Goal: Feedback & Contribution: Contribute content

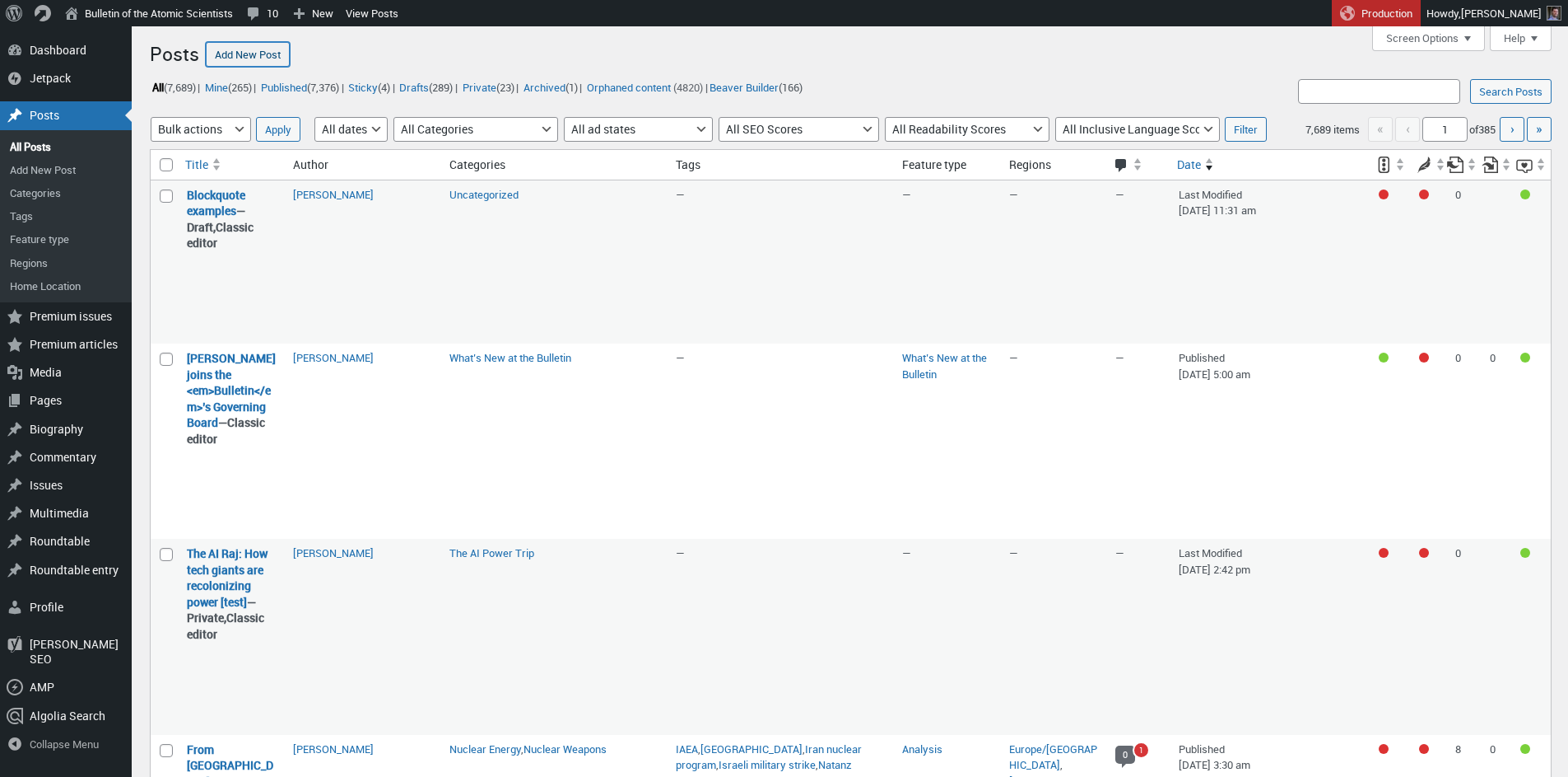
click at [254, 61] on link "Add New Post" at bounding box center [248, 55] width 84 height 25
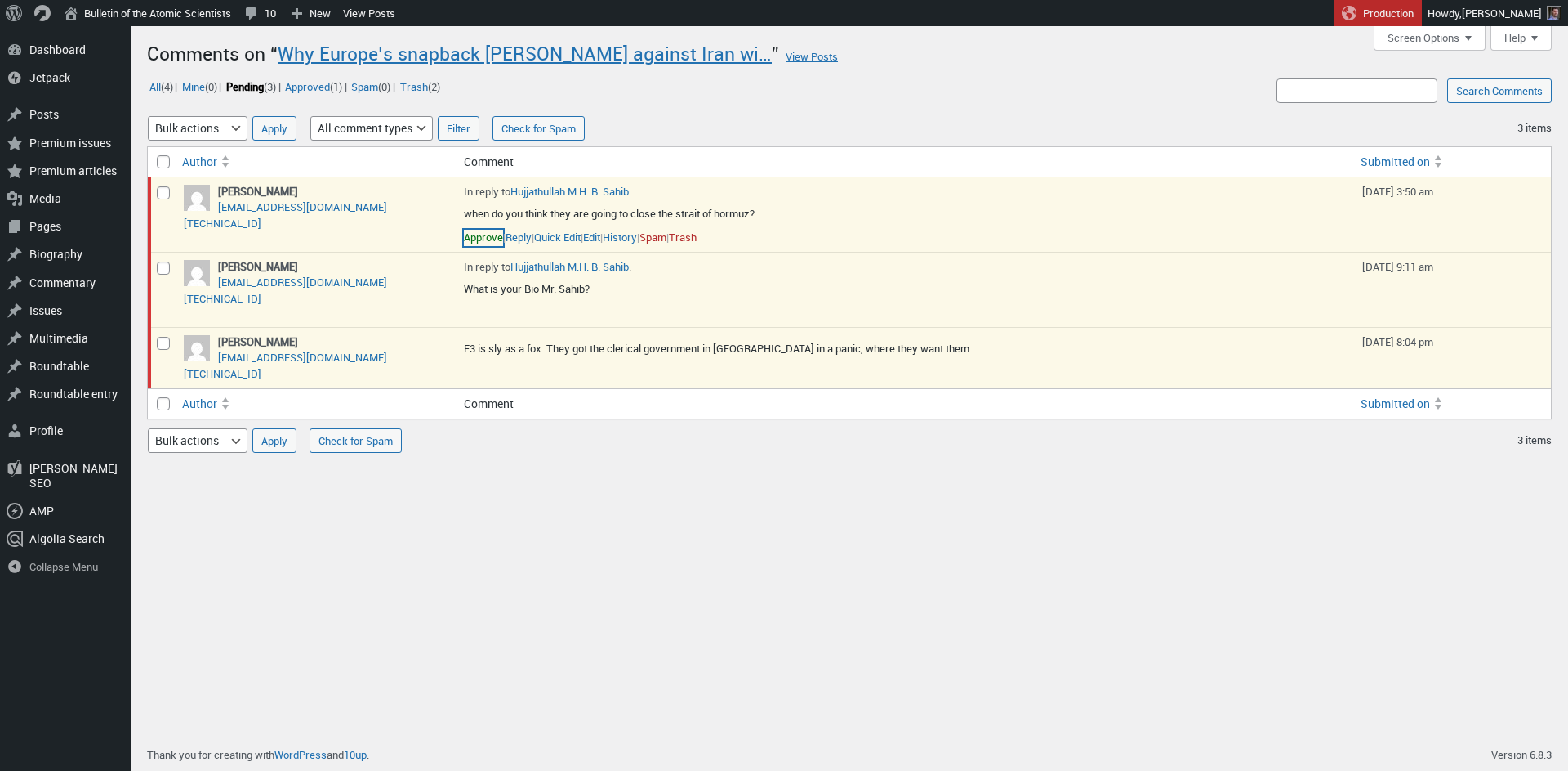
click at [496, 241] on link "Approve" at bounding box center [483, 237] width 39 height 16
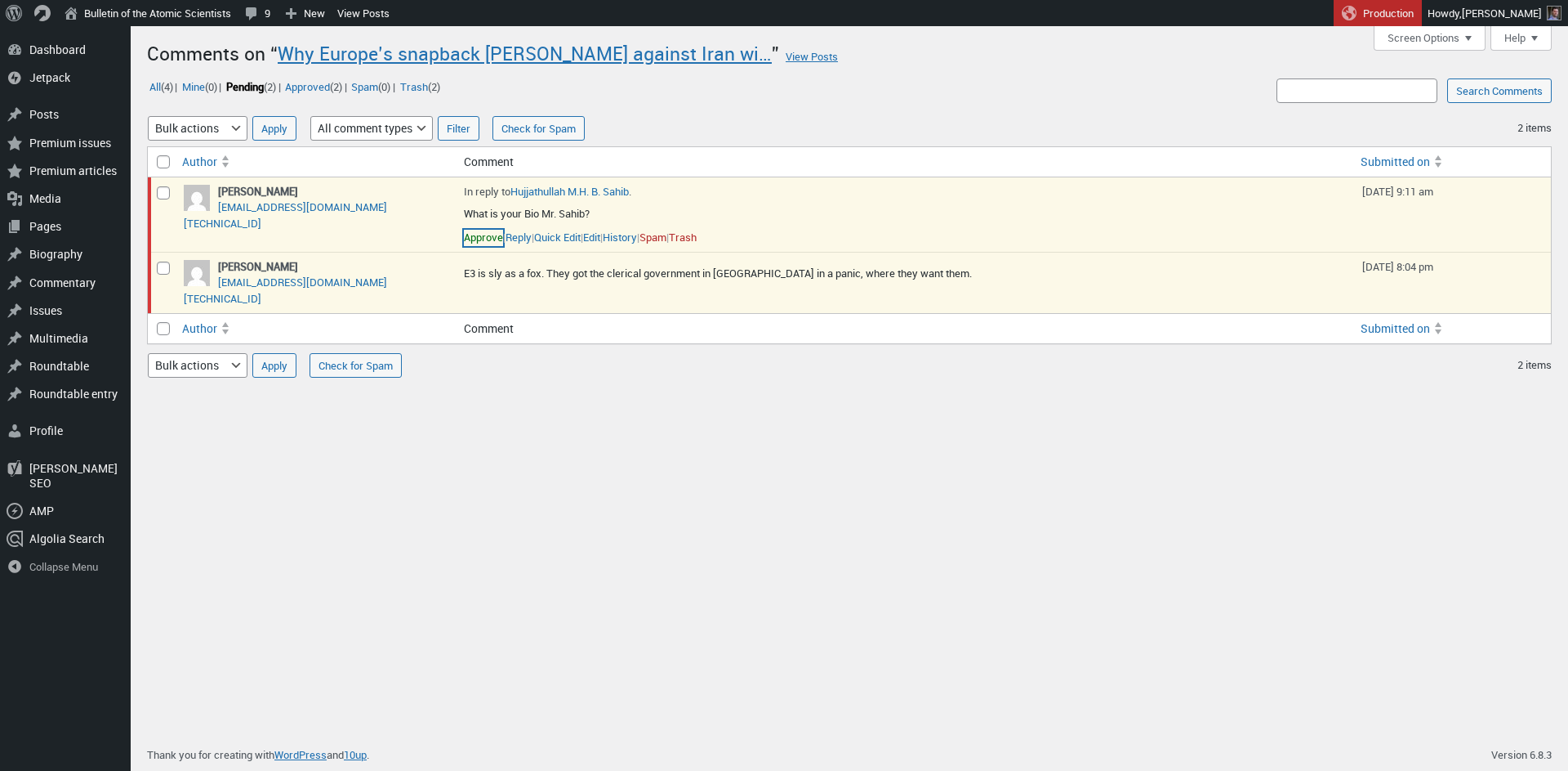
click at [488, 242] on link "Approve" at bounding box center [483, 237] width 39 height 16
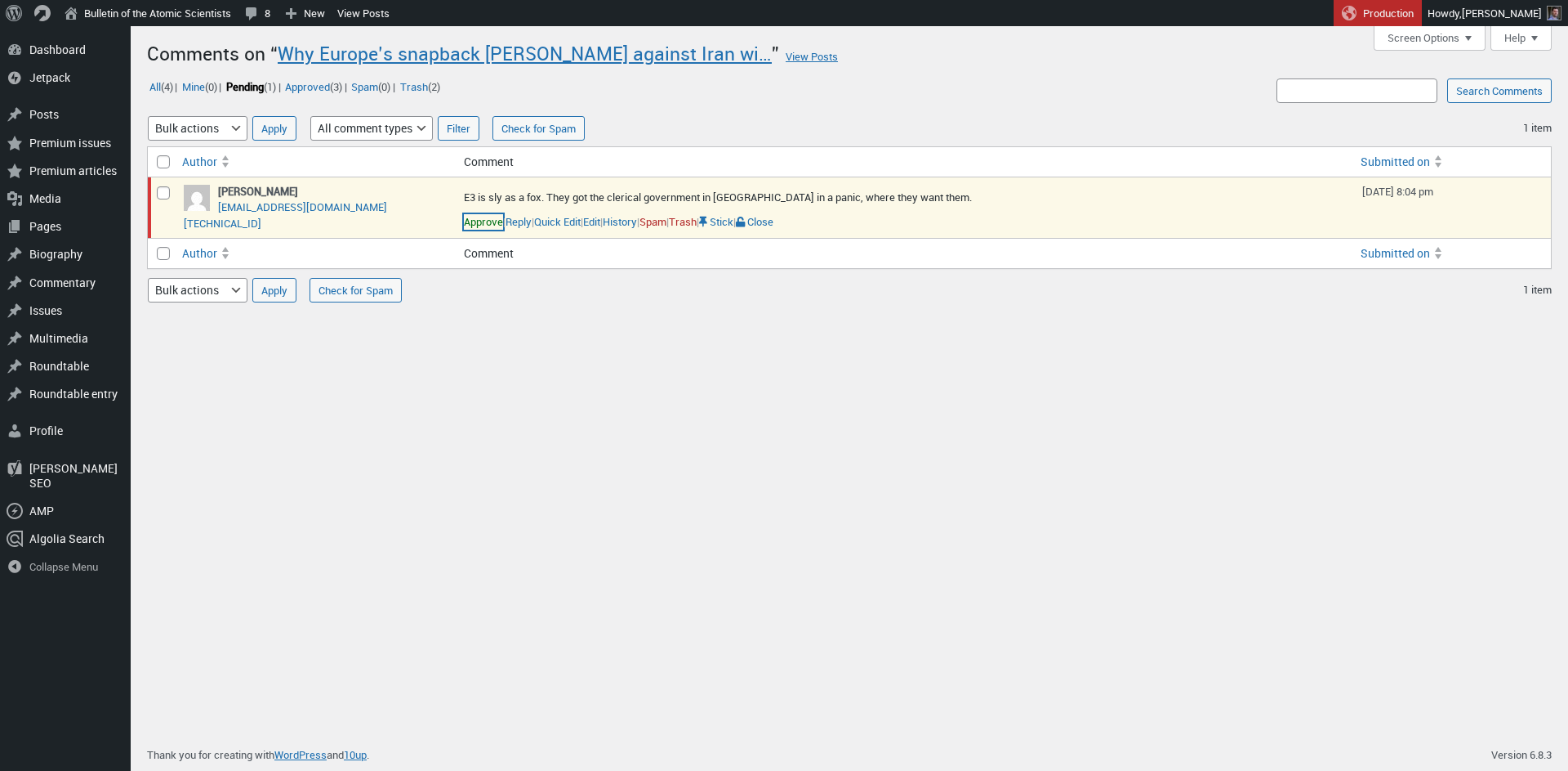
click at [481, 225] on link "Approve" at bounding box center [483, 222] width 39 height 16
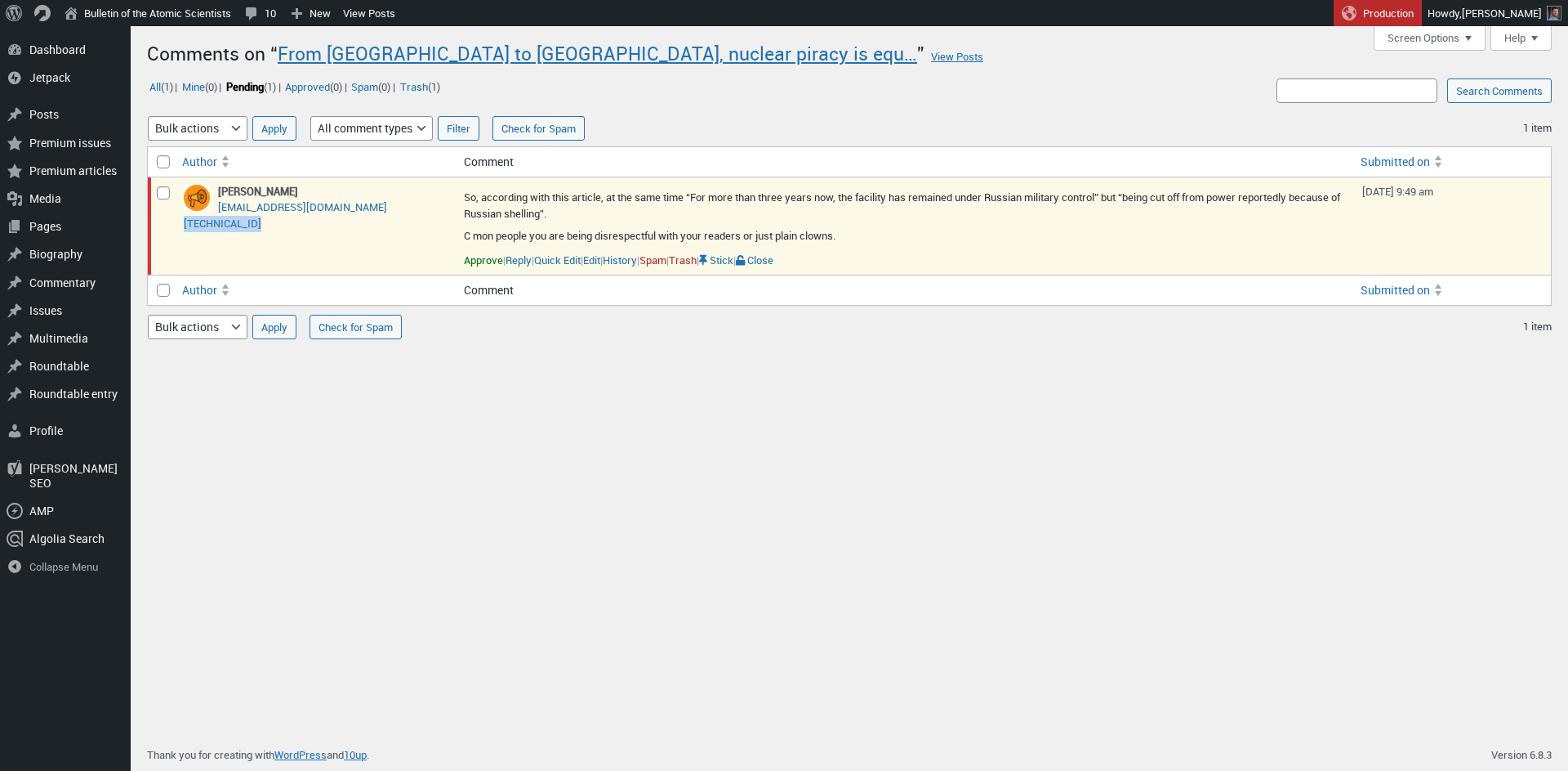
drag, startPoint x: 265, startPoint y: 223, endPoint x: 182, endPoint y: 227, distance: 83.1
click at [182, 227] on td "Pablo Lloret elerialdaigues@gmail.com 242.248.58.187" at bounding box center [316, 226] width 281 height 97
copy link "242.248.58.187"
click at [315, 185] on td "Pablo Lloret elerialdaigues@gmail.com 242.248.58.187" at bounding box center [316, 226] width 281 height 97
drag, startPoint x: 291, startPoint y: 189, endPoint x: 205, endPoint y: 190, distance: 86.0
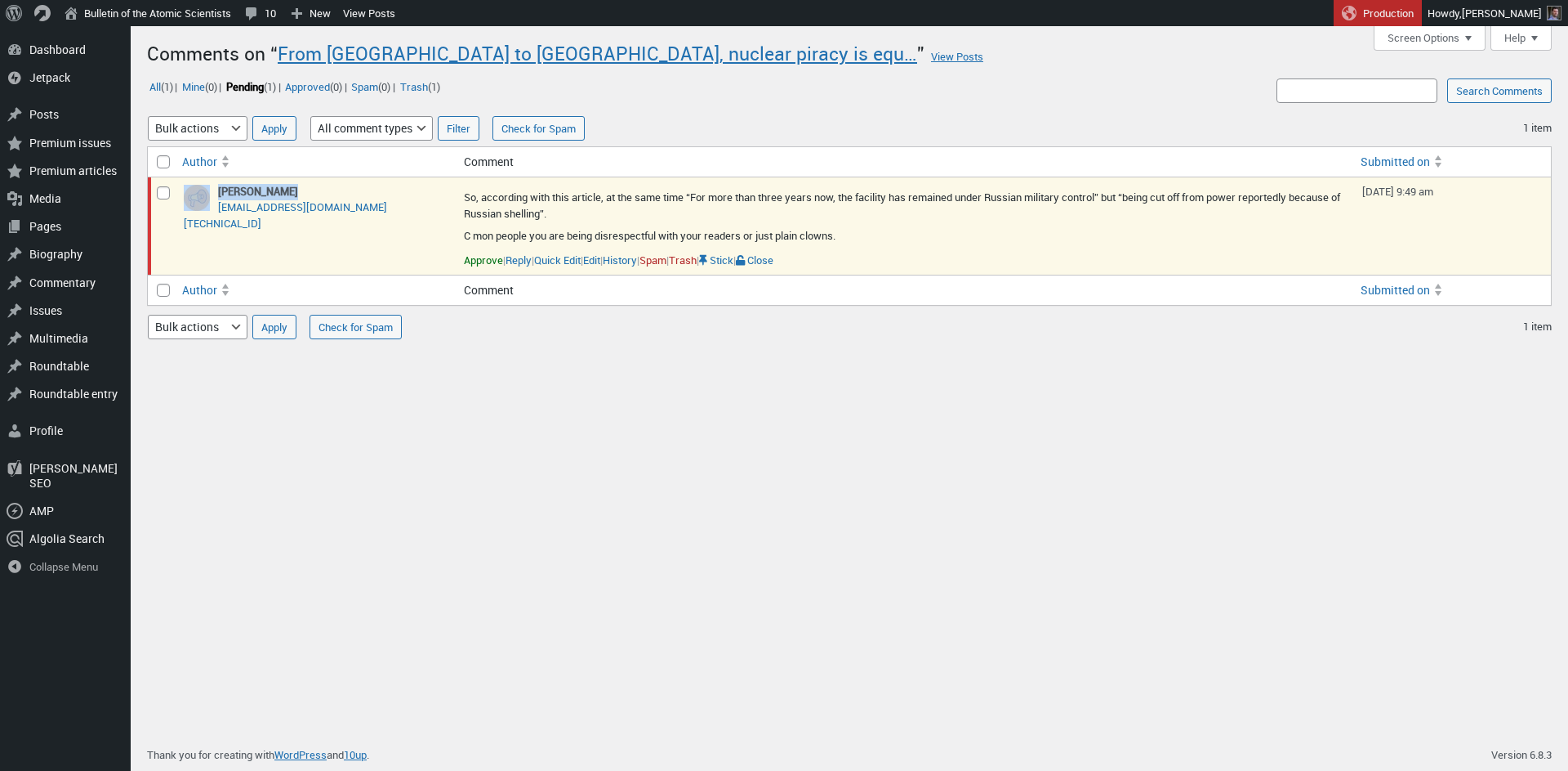
click at [205, 190] on td "Pablo Lloret elerialdaigues@gmail.com 242.248.58.187" at bounding box center [316, 226] width 281 height 97
click at [591, 413] on div "Skip to main content Skip to toolbar Dashboard Dashboard Home Jetpack Jetpack M…" at bounding box center [784, 398] width 1568 height 744
click at [667, 259] on link "Spam" at bounding box center [653, 260] width 27 height 16
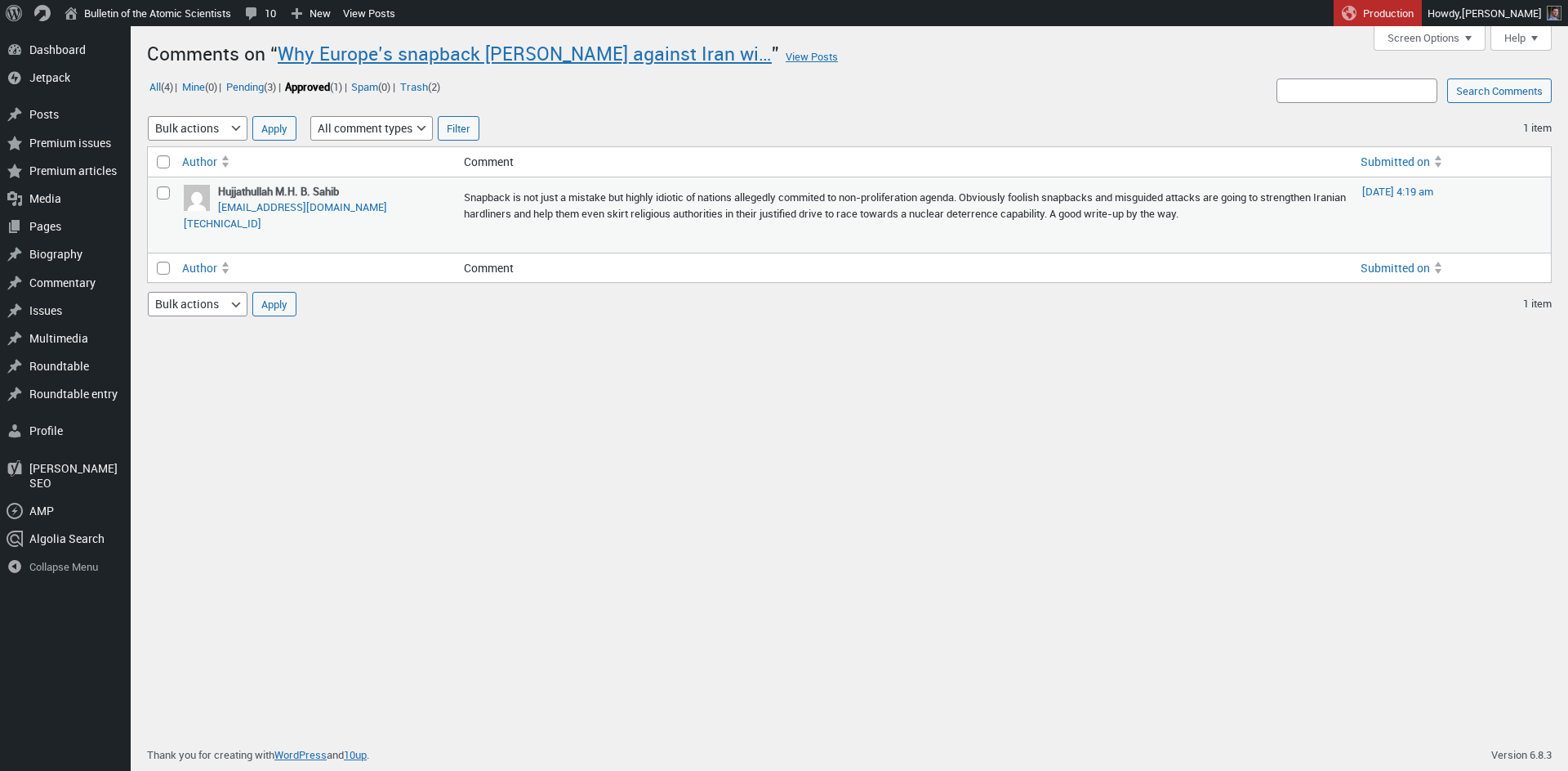
click at [564, 398] on div "Skip to main content Skip to toolbar Dashboard Dashboard Home Jetpack Jetpack M…" at bounding box center [784, 398] width 1568 height 744
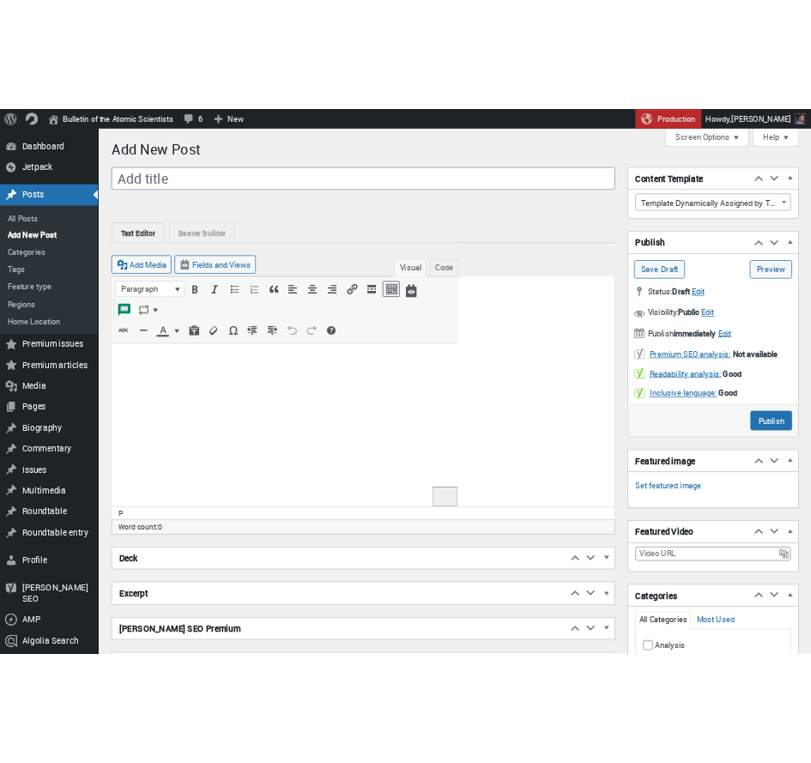
scroll to position [12, 0]
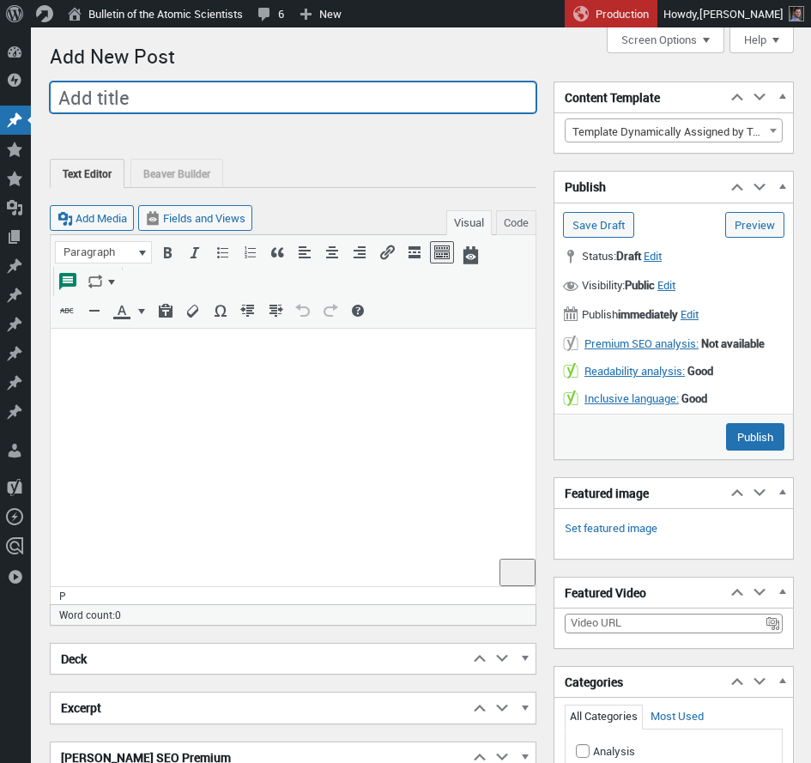
click at [254, 94] on input "Add title" at bounding box center [293, 98] width 487 height 33
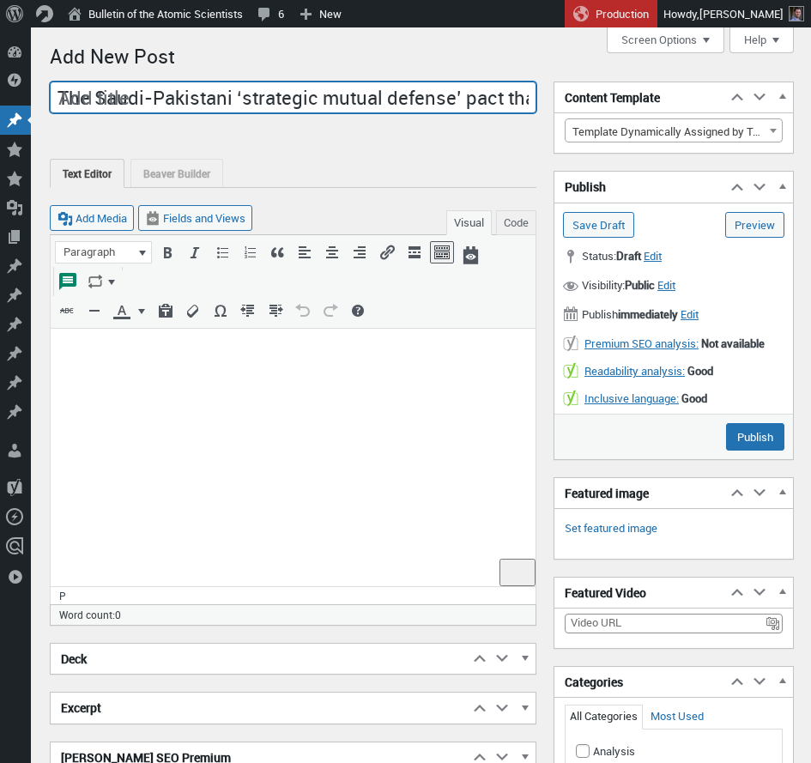
scroll to position [0, 149]
click at [284, 94] on input "The Saudi-Pakistani ‘strategic mutual defense’ pact that no one saw coming" at bounding box center [293, 98] width 487 height 33
click at [82, 103] on input "The Saudi-Pakistani ‘strategic mutual defense' pact that no one saw coming" at bounding box center [293, 98] width 487 height 33
type input "The Saudi-Pakistani 'strategic mutual defense' pact that no one saw coming"
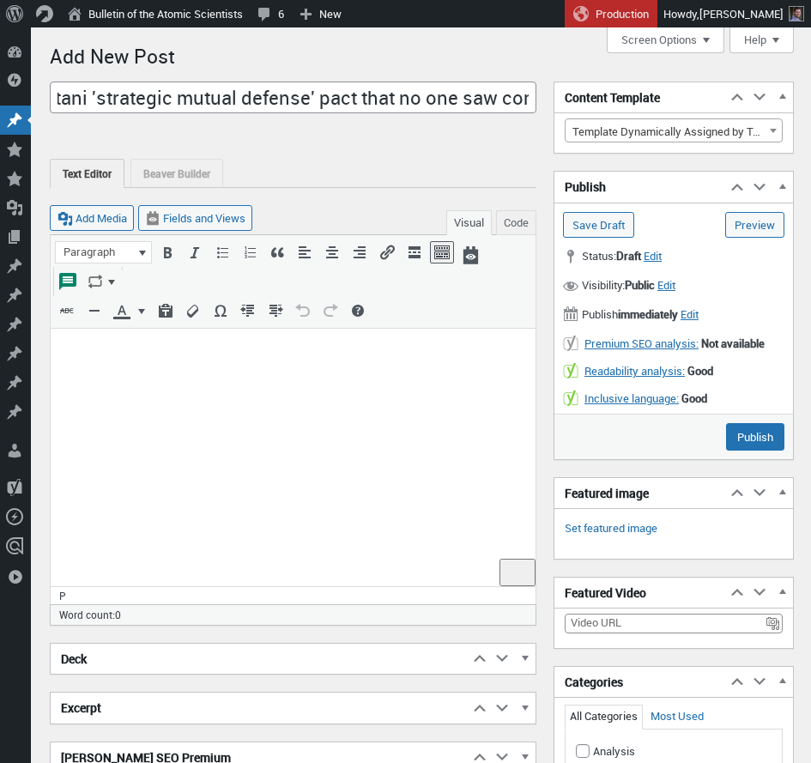
click at [185, 358] on p "To enrich screen reader interactions, please activate Accessibility in Grammarl…" at bounding box center [293, 350] width 464 height 21
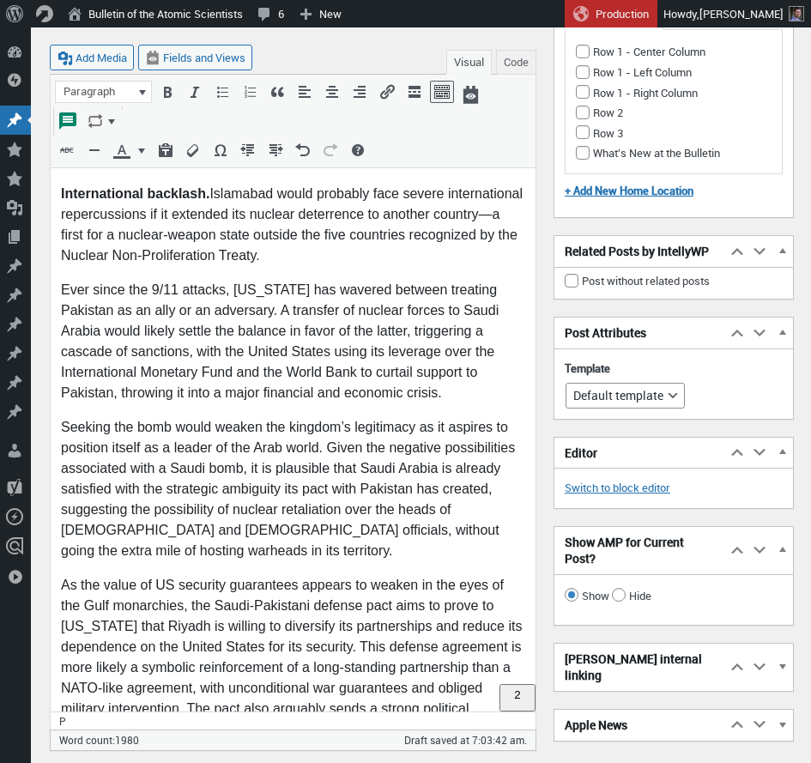
scroll to position [3901, 0]
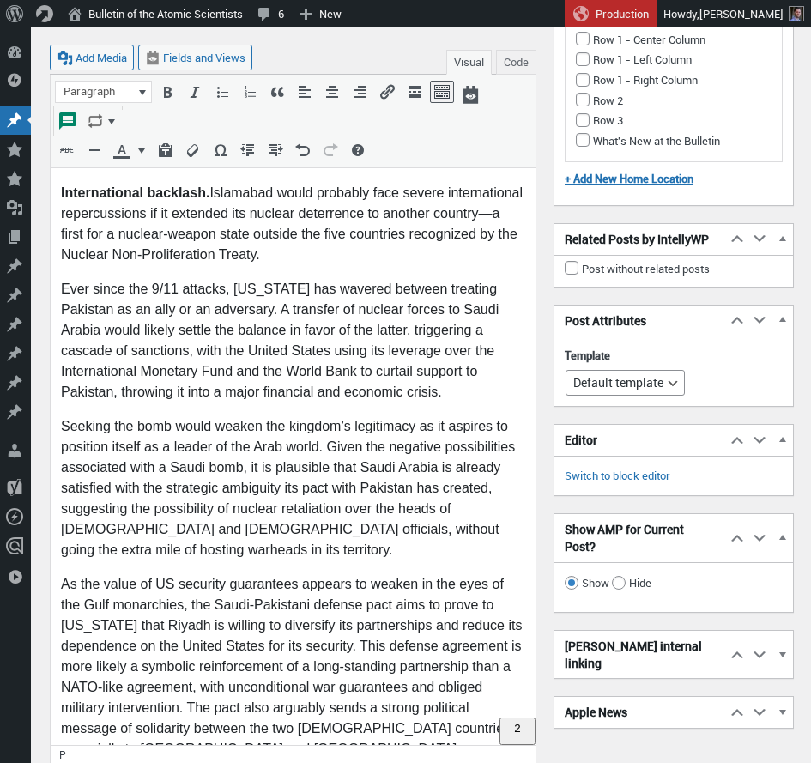
scroll to position [3935, 0]
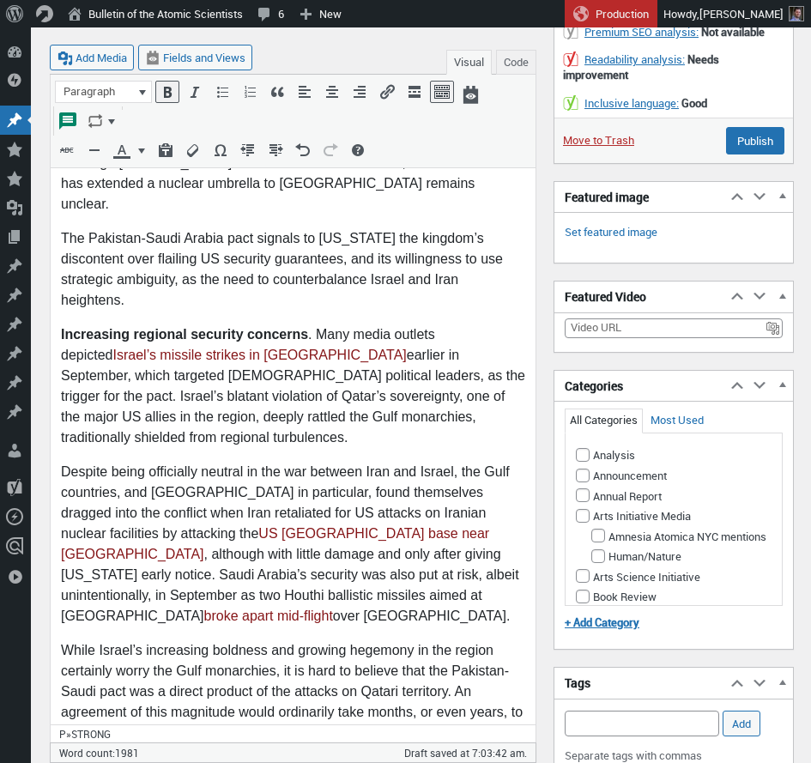
scroll to position [215, 0]
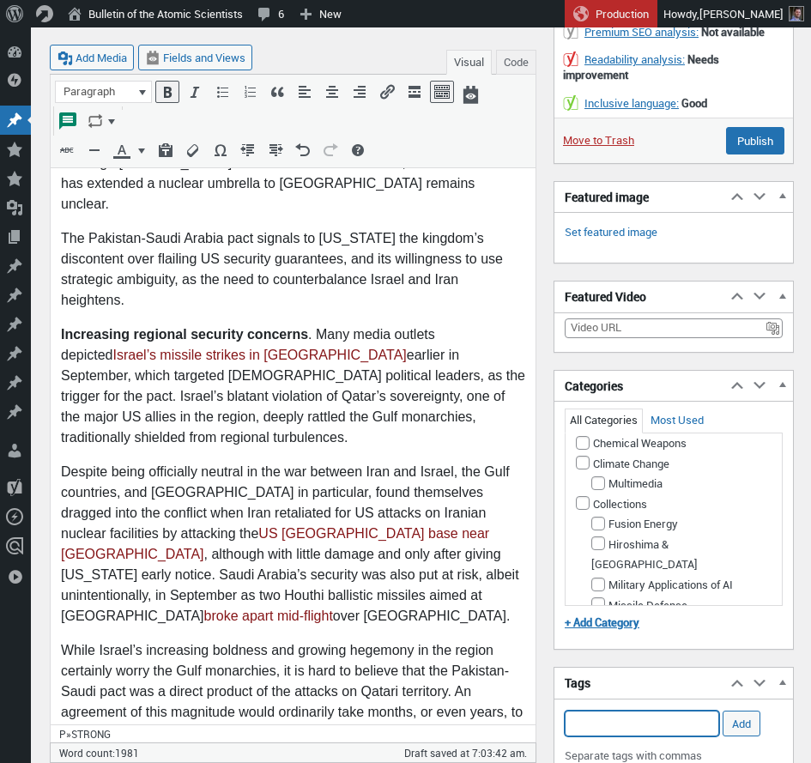
click at [594, 727] on input "Add Tag" at bounding box center [642, 724] width 155 height 26
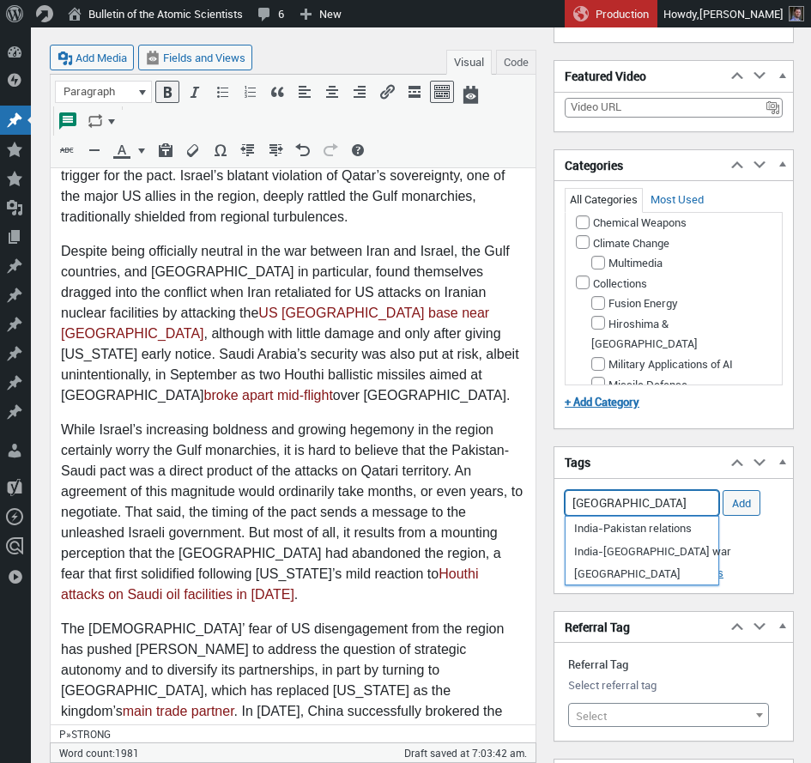
click at [573, 501] on input "[GEOGRAPHIC_DATA]" at bounding box center [642, 503] width 155 height 26
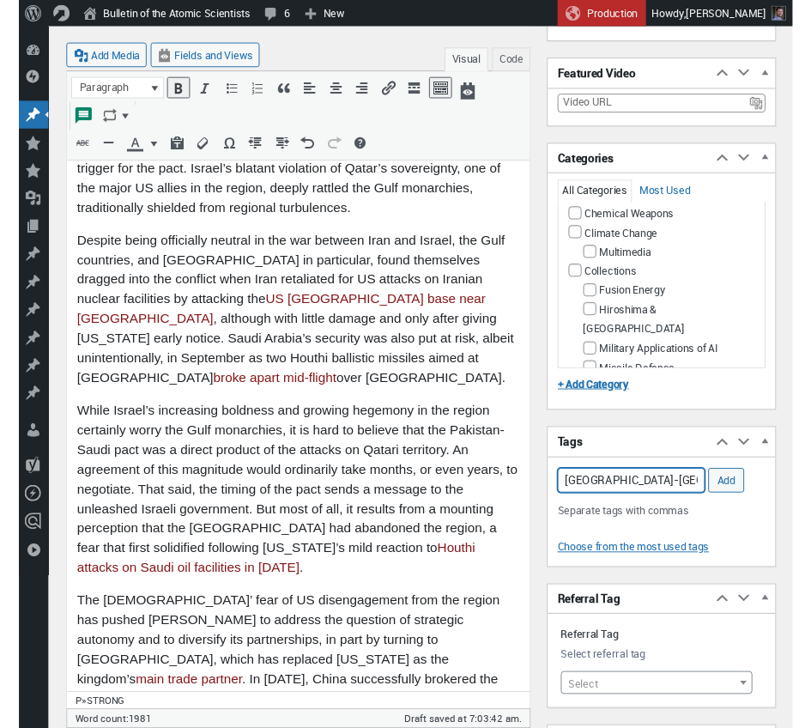
scroll to position [0, 0]
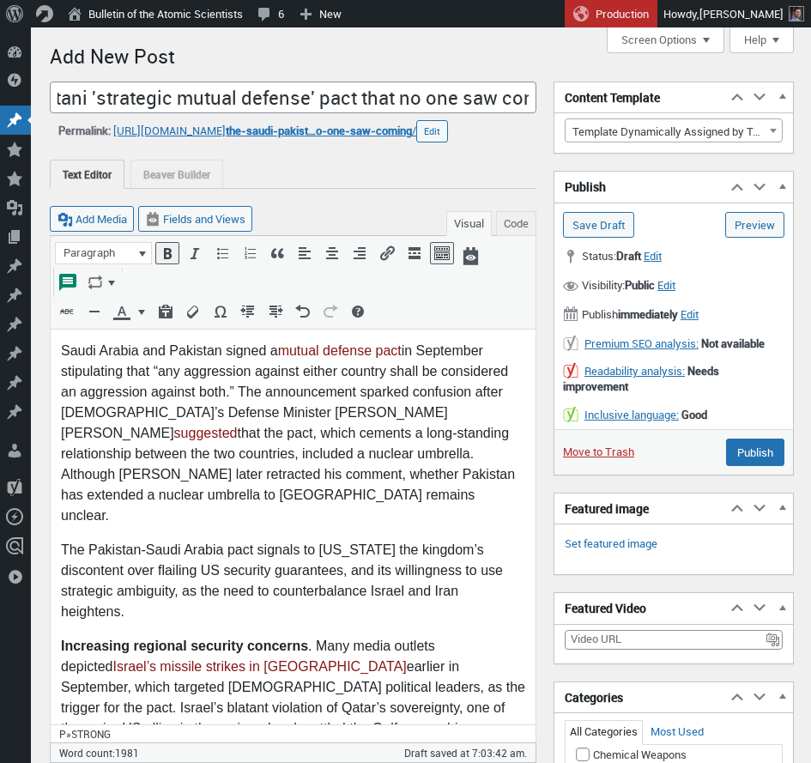
click at [273, 485] on p "Saudi Arabia and Pakistan signed a mutual defense pact in September stipulating…" at bounding box center [293, 433] width 464 height 185
click at [284, 496] on p "Saudi Arabia and Pakistan signed a mutual defense pact in September stipulating…" at bounding box center [293, 433] width 464 height 185
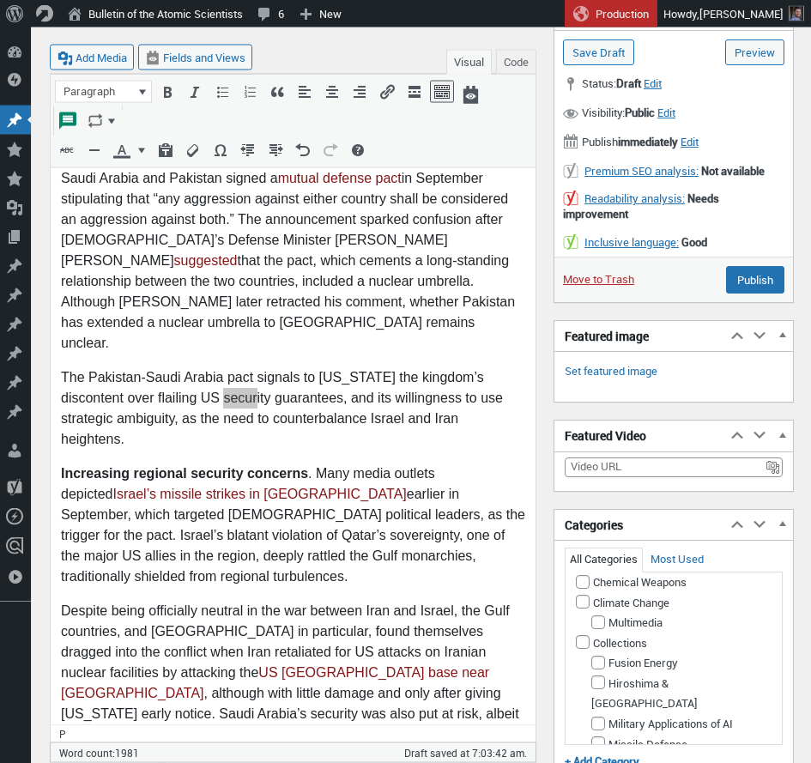
scroll to position [398, 0]
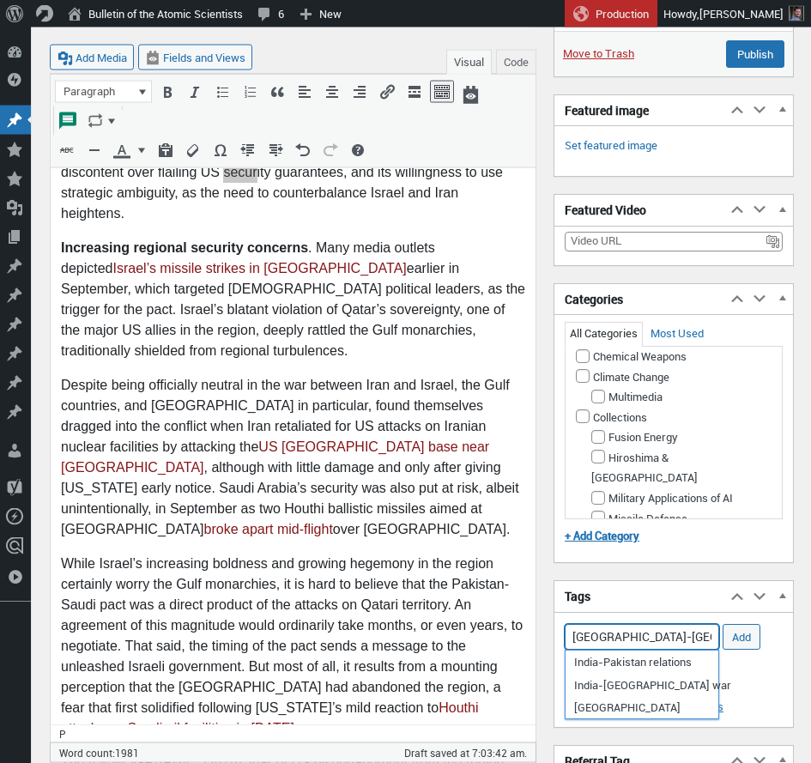
click at [569, 637] on input "Saudi Arabia-Pakistan" at bounding box center [642, 637] width 155 height 26
drag, startPoint x: 573, startPoint y: 636, endPoint x: 641, endPoint y: 639, distance: 68.7
click at [641, 639] on input "Saudi Arabia-Pakistan" at bounding box center [642, 637] width 155 height 26
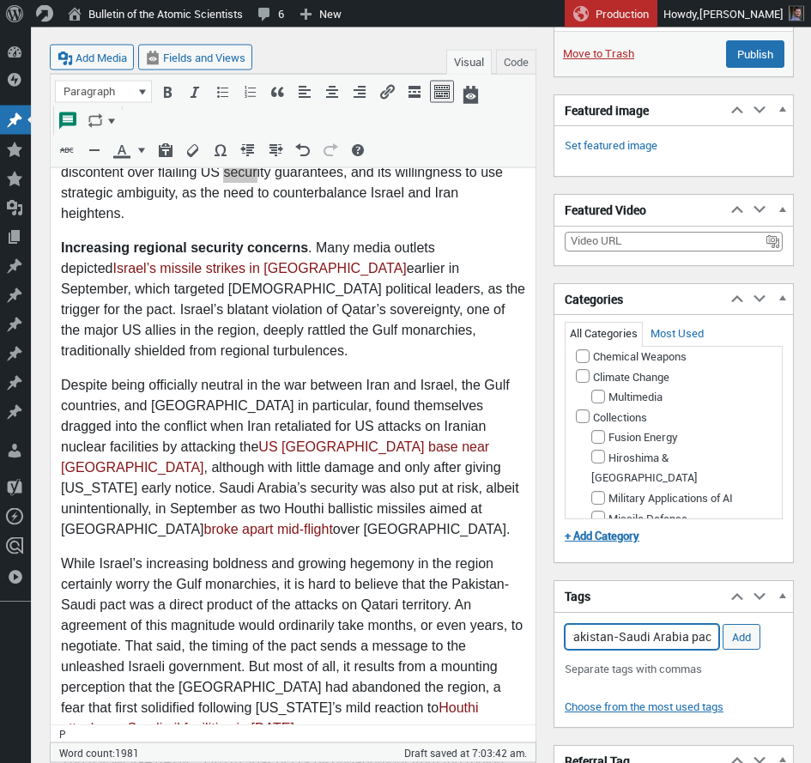
scroll to position [0, 11]
drag, startPoint x: 687, startPoint y: 640, endPoint x: 688, endPoint y: 653, distance: 12.9
click at [687, 640] on input "Pakistan-Saudi Arabia pact" at bounding box center [642, 637] width 155 height 26
type input "Pakistan-Saudi Arabia security pact"
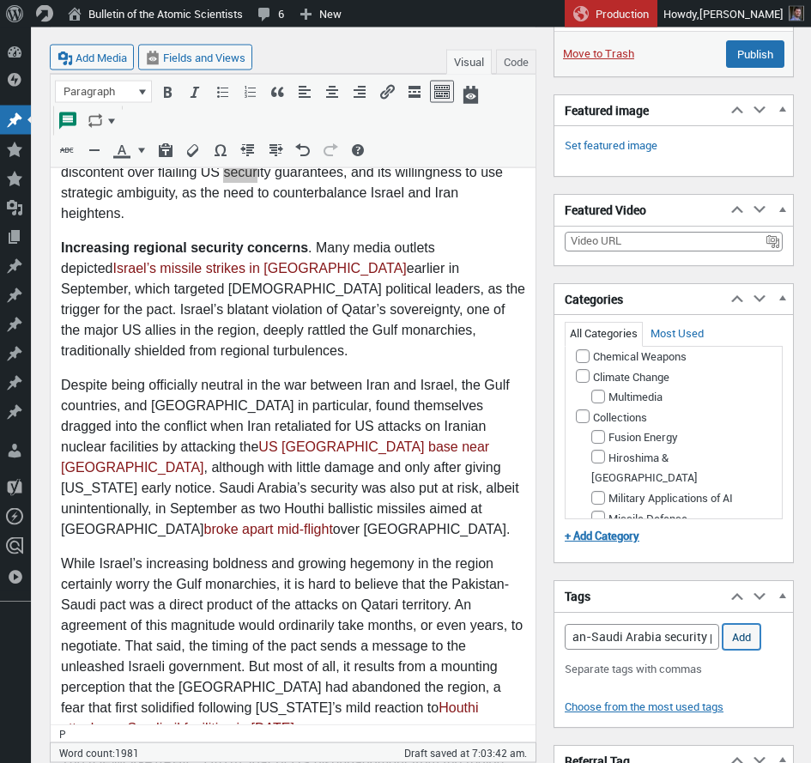
drag, startPoint x: 735, startPoint y: 638, endPoint x: 726, endPoint y: 642, distance: 9.6
click at [735, 637] on input "Add" at bounding box center [742, 637] width 38 height 26
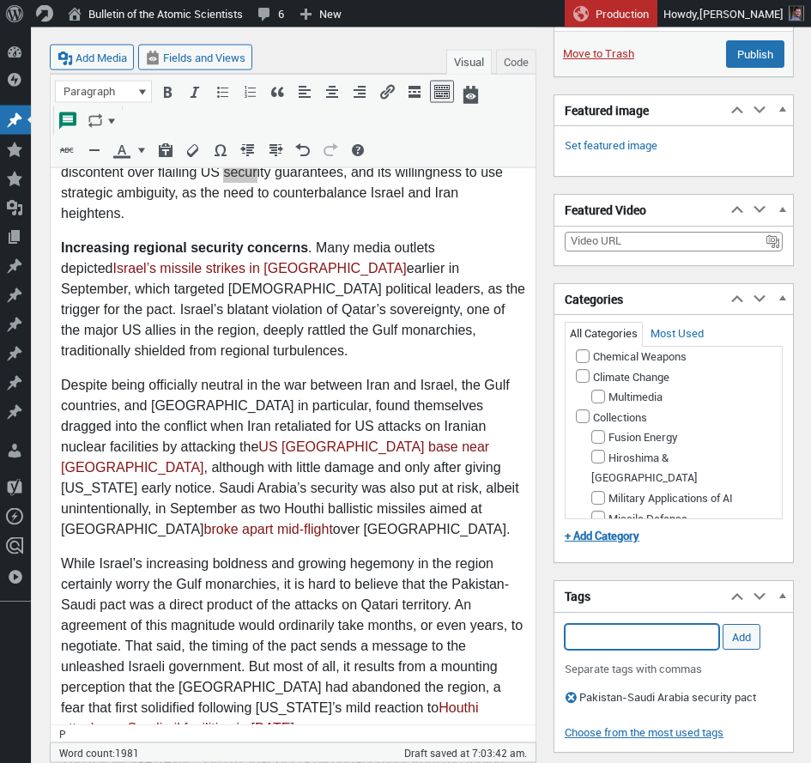
click at [639, 635] on input "Add Tag" at bounding box center [642, 637] width 155 height 26
paste input "US security guarantees appears"
drag, startPoint x: 658, startPoint y: 640, endPoint x: 775, endPoint y: 645, distance: 117.7
click at [719, 645] on input "US security guarantees appears" at bounding box center [642, 637] width 155 height 26
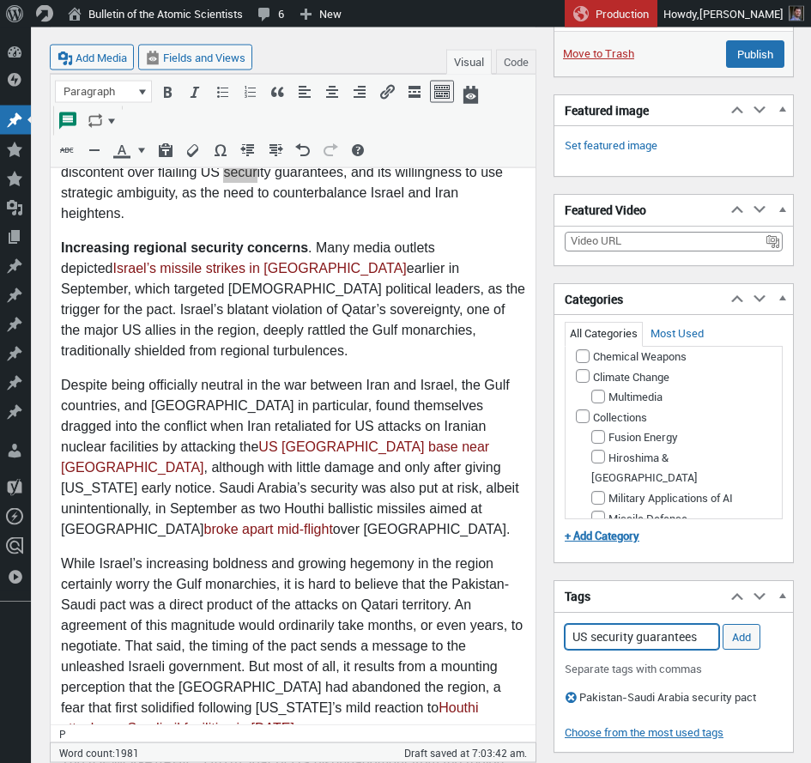
scroll to position [0, 0]
click at [692, 660] on li "US security guarantee" at bounding box center [642, 663] width 153 height 24
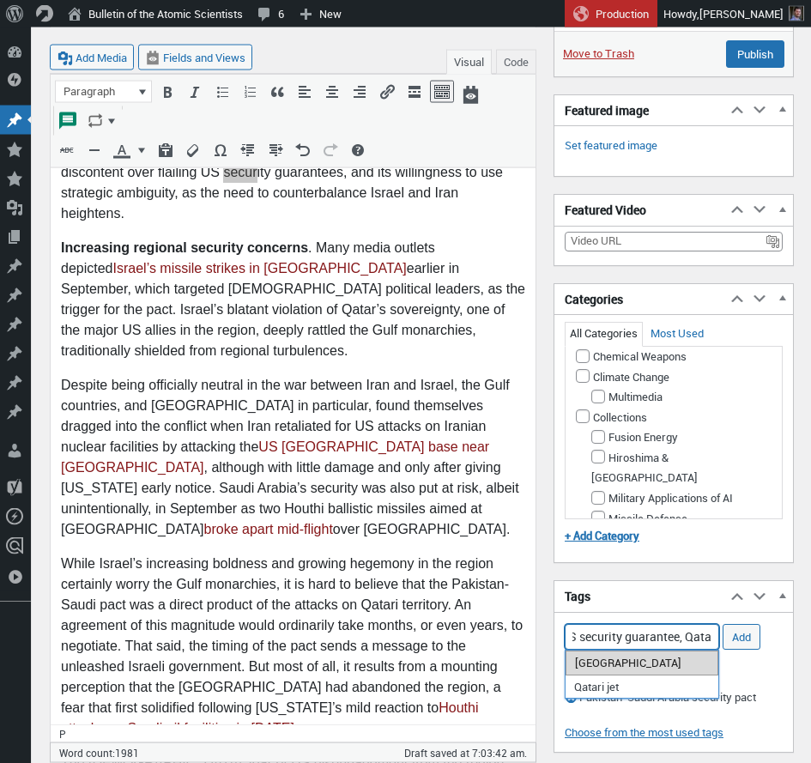
click at [604, 657] on li "[GEOGRAPHIC_DATA]" at bounding box center [642, 663] width 153 height 24
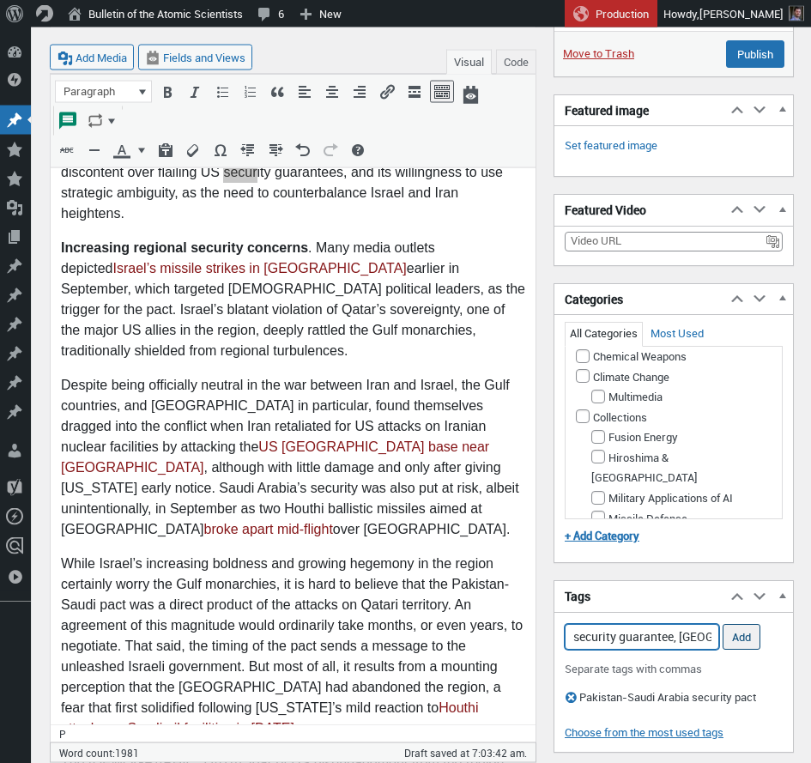
type input "US security guarantee, Qatar,"
drag, startPoint x: 743, startPoint y: 636, endPoint x: 725, endPoint y: 639, distance: 17.4
click at [743, 636] on input "Add" at bounding box center [742, 637] width 38 height 26
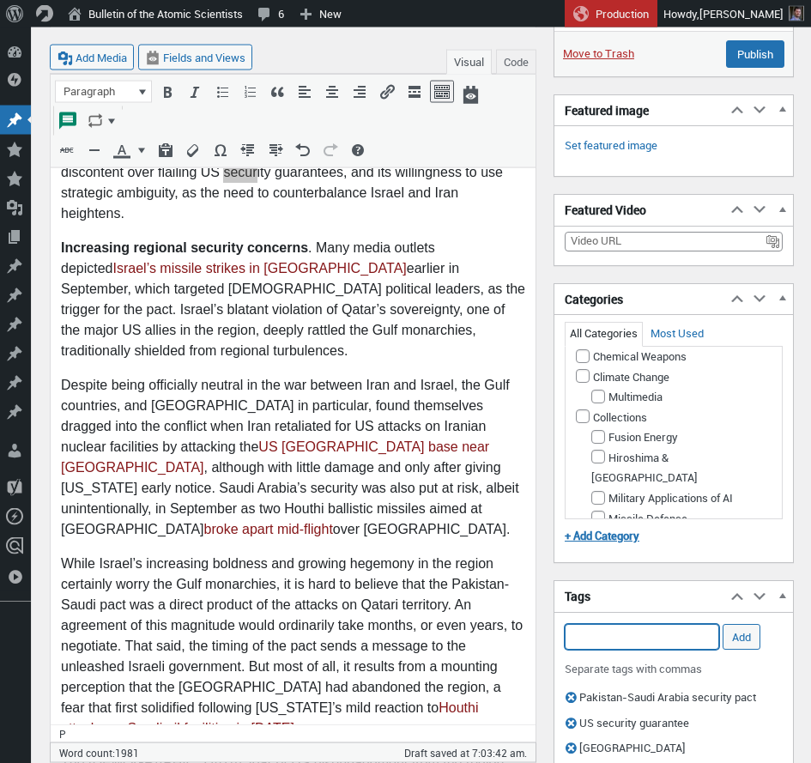
click at [678, 636] on input "Add Tag" at bounding box center [642, 637] width 155 height 26
type input "U"
click at [670, 657] on li "[PERSON_NAME] administration" at bounding box center [642, 663] width 153 height 24
type input "Trump administration,"
click at [743, 635] on input "Add" at bounding box center [742, 637] width 38 height 26
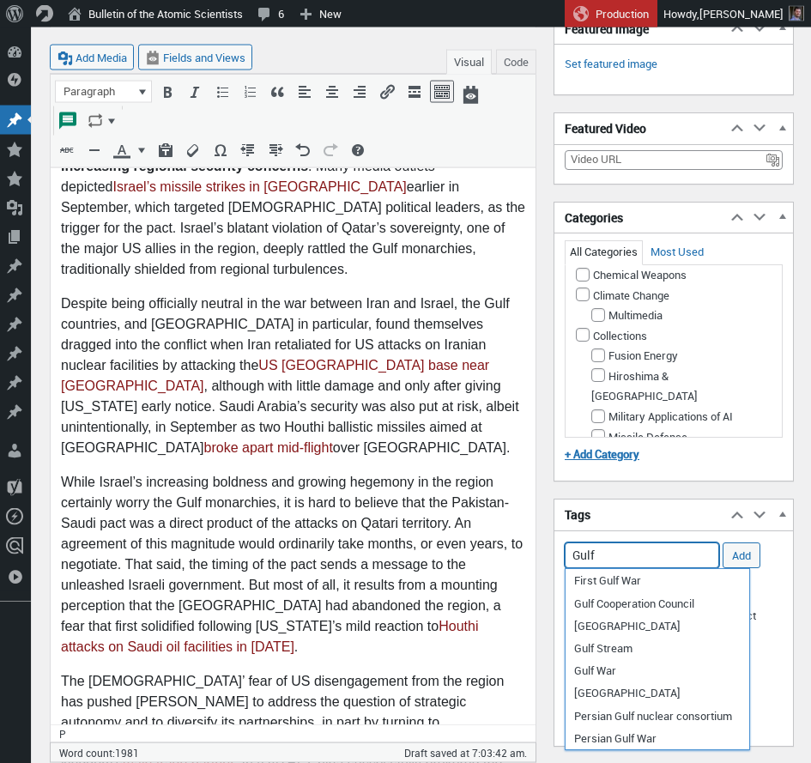
scroll to position [491, 0]
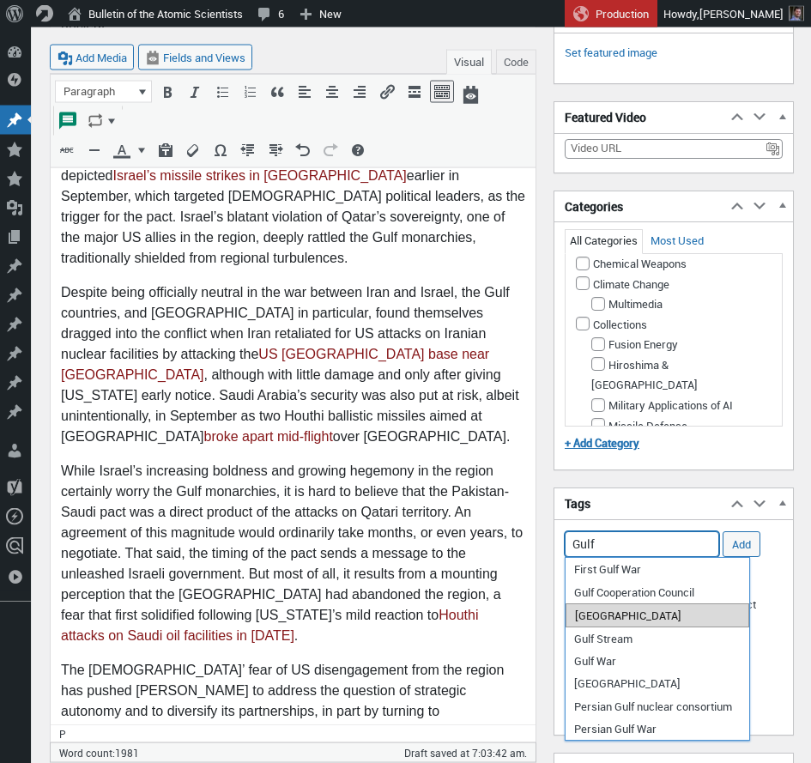
click at [634, 618] on li "[GEOGRAPHIC_DATA]" at bounding box center [658, 616] width 184 height 24
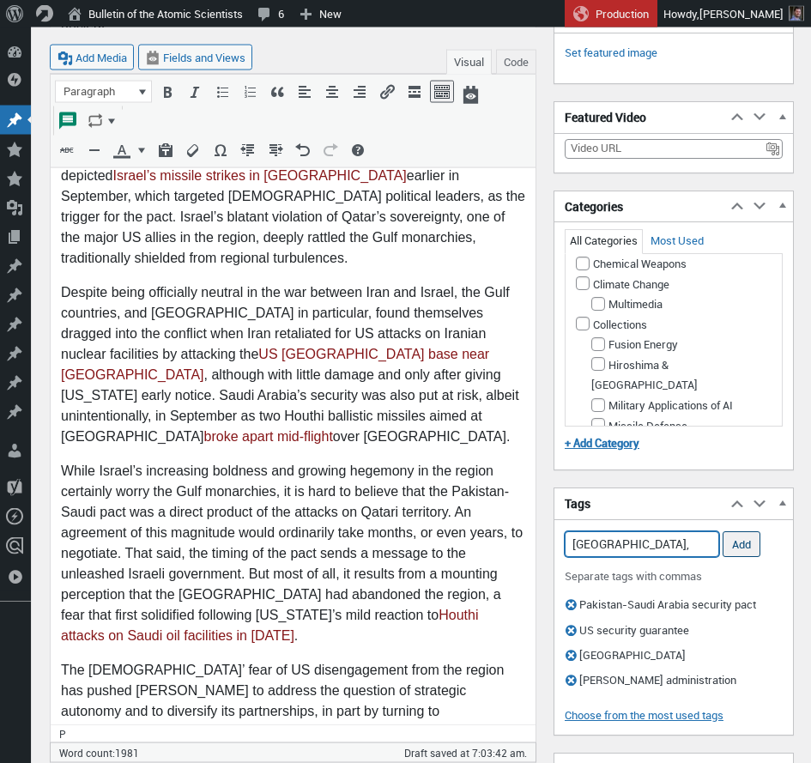
type input "Gulf states,"
click at [742, 546] on input "Add" at bounding box center [742, 544] width 38 height 26
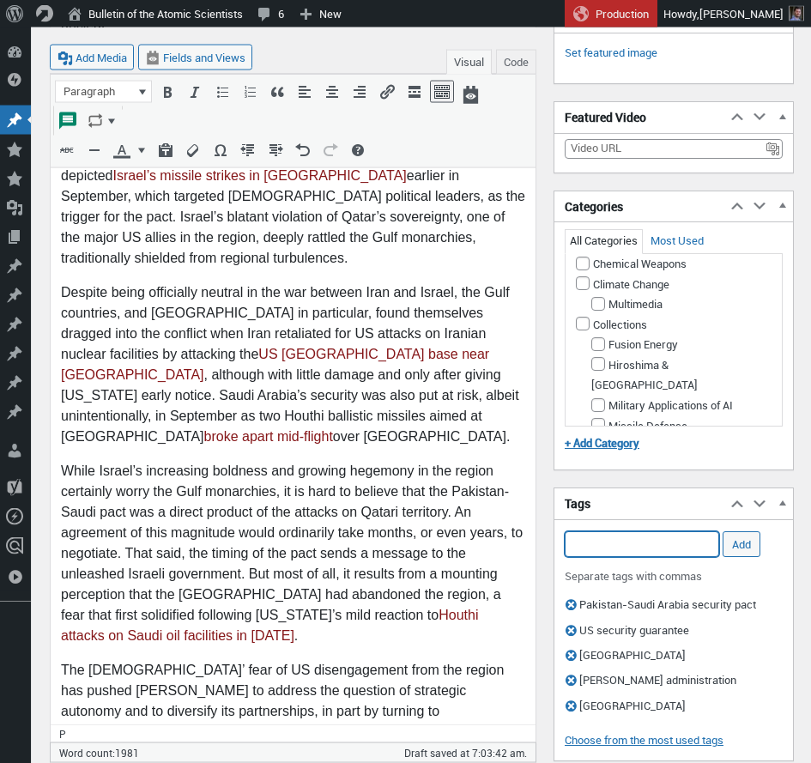
click at [696, 541] on input "Add Tag" at bounding box center [642, 544] width 155 height 26
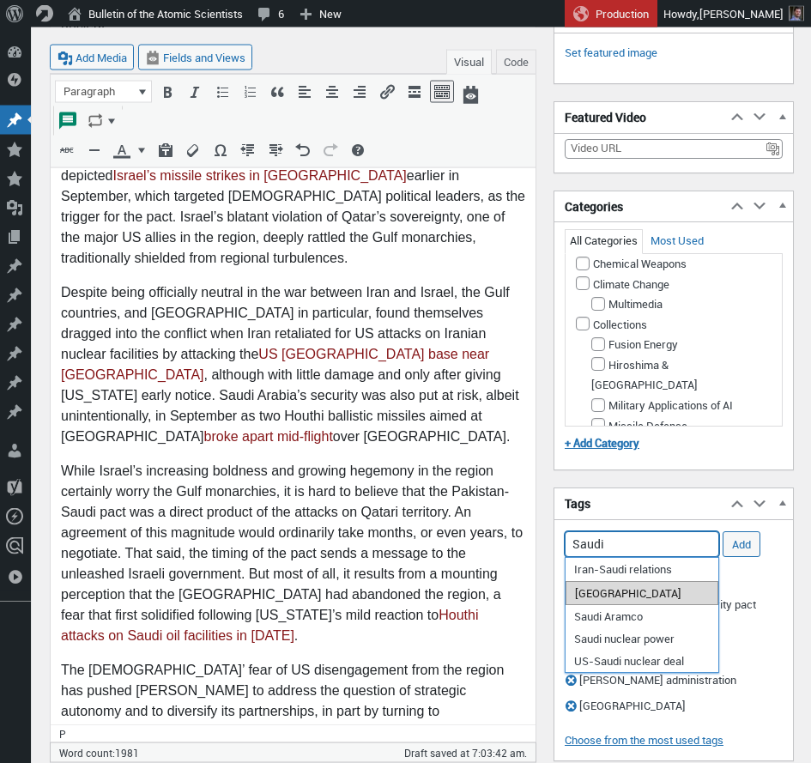
click at [627, 586] on li "[GEOGRAPHIC_DATA]" at bounding box center [642, 593] width 153 height 24
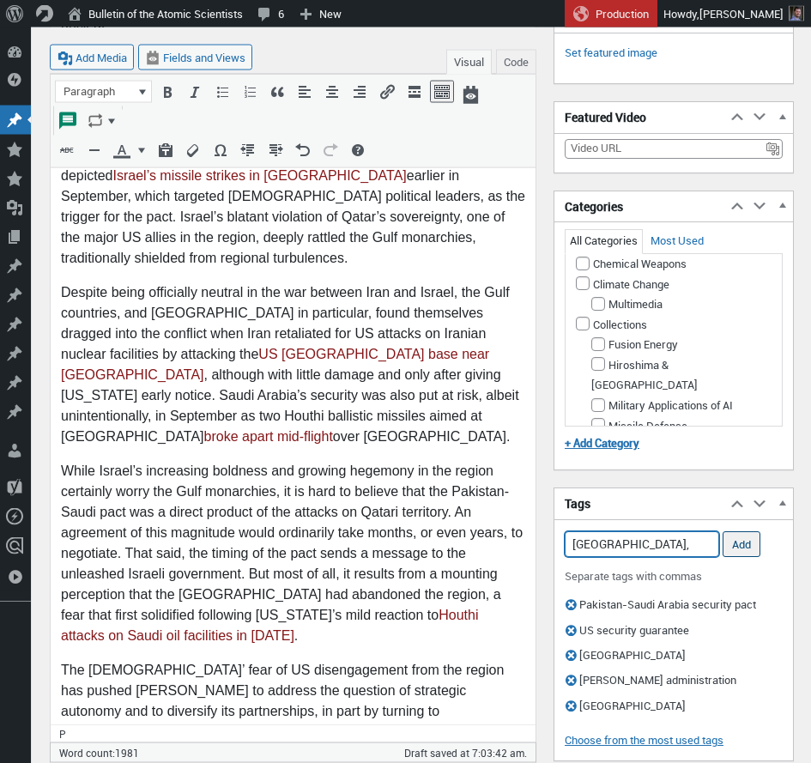
type input "Saudi Arabia,"
click at [734, 544] on input "Add" at bounding box center [742, 544] width 38 height 26
click at [694, 546] on input "Add Tag" at bounding box center [642, 544] width 155 height 26
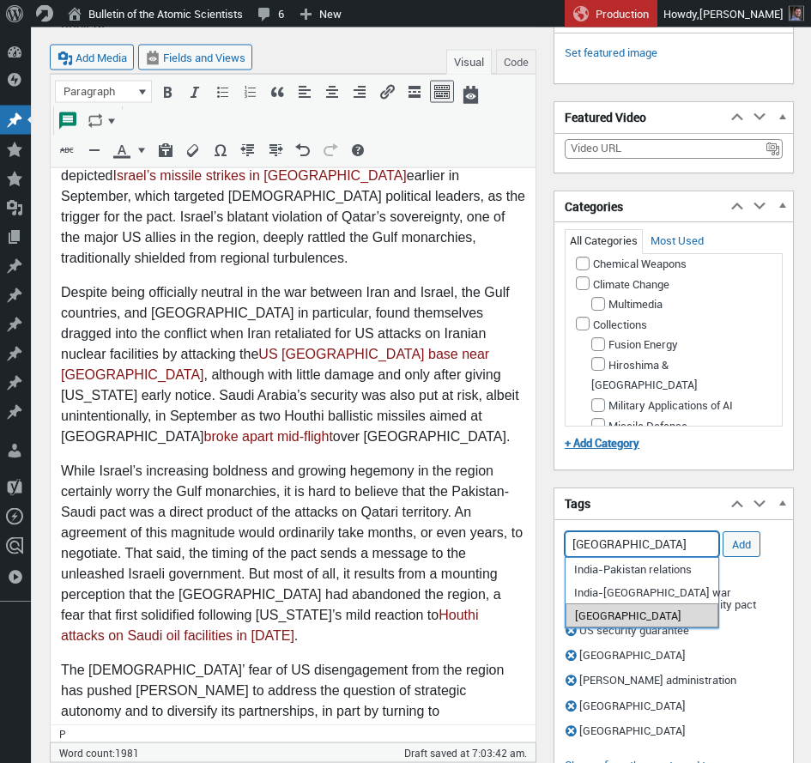
click at [651, 609] on li "[GEOGRAPHIC_DATA]" at bounding box center [642, 616] width 153 height 24
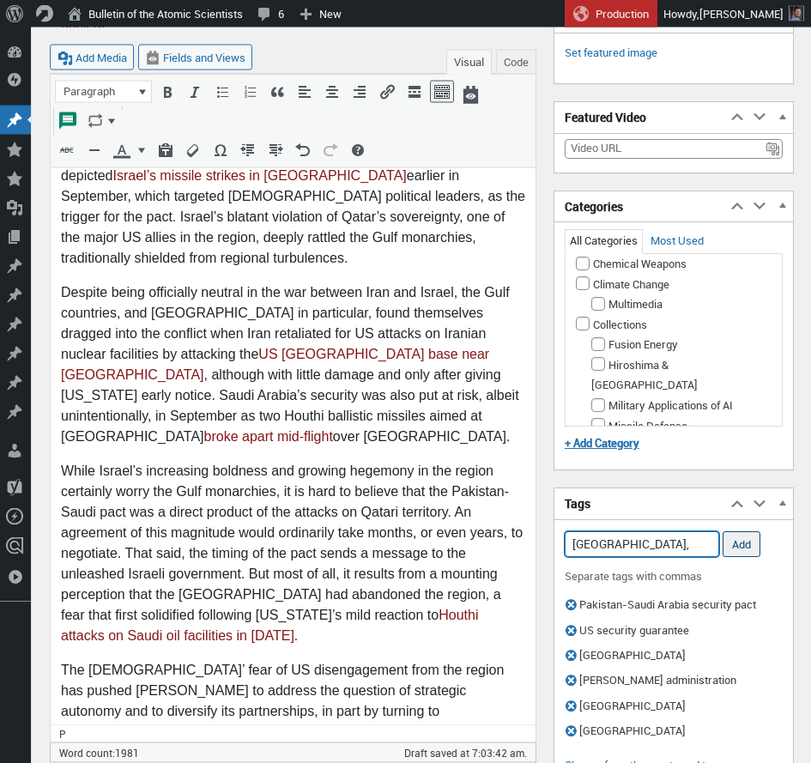
type input "Pakistan,"
click at [743, 544] on input "Add" at bounding box center [742, 544] width 38 height 26
click at [663, 545] on input "Add Tag" at bounding box center [642, 544] width 155 height 26
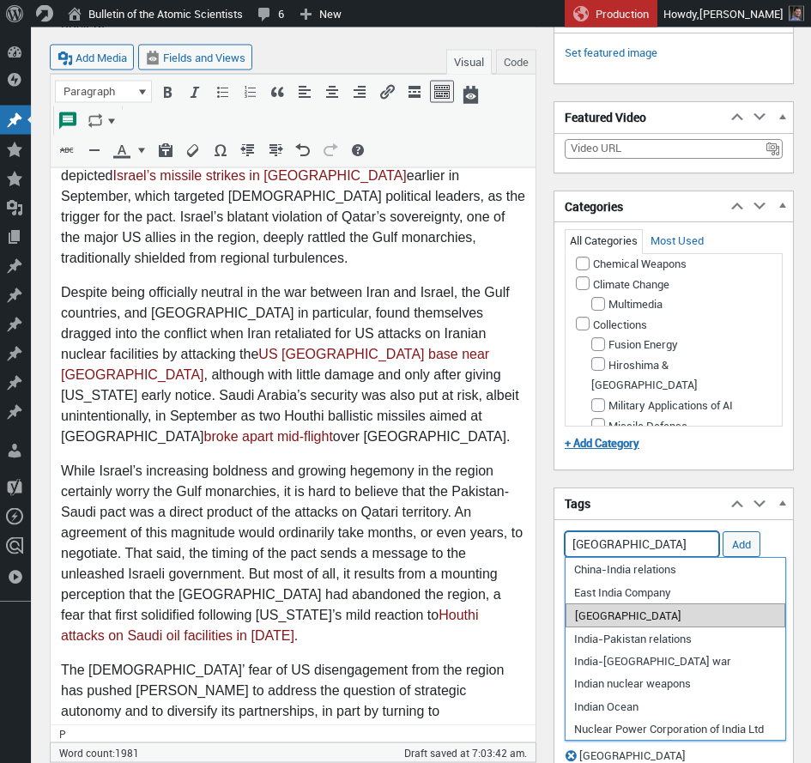
click at [647, 615] on li "[GEOGRAPHIC_DATA]" at bounding box center [676, 616] width 220 height 24
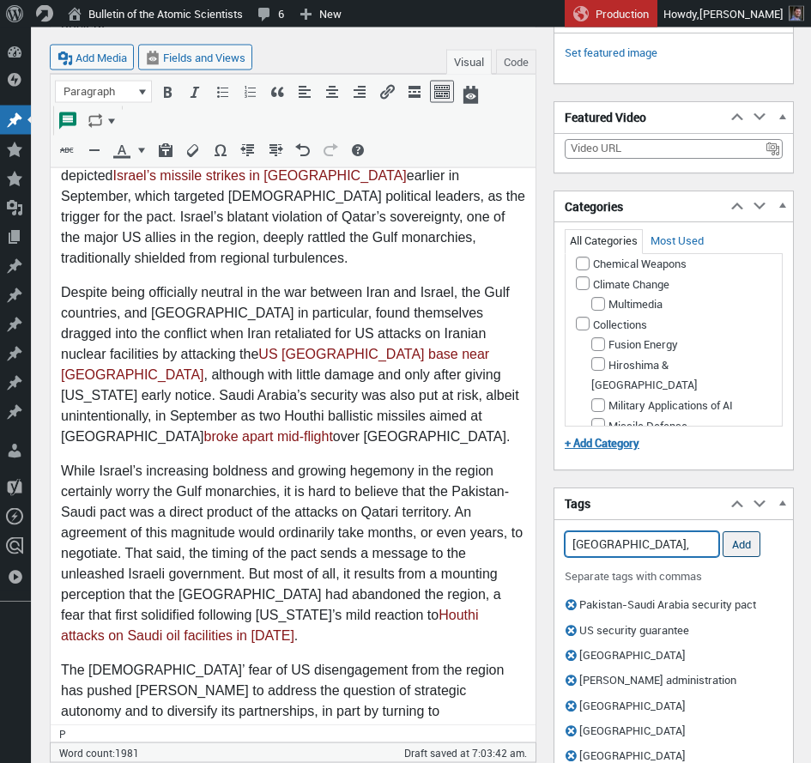
type input "India,"
click at [734, 547] on input "Add" at bounding box center [742, 544] width 38 height 26
click at [658, 543] on input "Add Tag" at bounding box center [642, 544] width 155 height 26
click at [657, 543] on input "Add Tag" at bounding box center [642, 544] width 155 height 26
click at [644, 573] on li "[GEOGRAPHIC_DATA]" at bounding box center [642, 570] width 153 height 24
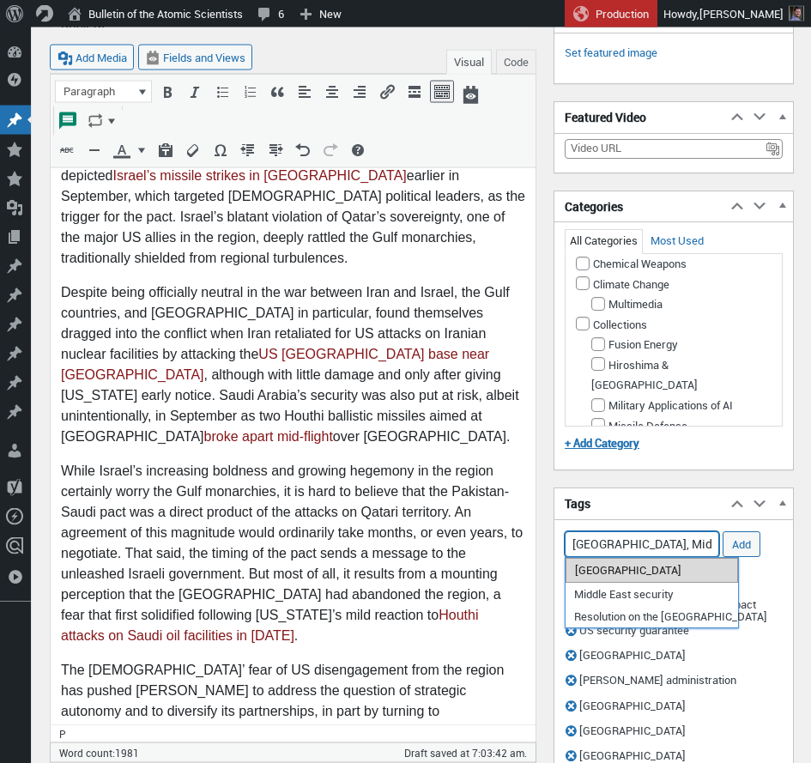
click at [661, 575] on li "[GEOGRAPHIC_DATA]" at bounding box center [652, 570] width 173 height 24
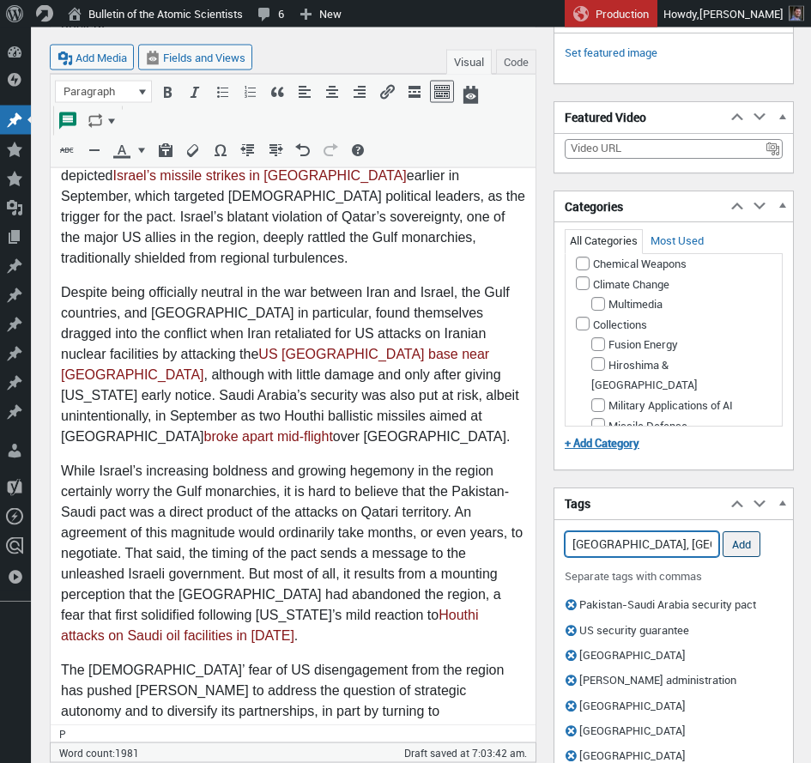
type input "South Asia, Middle East,"
click at [737, 547] on input "Add" at bounding box center [742, 544] width 38 height 26
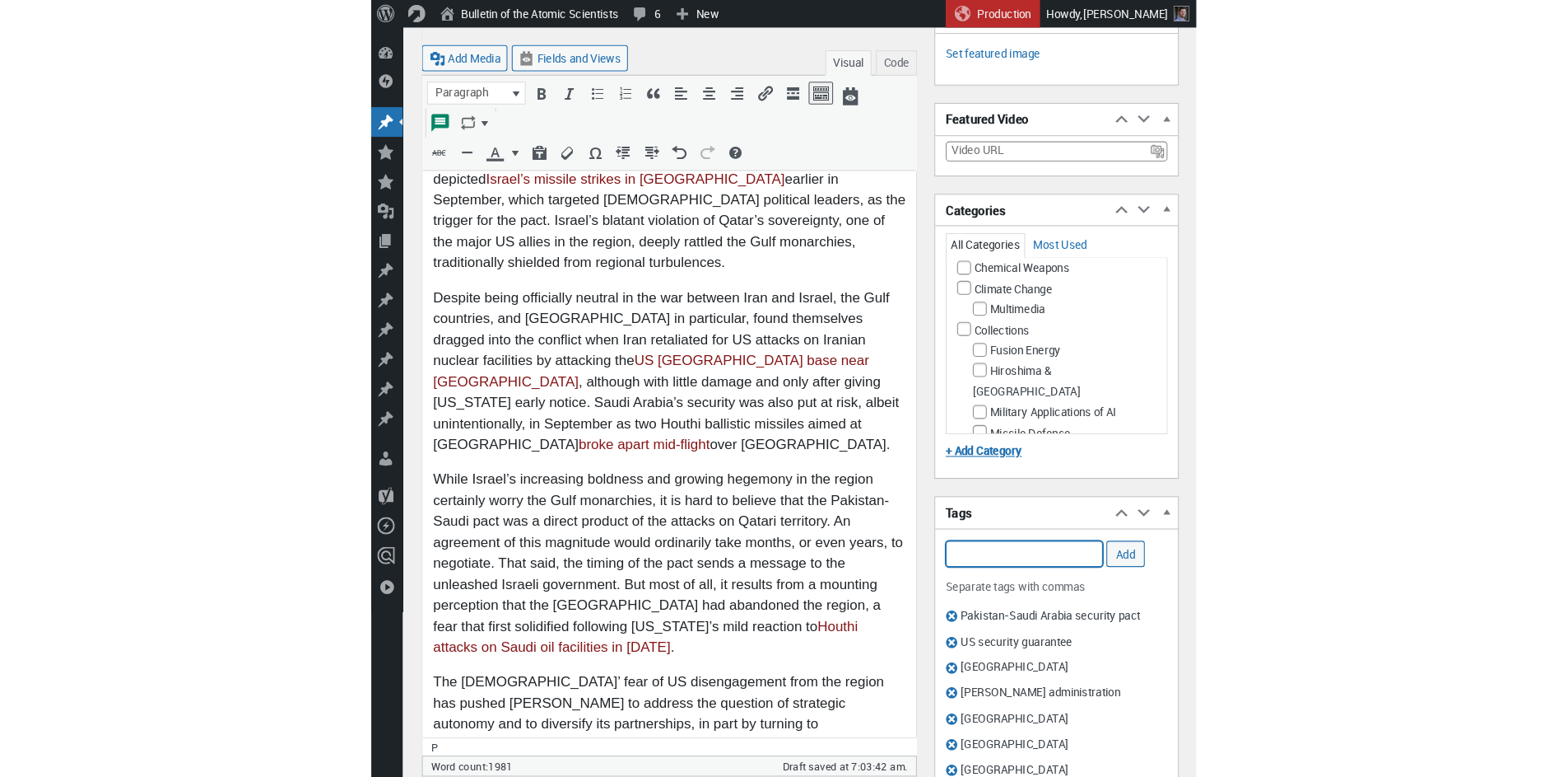
scroll to position [777, 0]
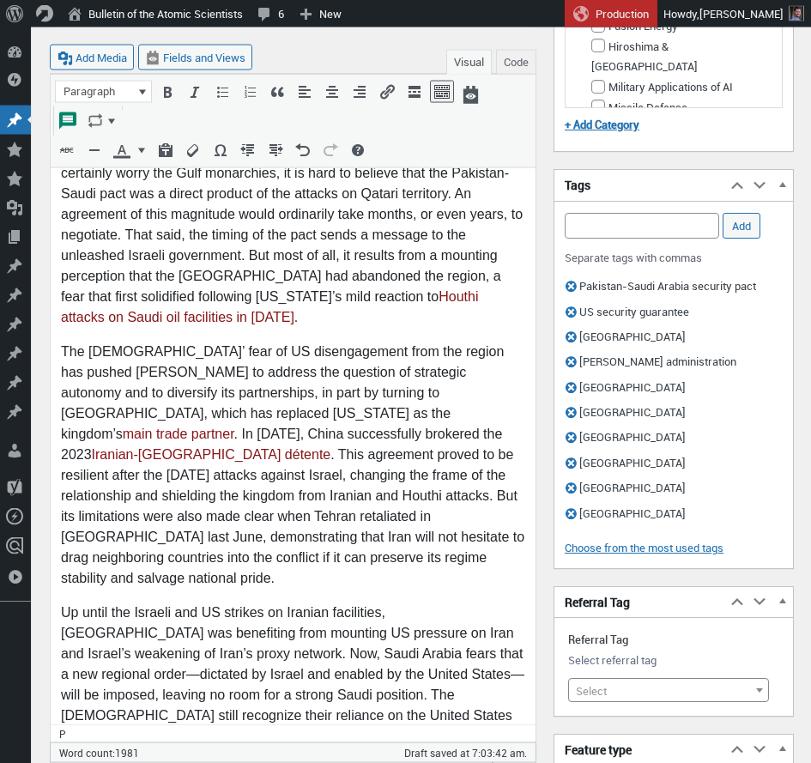
click at [629, 679] on span "Select" at bounding box center [668, 691] width 199 height 24
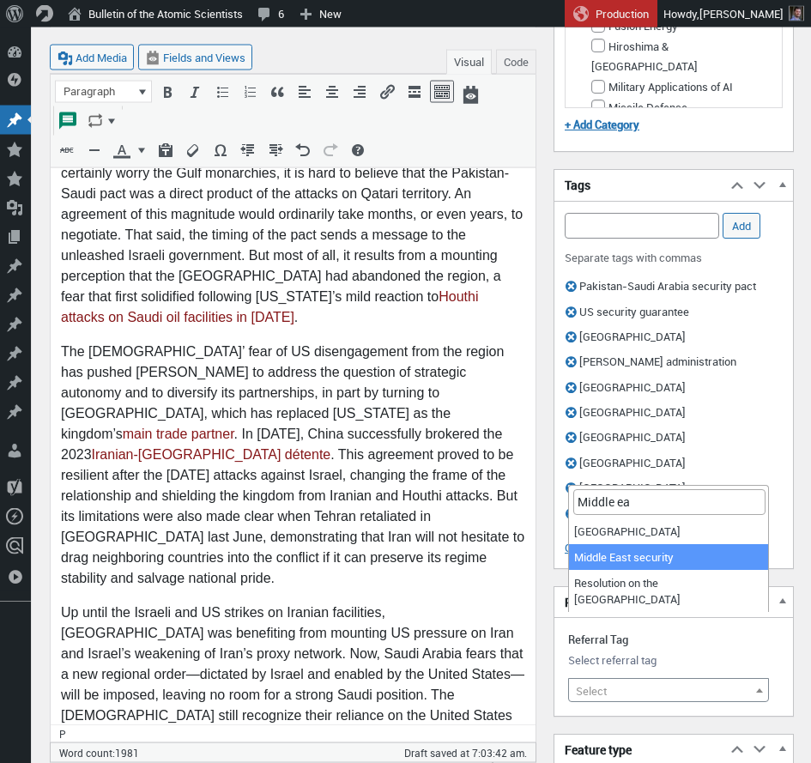
type input "Middle ea"
select select "21833"
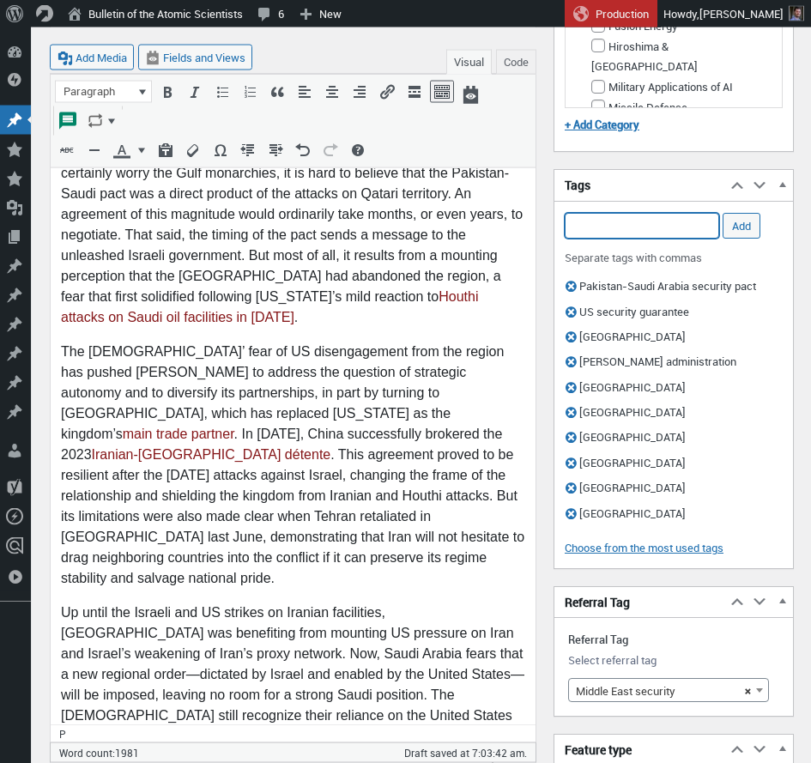
click at [653, 223] on input "Add Tag" at bounding box center [642, 226] width 155 height 26
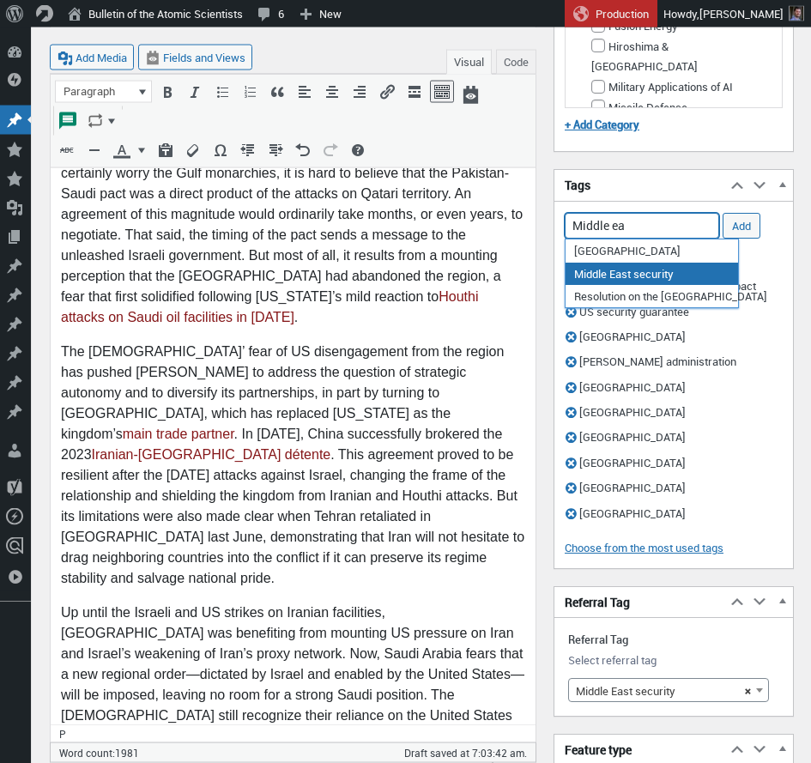
drag, startPoint x: 610, startPoint y: 278, endPoint x: 680, endPoint y: 259, distance: 72.9
click at [610, 277] on li "Middle East security" at bounding box center [652, 274] width 173 height 22
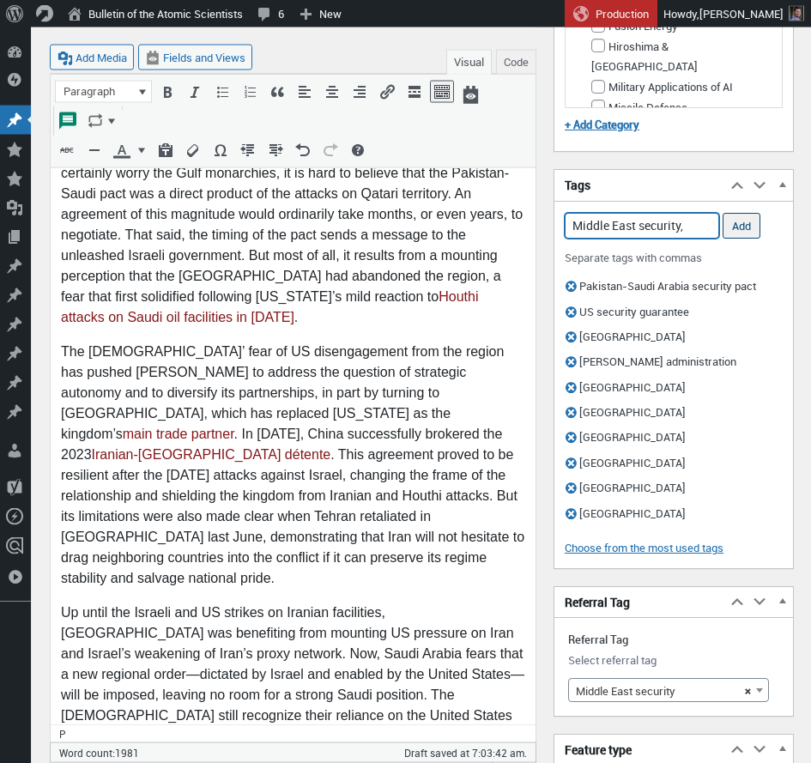
type input "Middle East security,"
click at [745, 221] on input "Add" at bounding box center [742, 226] width 38 height 26
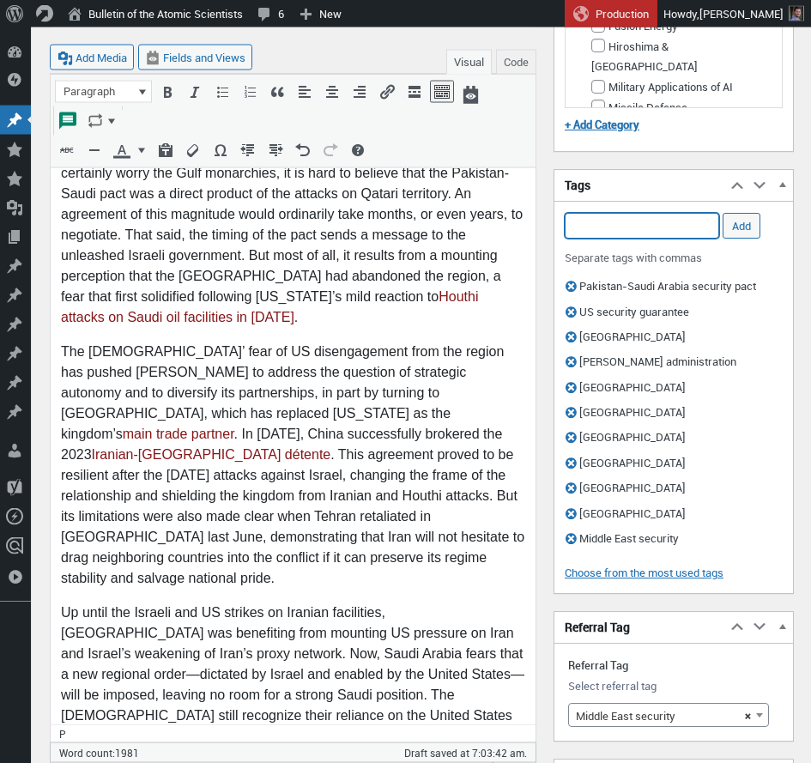
click at [676, 222] on input "Add Tag" at bounding box center [642, 226] width 155 height 26
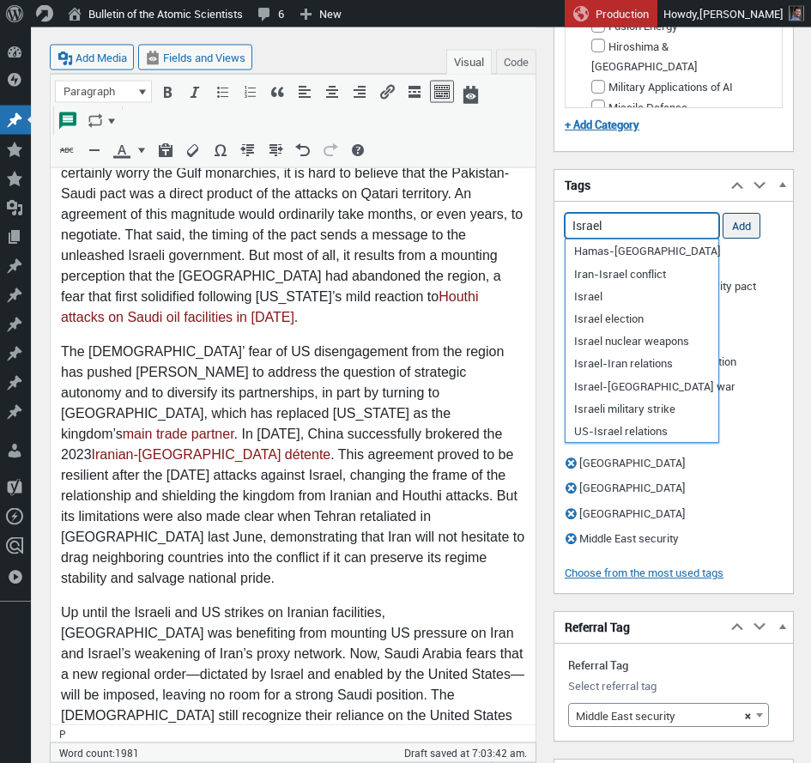
type input "Israel"
click at [749, 222] on input "Add" at bounding box center [742, 226] width 38 height 26
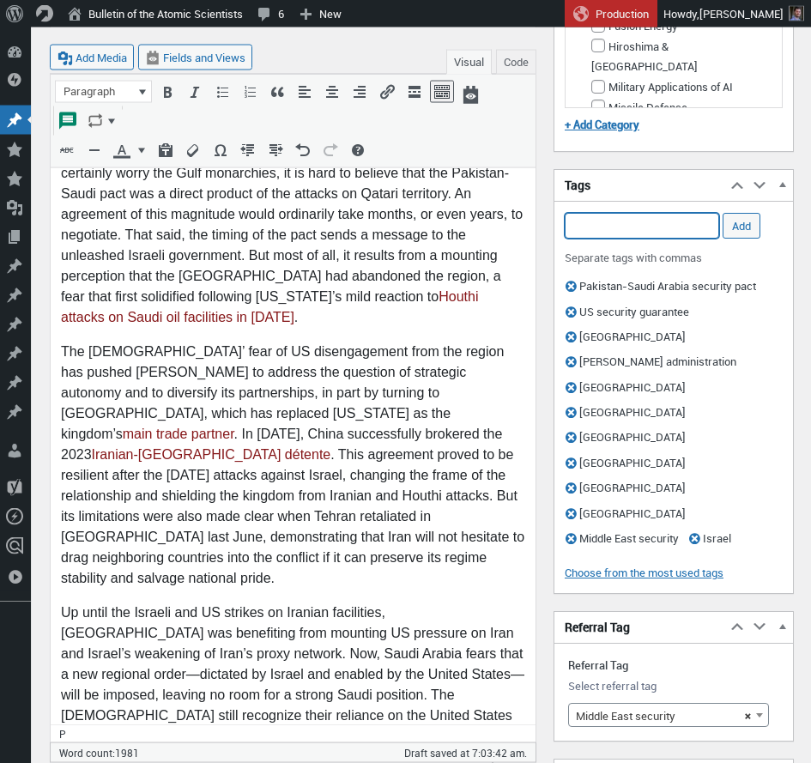
click at [622, 227] on input "Add Tag" at bounding box center [642, 226] width 155 height 26
click at [611, 225] on input "Sunni" at bounding box center [642, 226] width 155 height 26
click at [640, 217] on input "Sunni" at bounding box center [642, 226] width 155 height 26
type input "S"
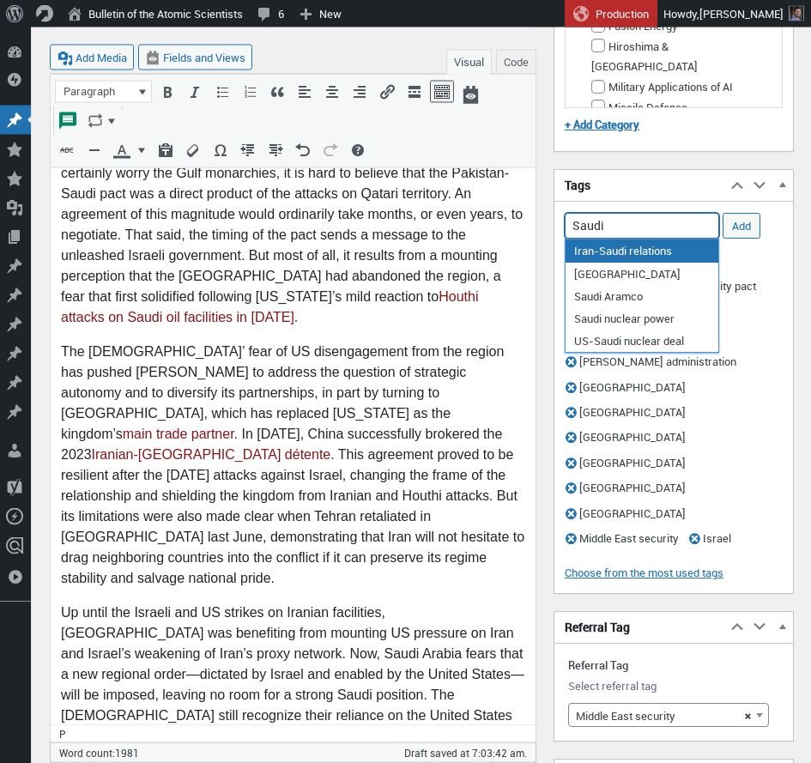
click at [639, 220] on input "Saudi" at bounding box center [642, 226] width 155 height 26
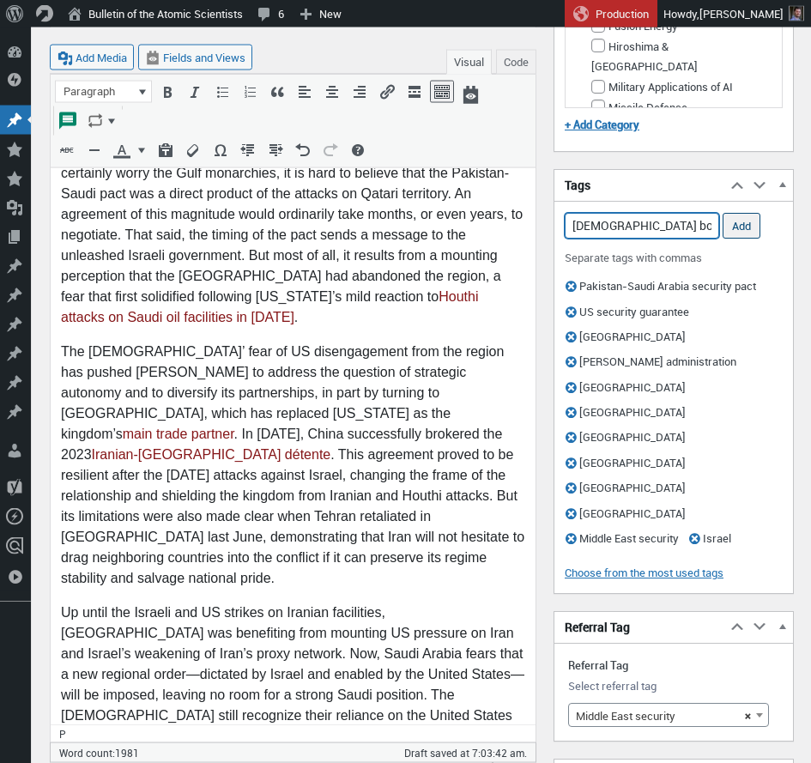
type input "[DEMOGRAPHIC_DATA] bomb"
click at [741, 222] on input "Add" at bounding box center [742, 226] width 38 height 26
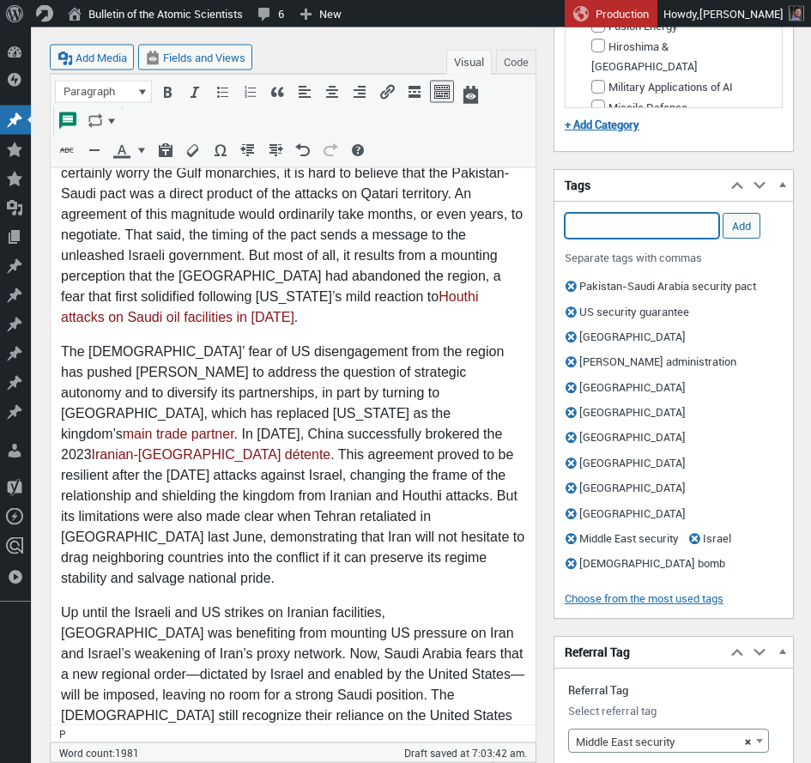
click at [671, 225] on input "Add Tag" at bounding box center [642, 226] width 155 height 26
click at [671, 253] on li "nuclear proliferation" at bounding box center [642, 252] width 153 height 24
type input "nuclear proliferation,"
click at [734, 226] on input "Add" at bounding box center [742, 226] width 38 height 26
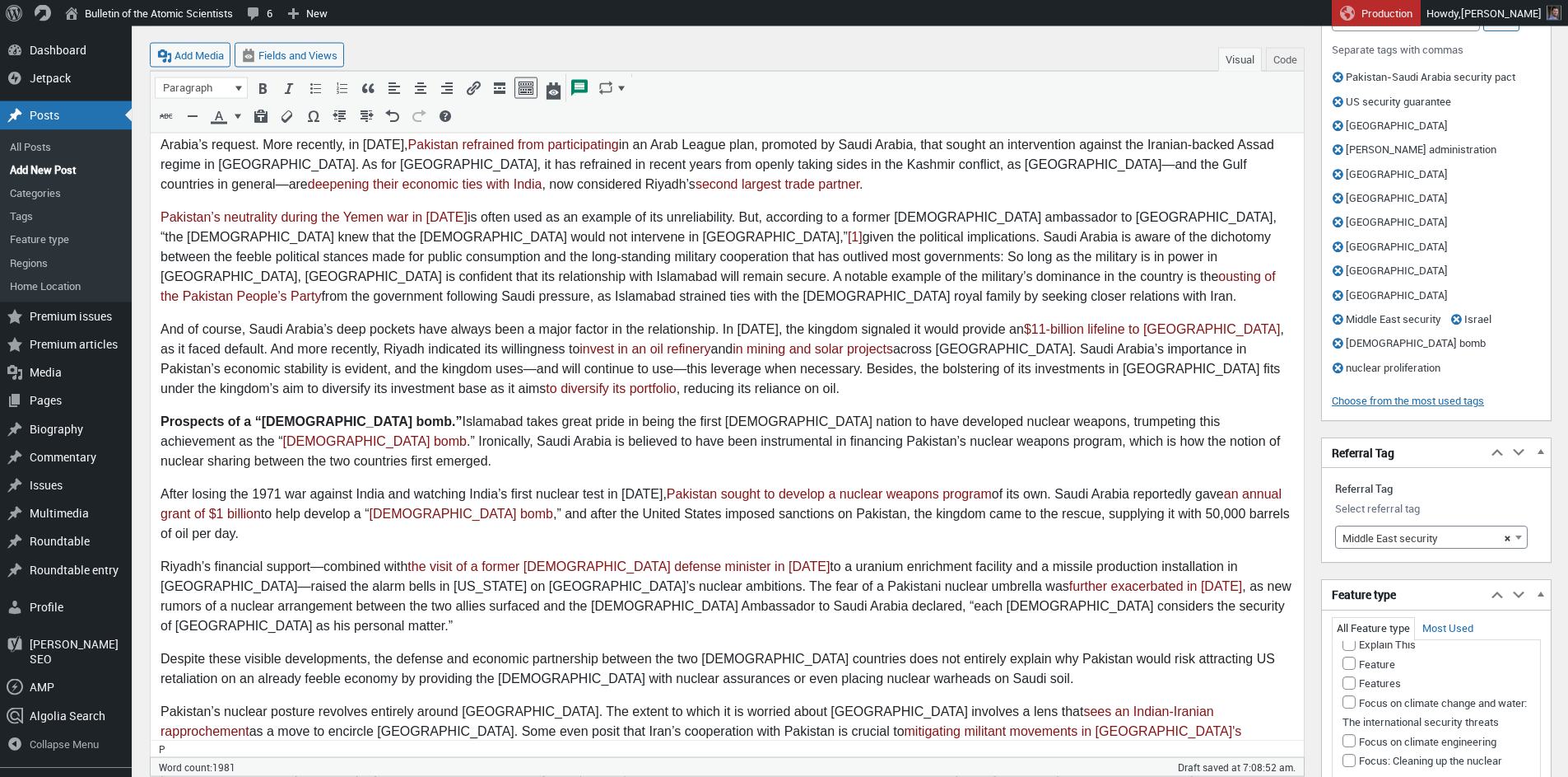
scroll to position [1050, 0]
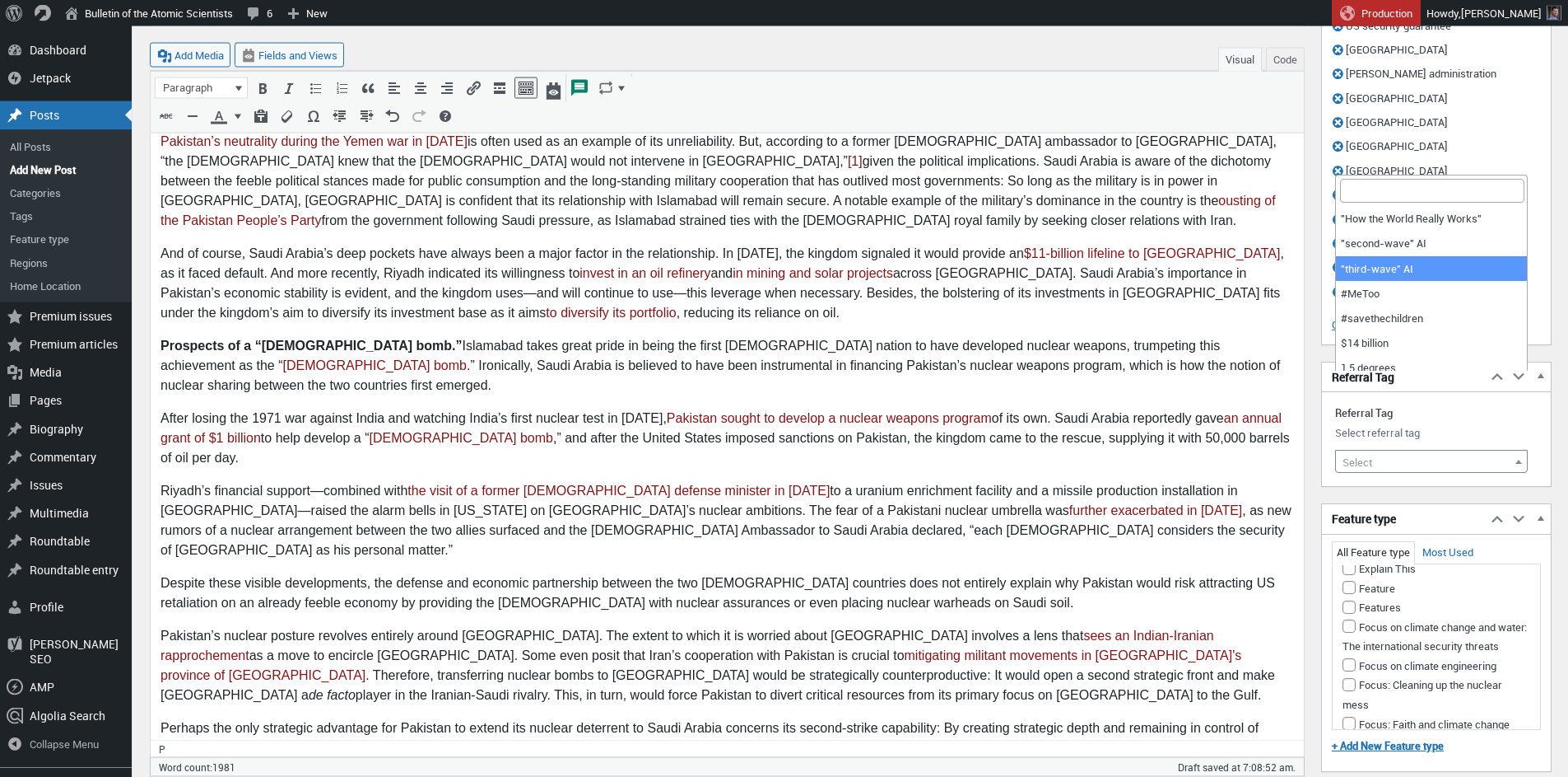
select select "12073"
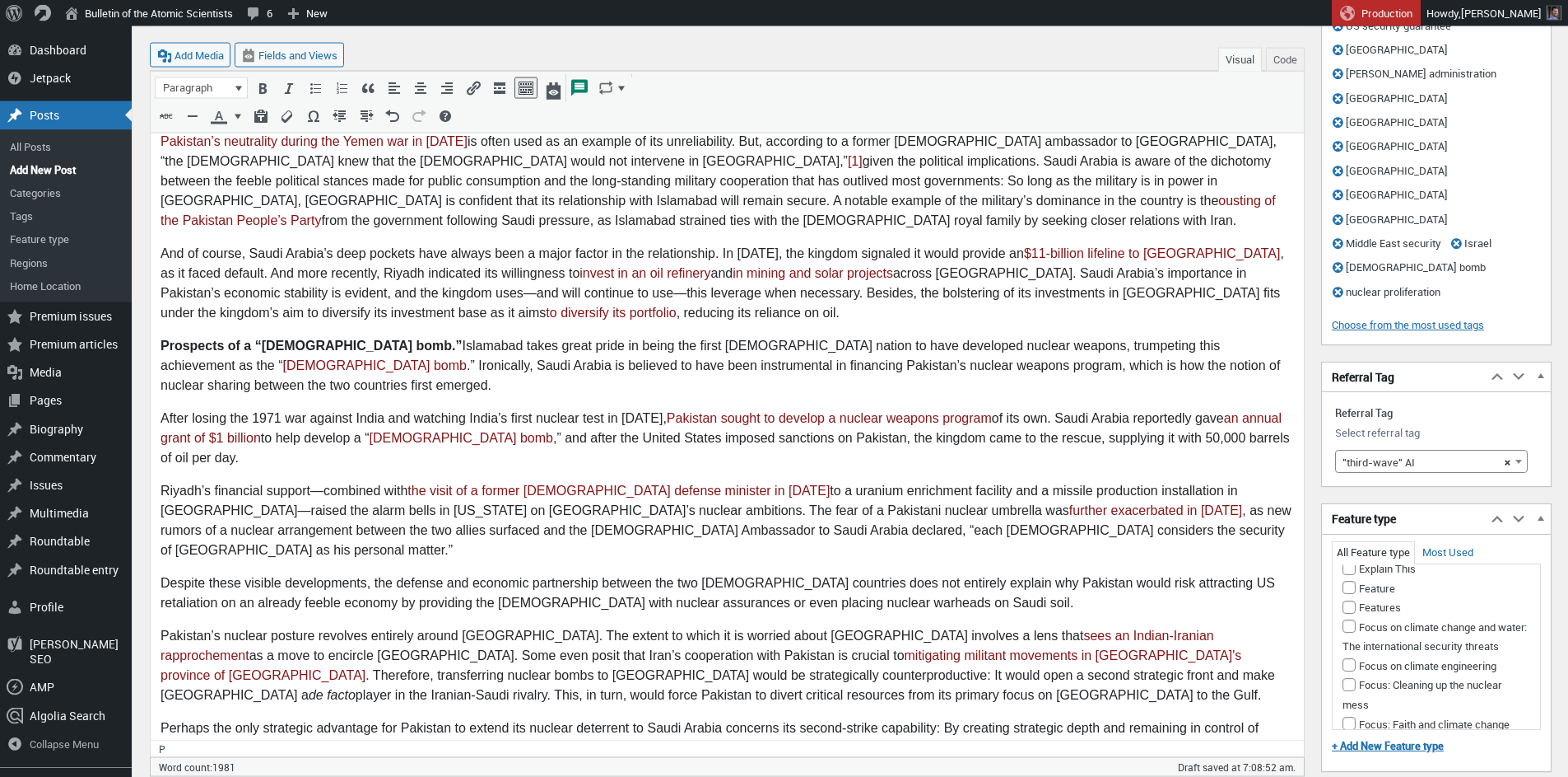
select select
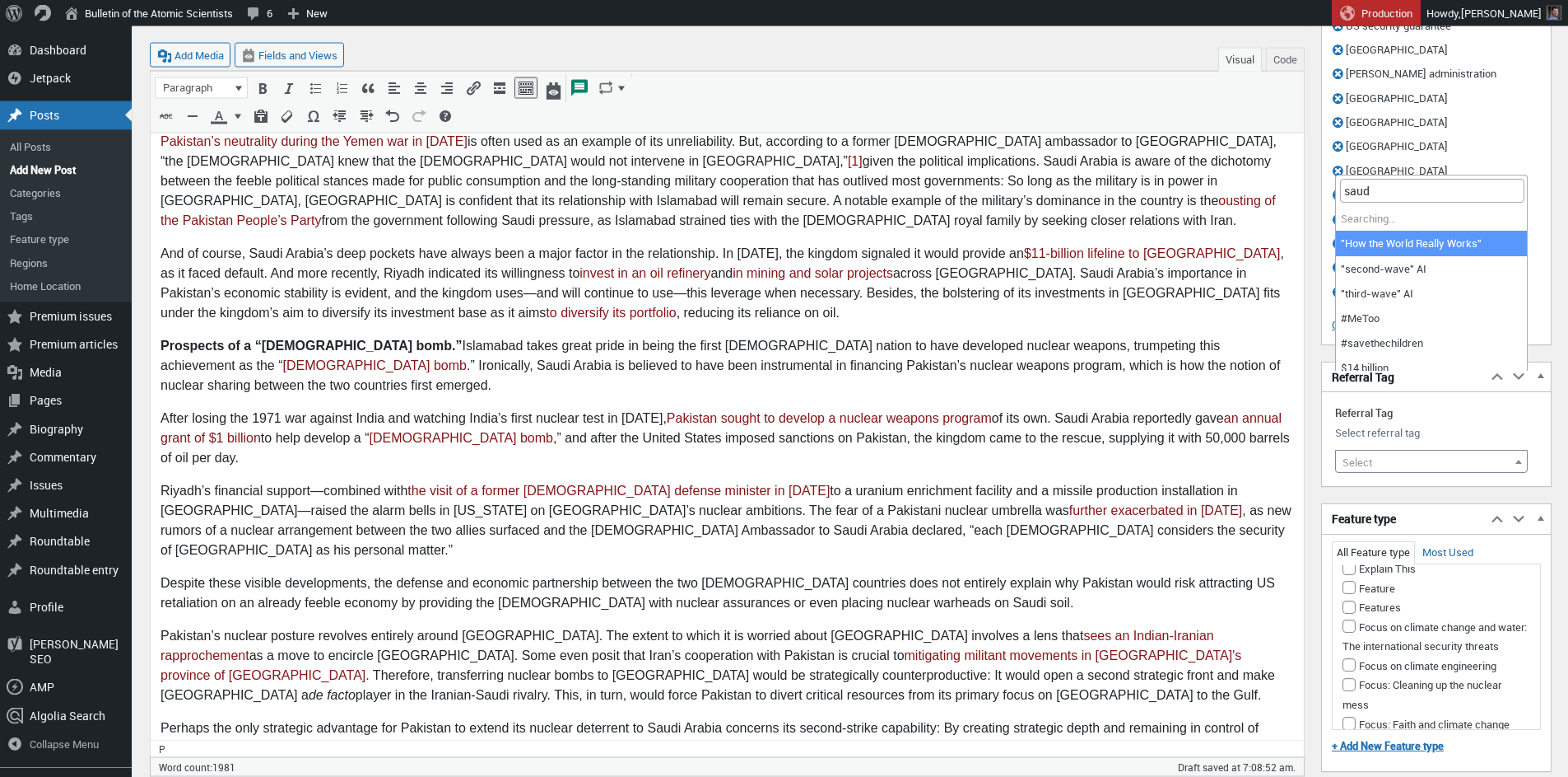
type input "saudi"
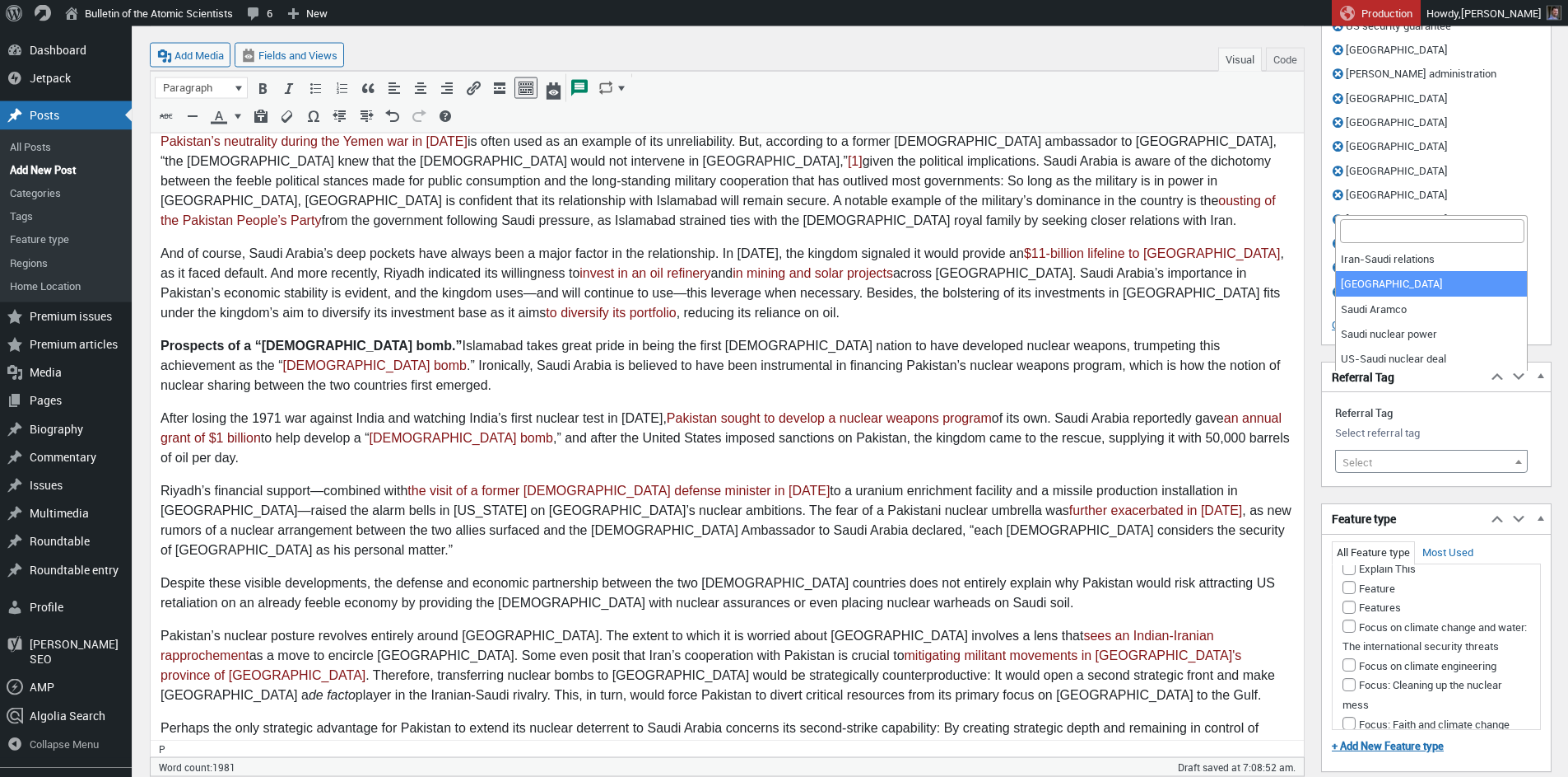
select select "11225"
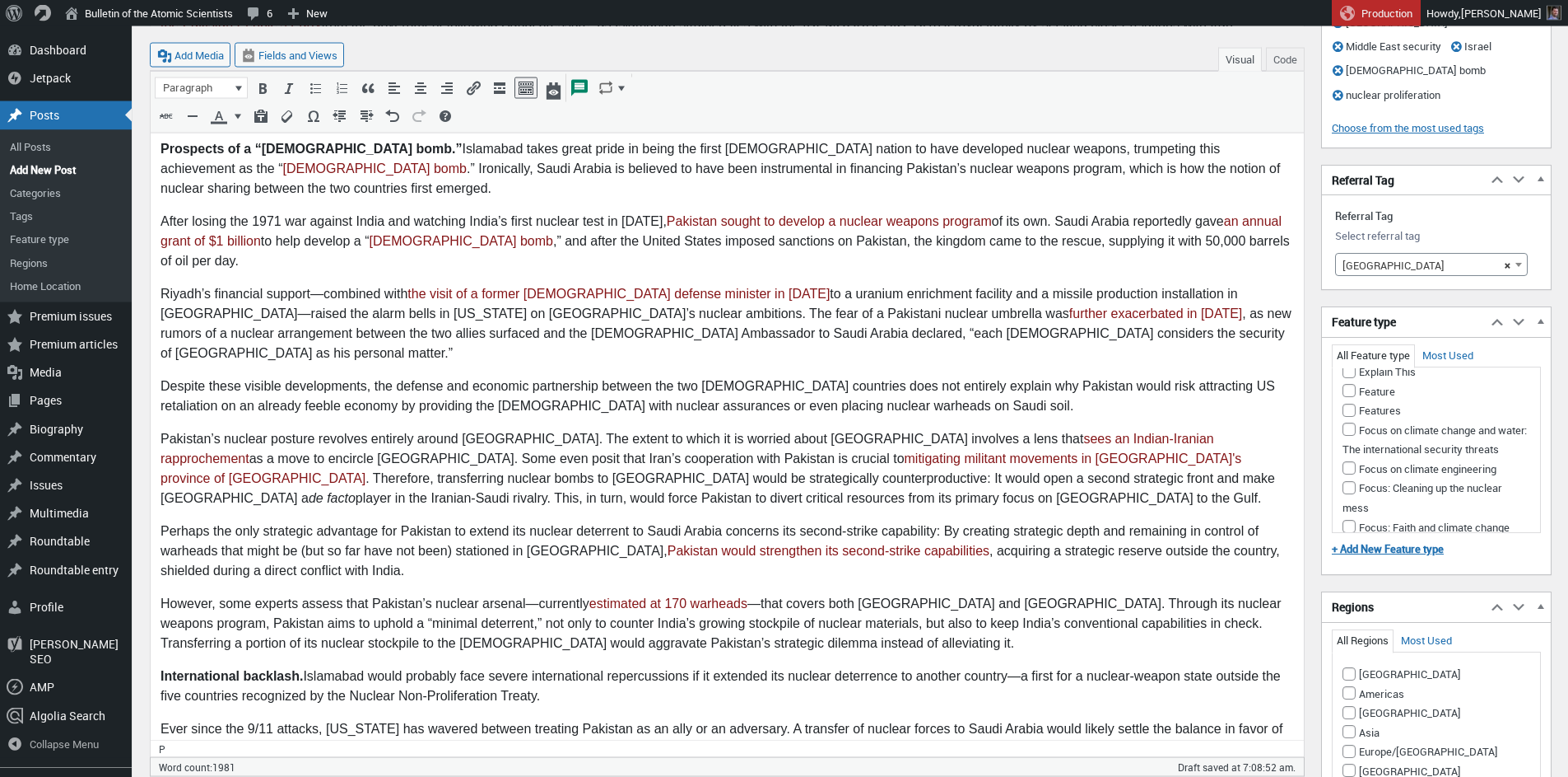
scroll to position [1331, 0]
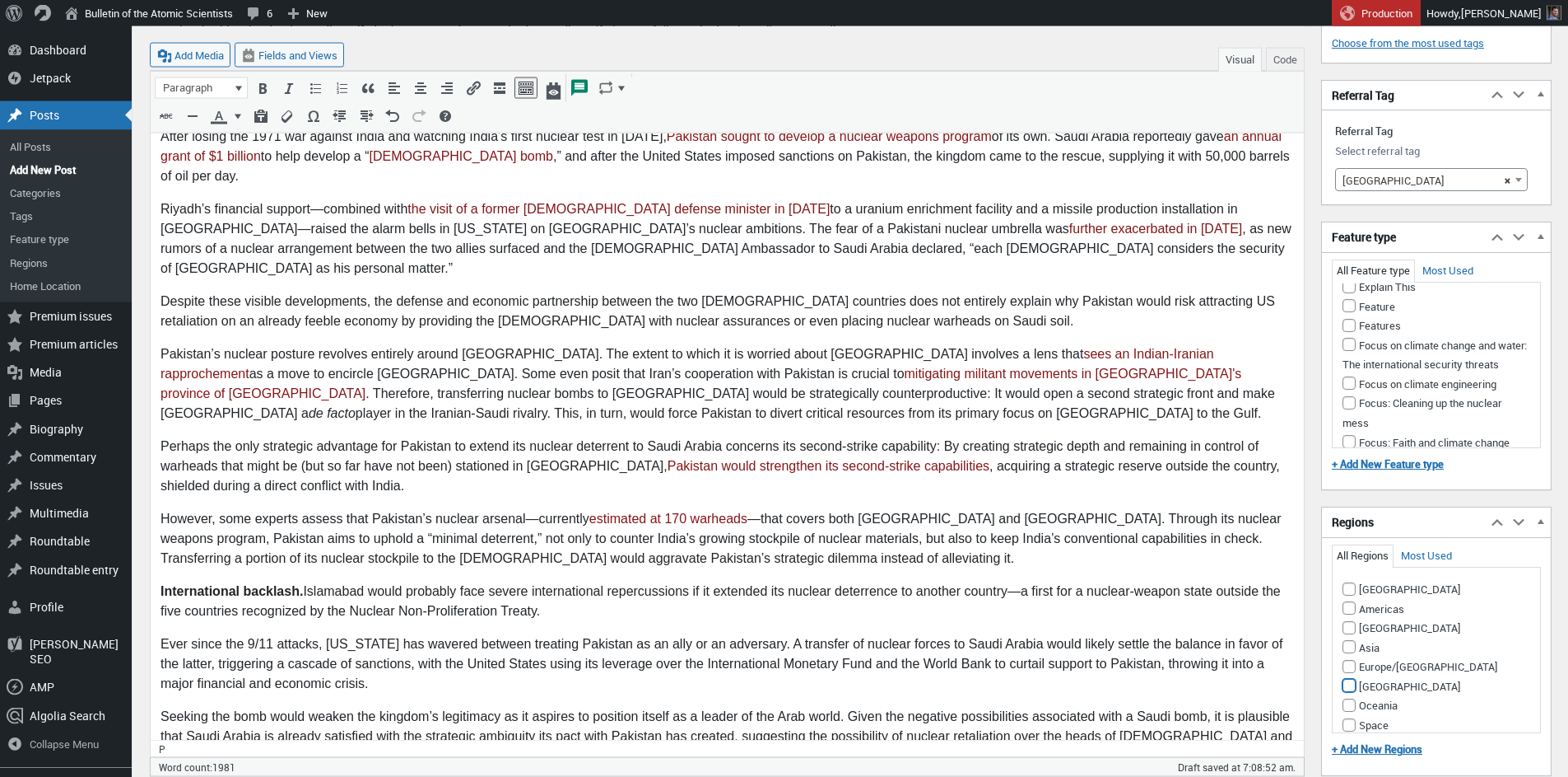
click at [1350, 678] on input "[GEOGRAPHIC_DATA]" at bounding box center [1349, 685] width 13 height 13
checkbox input "true"
click at [1347, 640] on input "Asia" at bounding box center [1349, 647] width 13 height 13
checkbox input "true"
click at [1353, 601] on input "Americas" at bounding box center [1349, 608] width 13 height 13
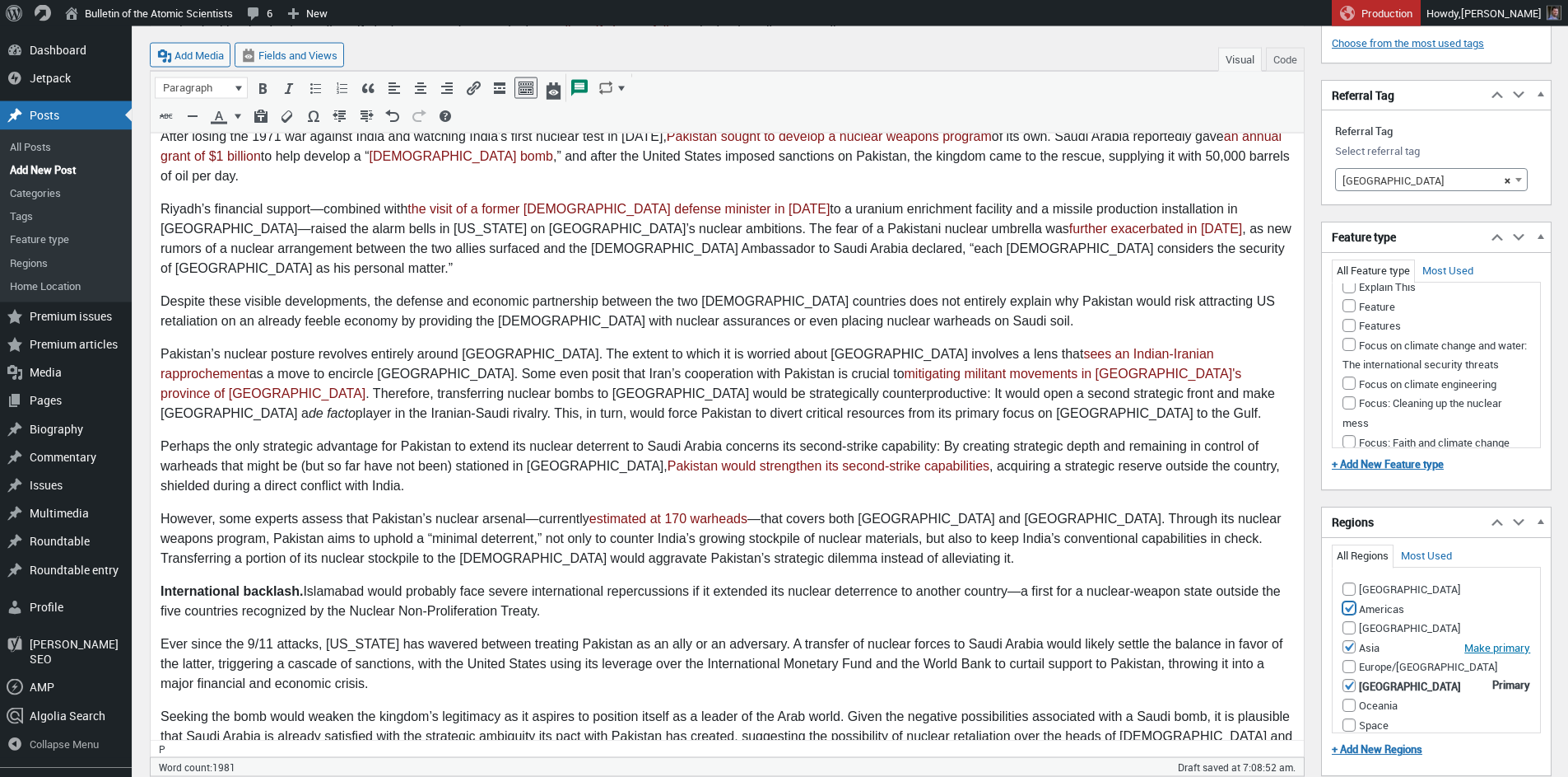
checkbox input "true"
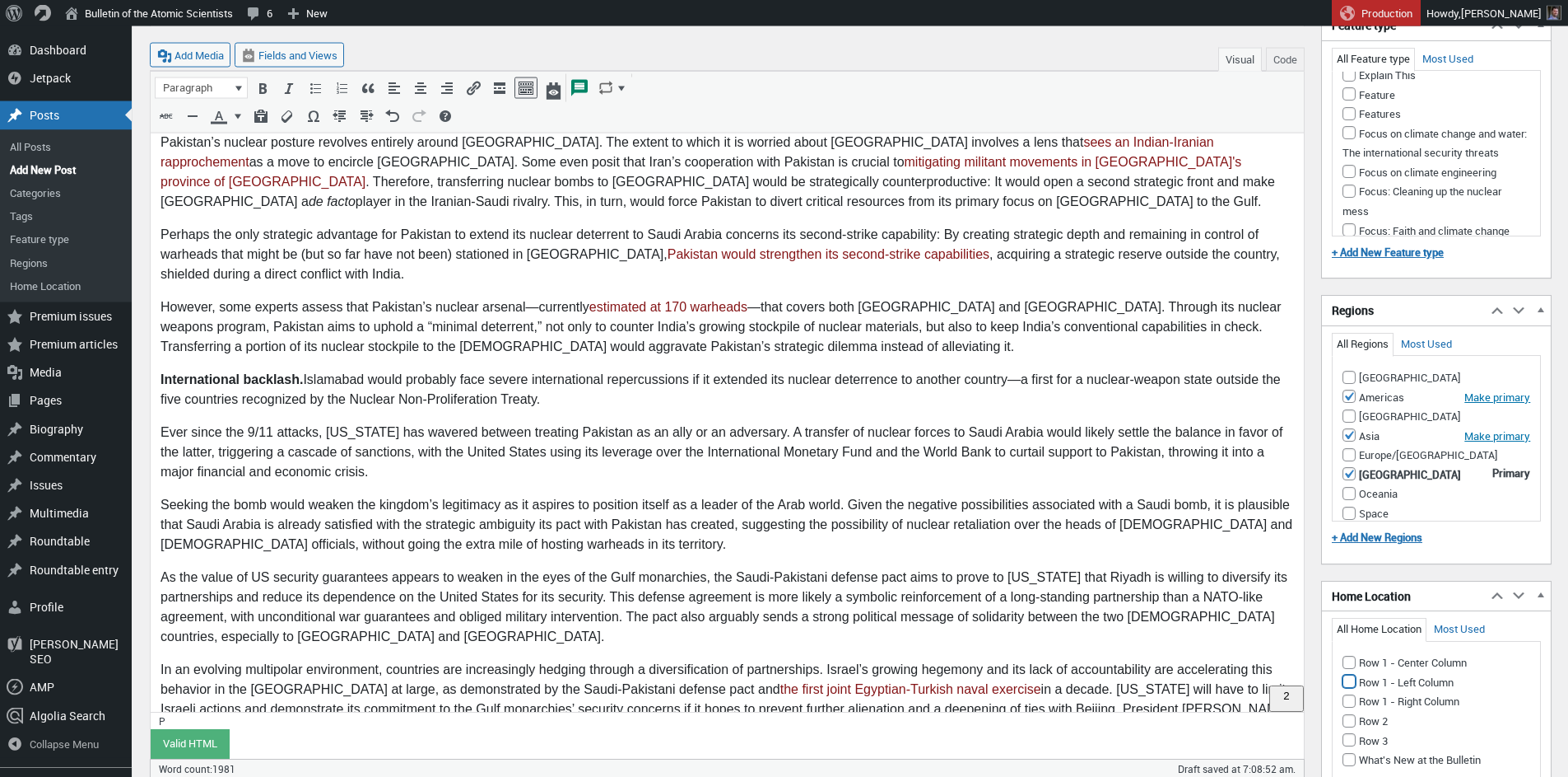
click at [1349, 674] on input "Row 1 - Left Column" at bounding box center [1349, 681] width 13 height 13
checkbox input "true"
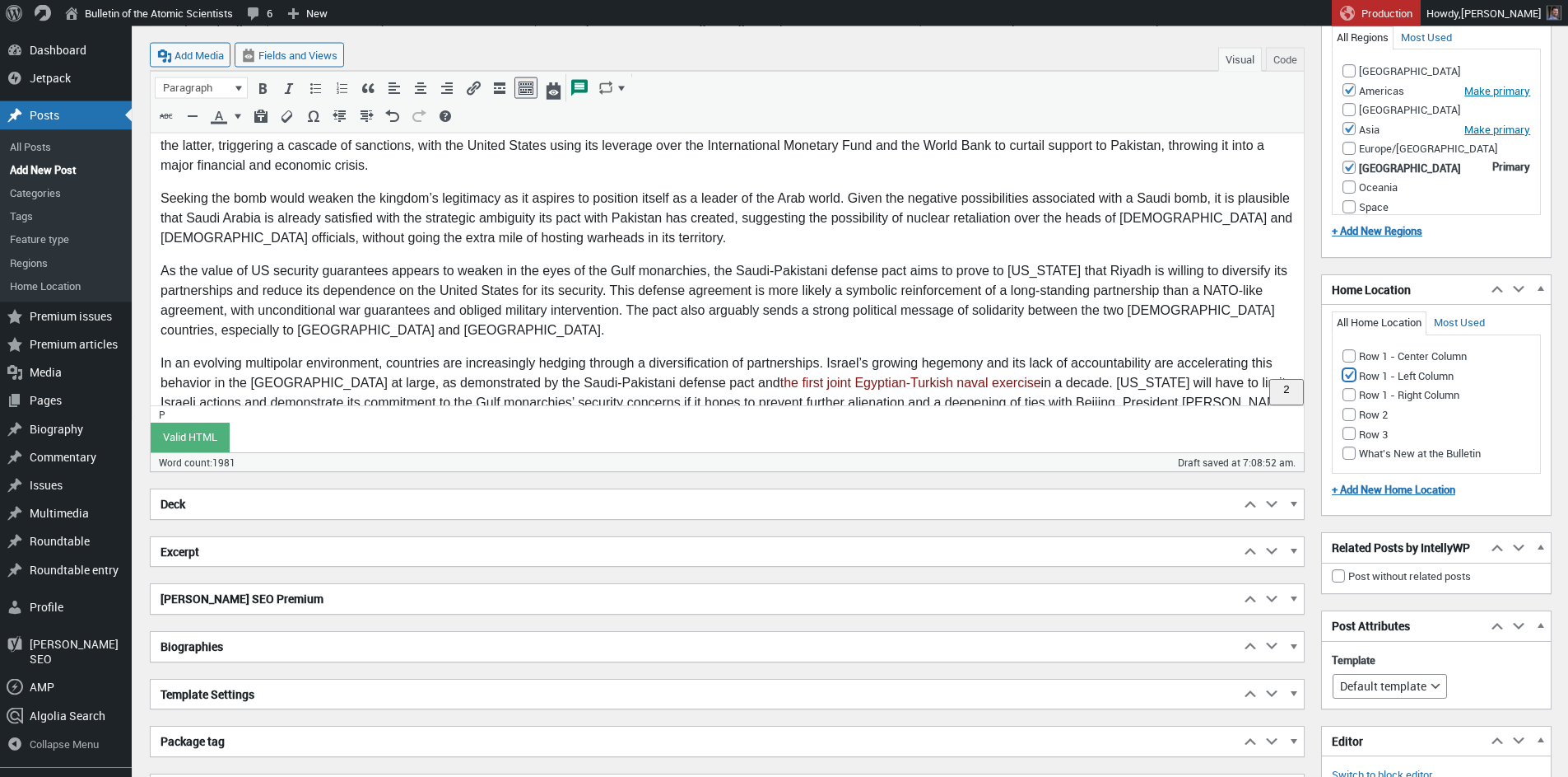
scroll to position [1945, 0]
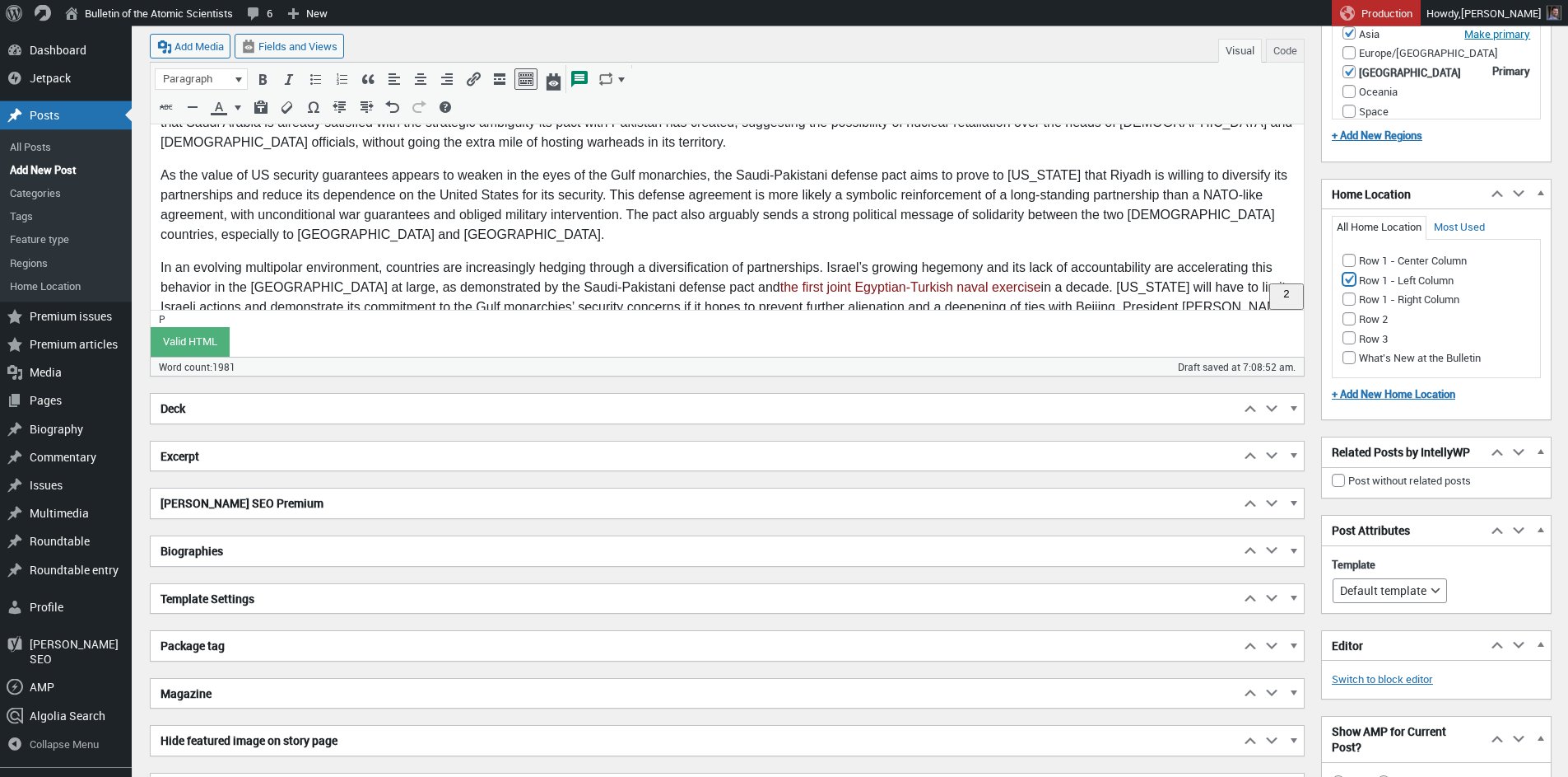
click at [202, 549] on h2 "Biographies" at bounding box center [695, 551] width 1089 height 30
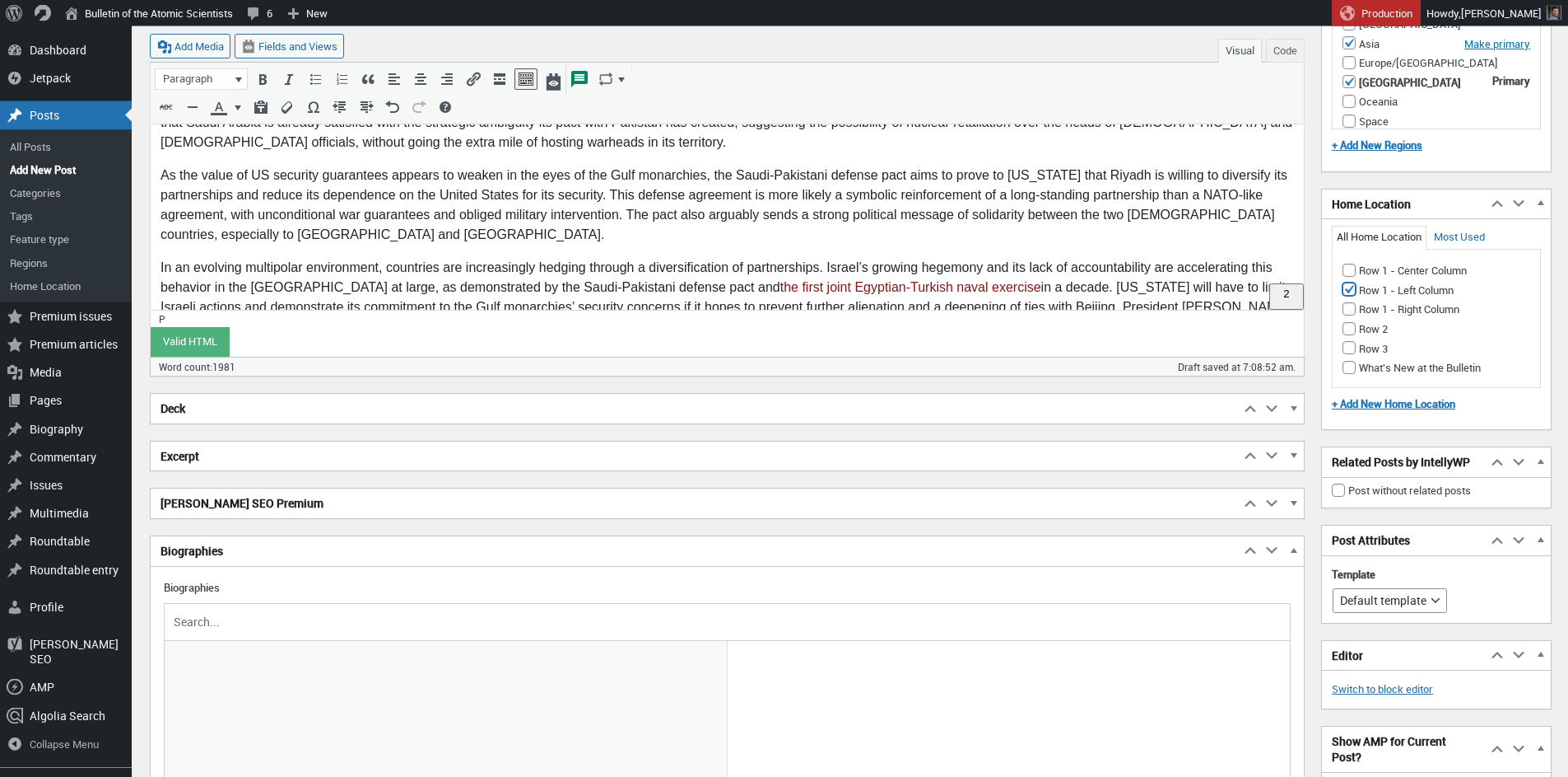
scroll to position [270, 0]
click at [216, 622] on input "text" at bounding box center [728, 622] width 1114 height 25
click at [211, 620] on input "nour ed" at bounding box center [728, 622] width 1114 height 25
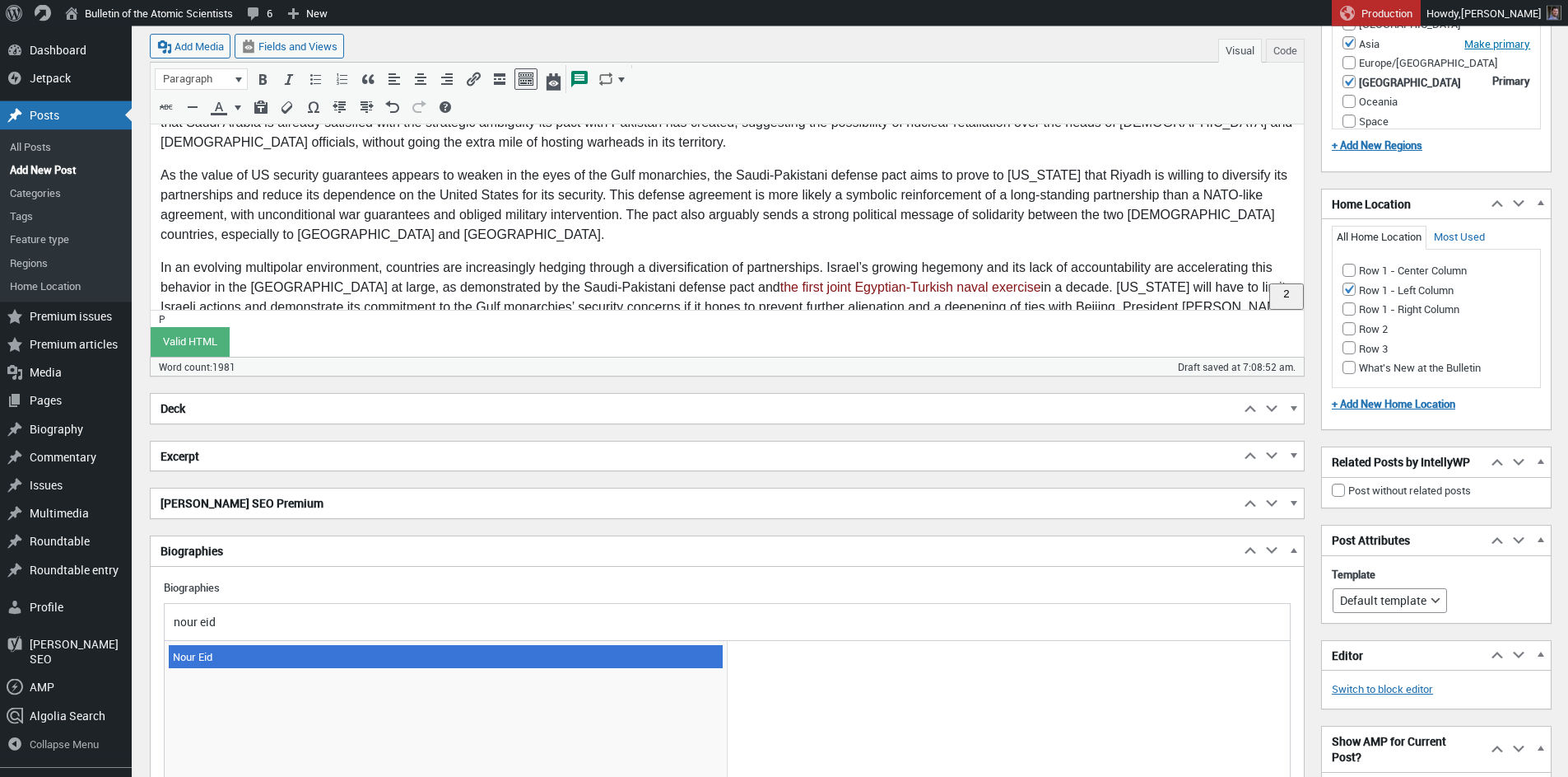
type input "nour eid"
click at [230, 657] on span "Nour Eid" at bounding box center [446, 656] width 554 height 23
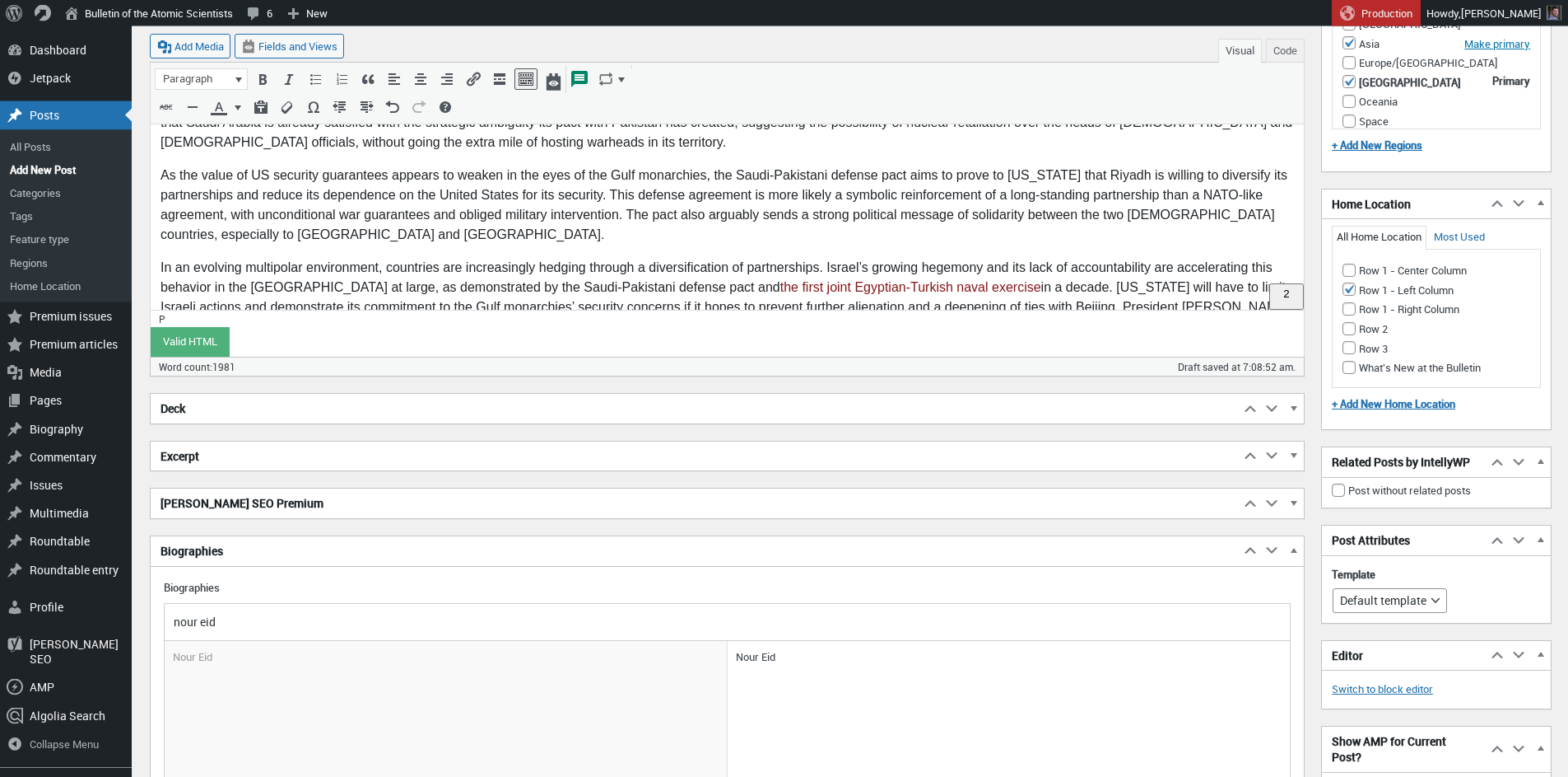
click at [223, 459] on h2 "Excerpt" at bounding box center [695, 456] width 1089 height 30
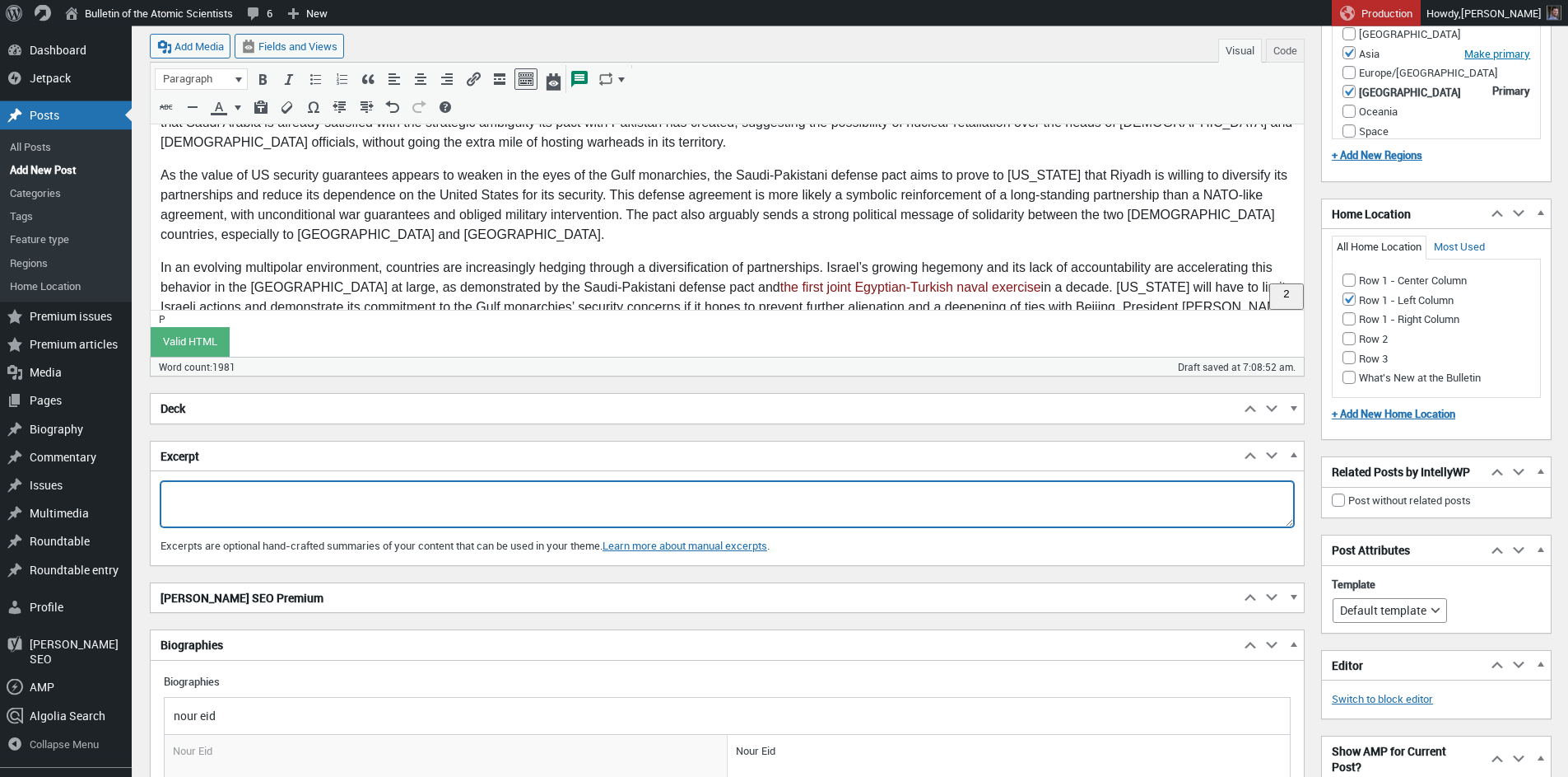
click at [225, 501] on textarea "Excerpt" at bounding box center [727, 504] width 1134 height 46
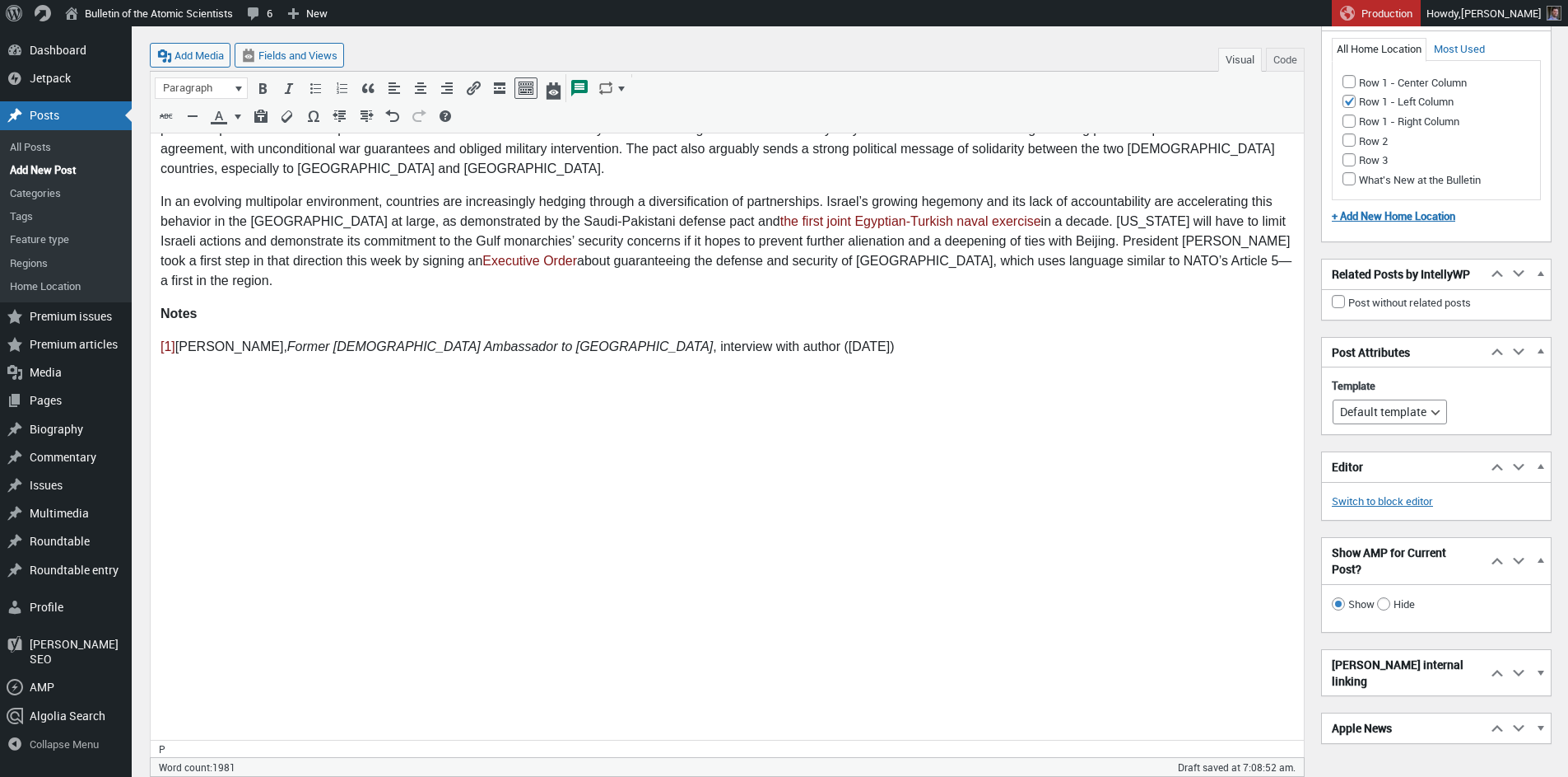
scroll to position [12, 0]
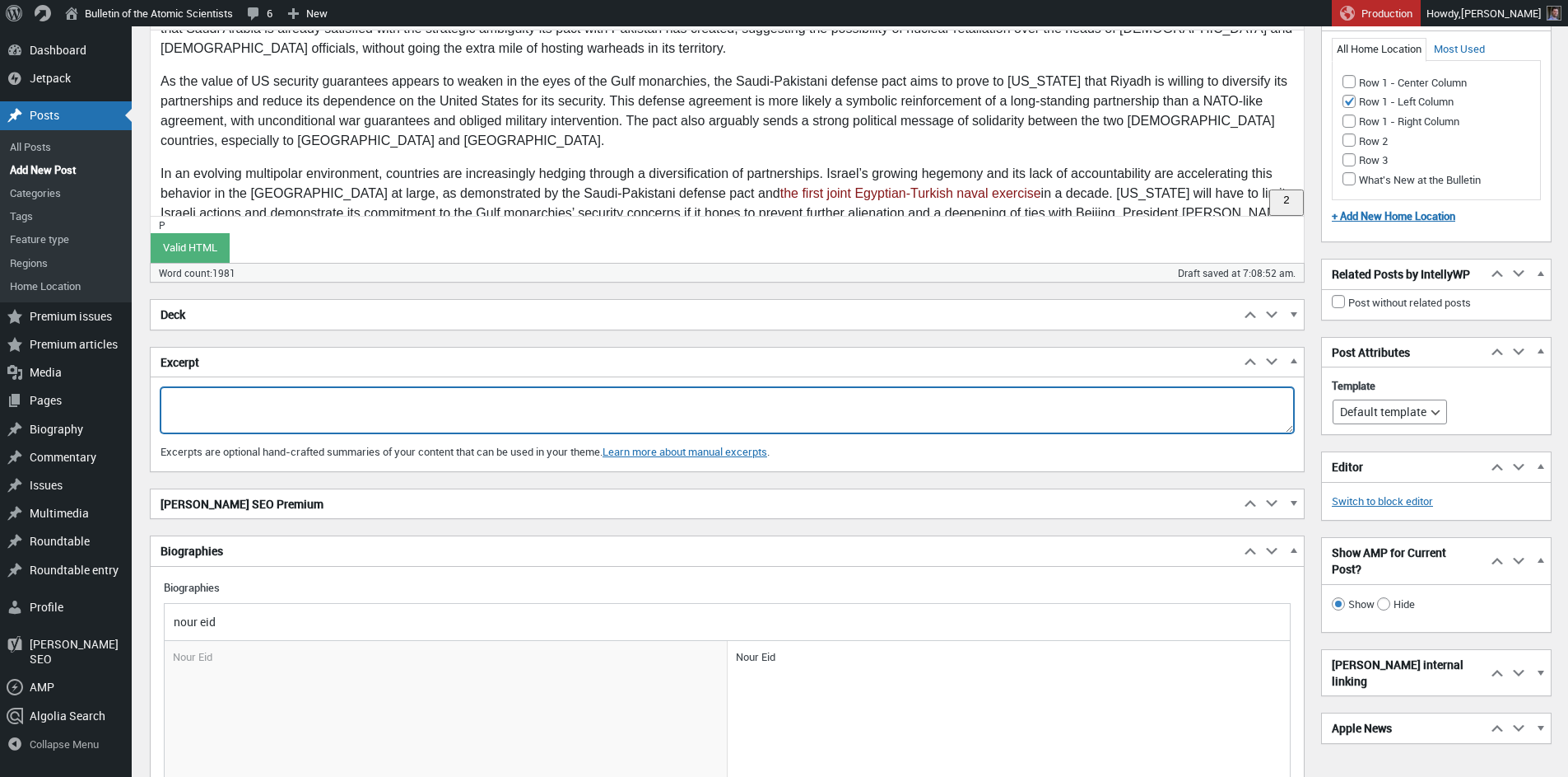
click at [289, 406] on textarea "Excerpt" at bounding box center [727, 411] width 1134 height 46
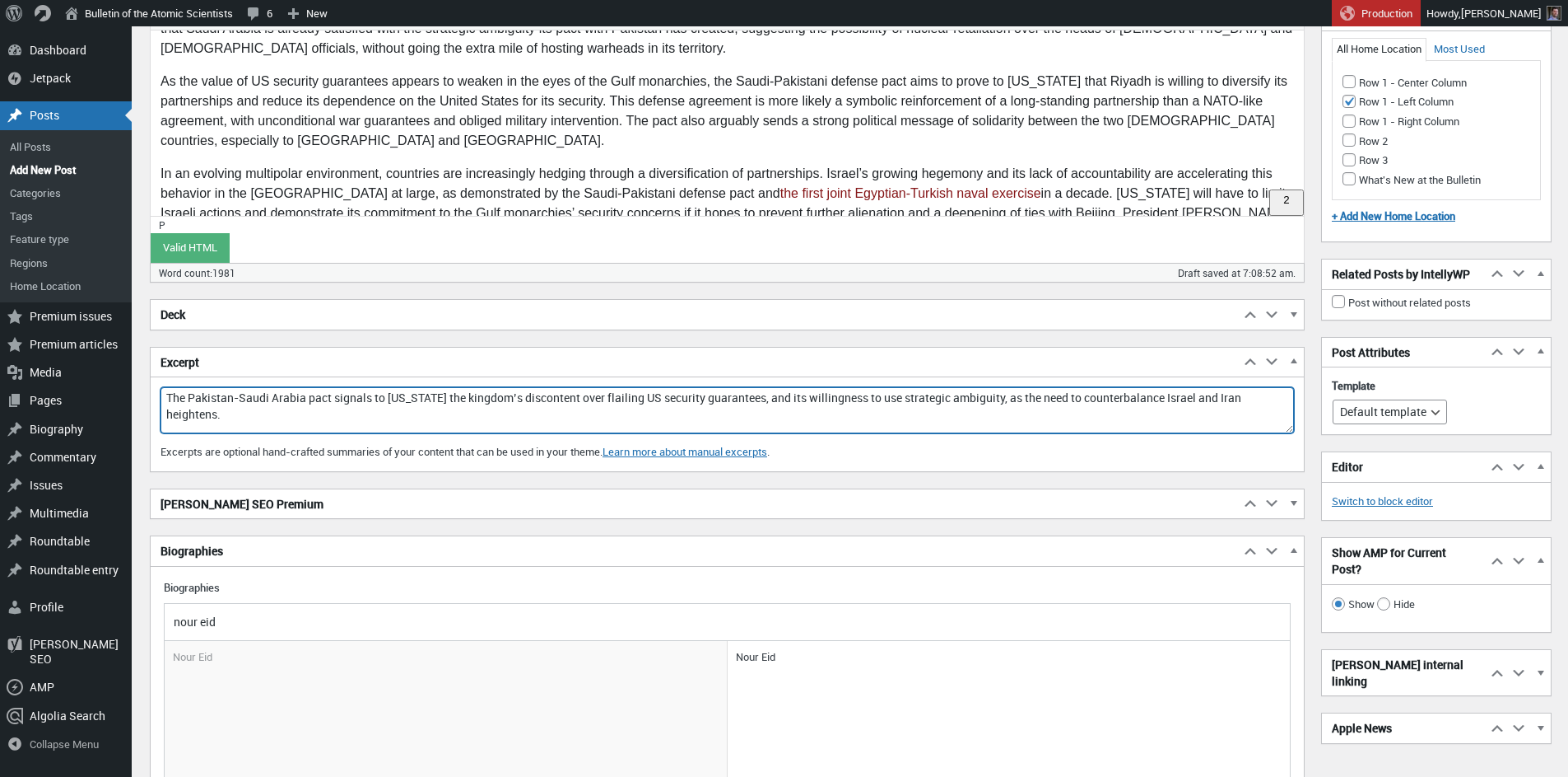
drag, startPoint x: 393, startPoint y: 399, endPoint x: 522, endPoint y: 396, distance: 129.0
click at [522, 396] on textarea "The Pakistan-Saudi Arabia pact signals to [US_STATE] the kingdom’s discontent o…" at bounding box center [727, 411] width 1134 height 46
click at [435, 413] on textarea "The Pakistan-Saudi Arabia pact signals to [US_STATE] the kingdom’s discontent o…" at bounding box center [727, 411] width 1134 height 46
paste textarea "Riyadh"
drag, startPoint x: 379, startPoint y: 399, endPoint x: 522, endPoint y: 393, distance: 143.1
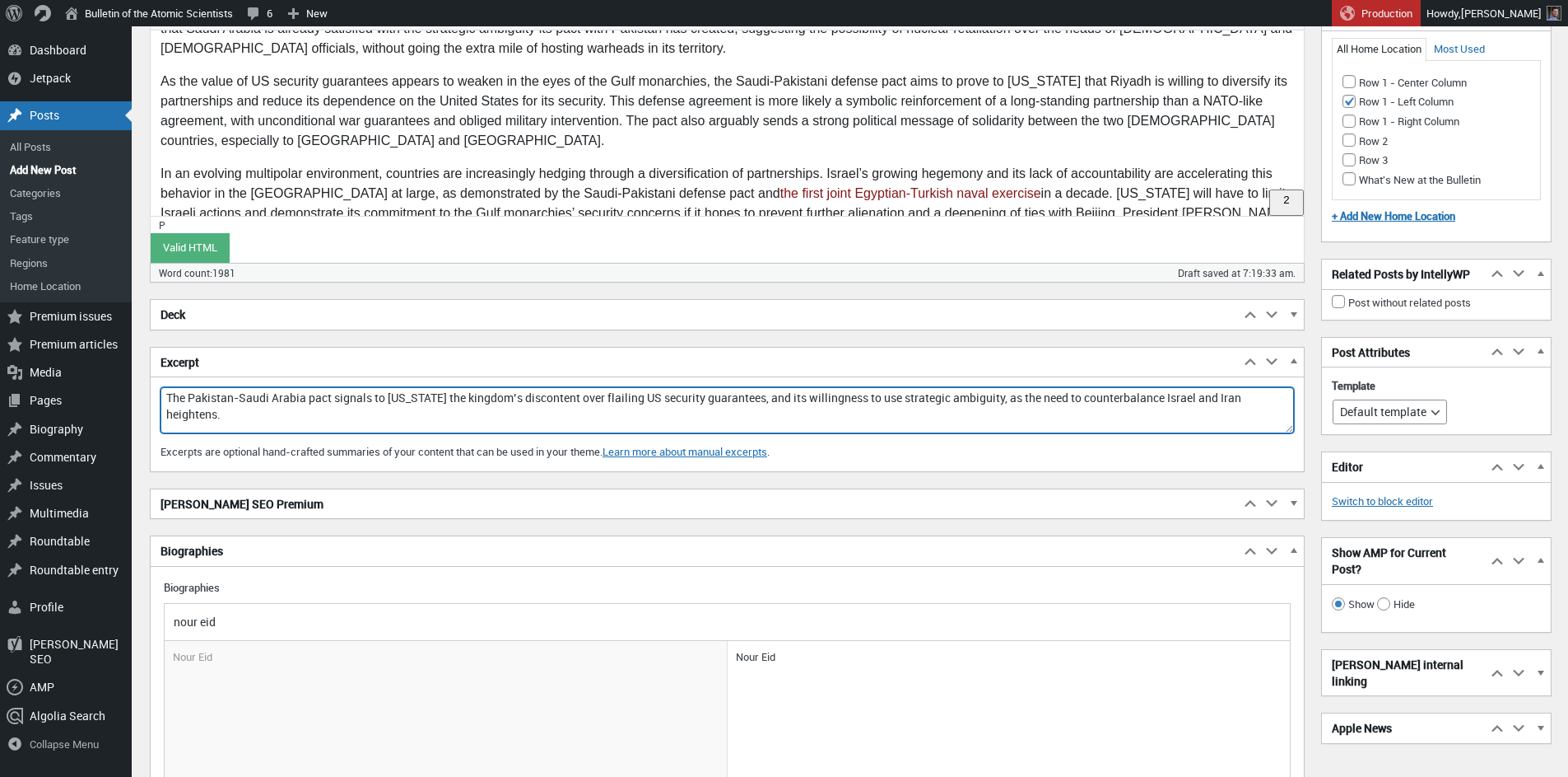
click at [522, 393] on textarea "The Pakistan-Saudi Arabia pact signals to [US_STATE] the kingdom’s discontent o…" at bounding box center [727, 411] width 1134 height 46
paste textarea "Riyadh"
drag, startPoint x: 486, startPoint y: 399, endPoint x: 548, endPoint y: 398, distance: 62.0
click at [548, 398] on textarea "The Pakistan-Saudi Arabia pact signals Riyadh's discontent over flailing US sec…" at bounding box center [727, 411] width 1134 height 46
drag, startPoint x: 878, startPoint y: 399, endPoint x: 1046, endPoint y: 399, distance: 168.0
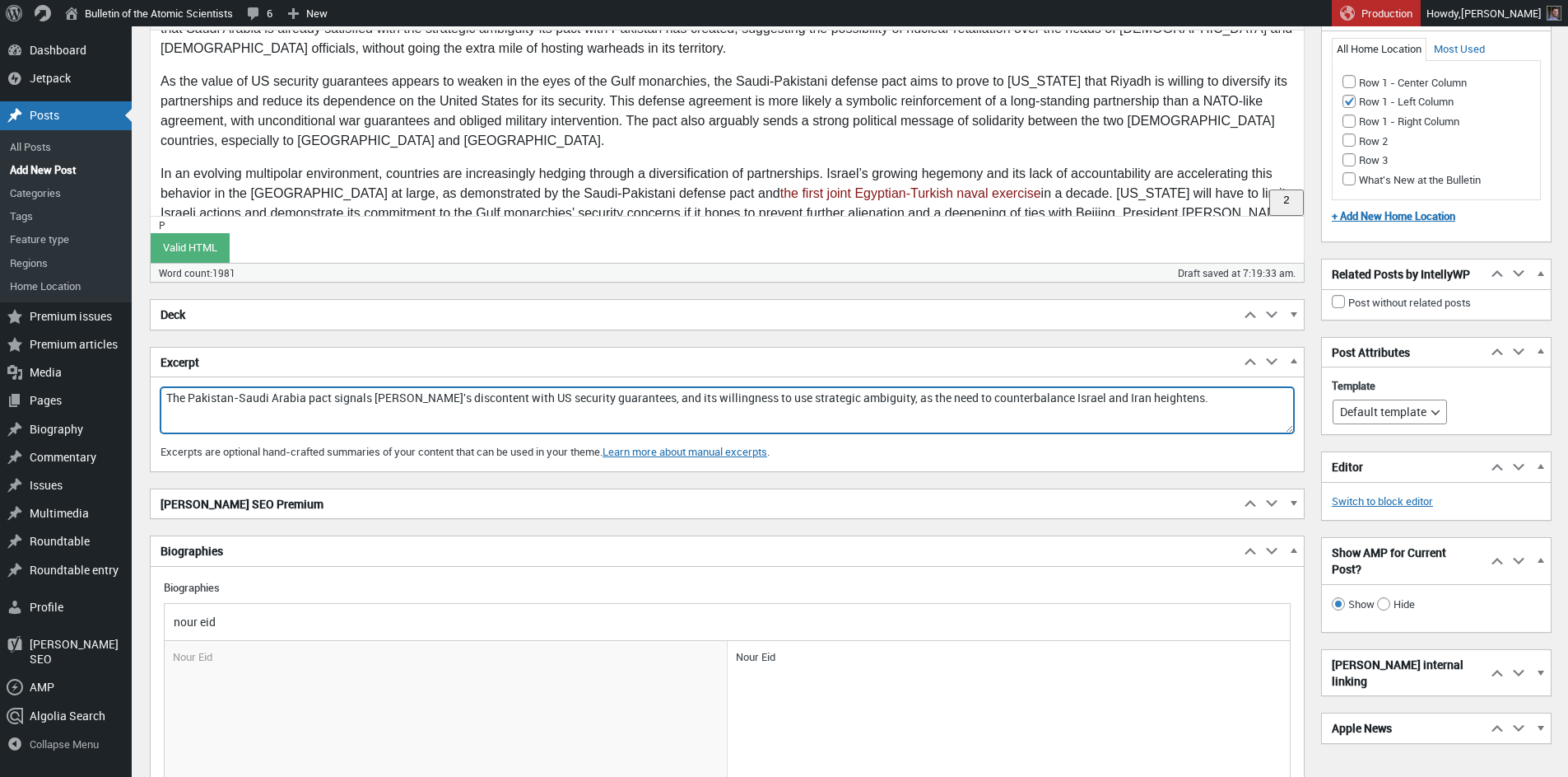
click at [1046, 399] on textarea "The Pakistan-Saudi Arabia pact signals Riyadh's discontent with US security gua…" at bounding box center [727, 411] width 1134 height 46
click at [1021, 401] on textarea "The Pakistan-Saudi Arabia pact signals Riyadh's discontent with US security gua…" at bounding box center [727, 411] width 1134 height 46
drag, startPoint x: 950, startPoint y: 413, endPoint x: 1040, endPoint y: 409, distance: 90.1
click at [951, 413] on textarea "The Pakistan-Saudi Arabia pact signals Riyadh's discontent with US security gua…" at bounding box center [727, 411] width 1134 height 46
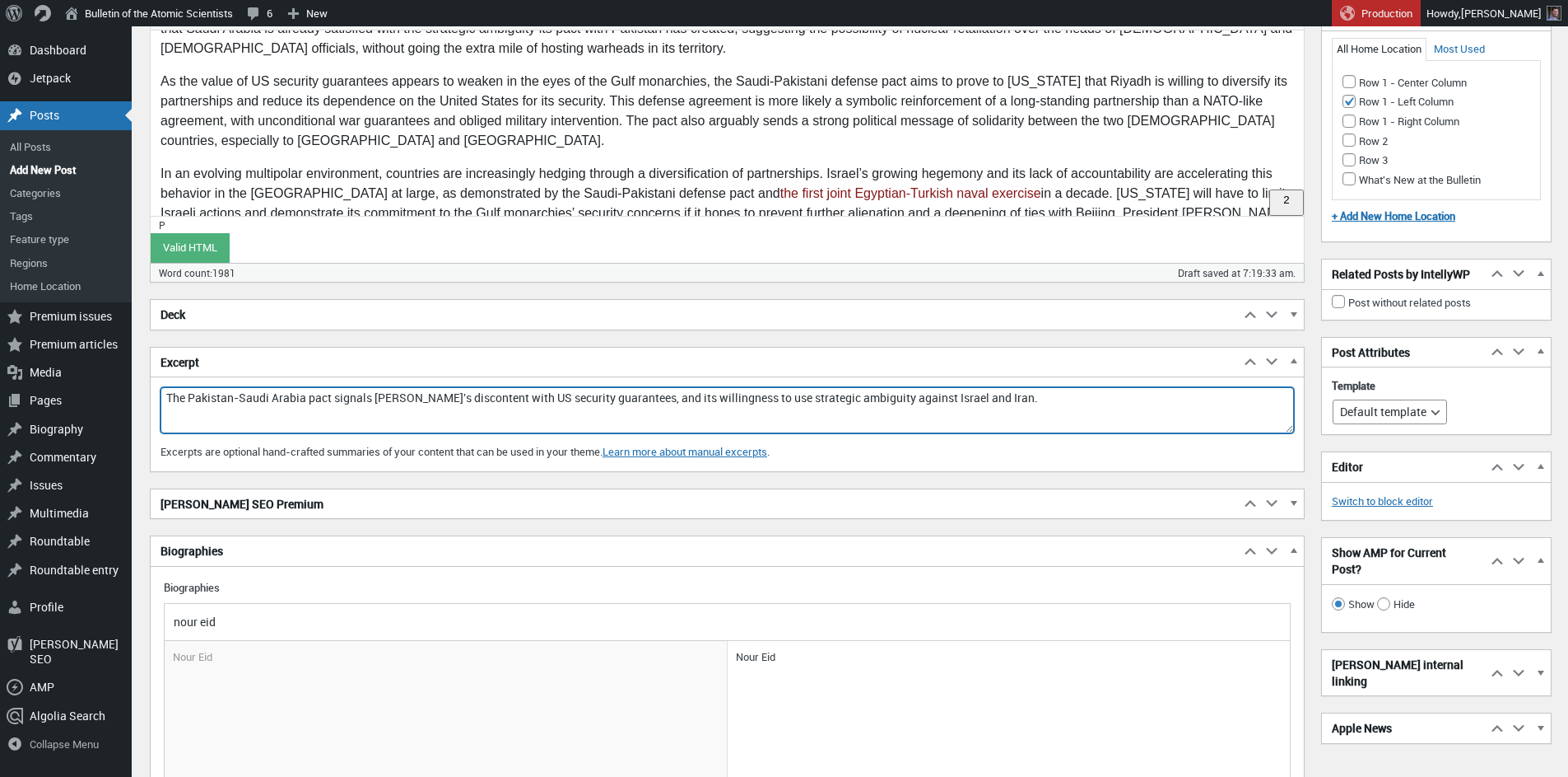
click at [1044, 407] on textarea "The Pakistan-Saudi Arabia pact signals Riyadh's discontent with US security gua…" at bounding box center [727, 411] width 1134 height 46
click at [358, 412] on textarea "The Pakistan-Saudi Arabia pact signals Riyadh's discontent with US security gua…" at bounding box center [727, 411] width 1134 height 46
click at [313, 399] on textarea "The Pakistan-Saudi Arabia pact signals Riyadh's discontent with US security gua…" at bounding box center [727, 411] width 1134 height 46
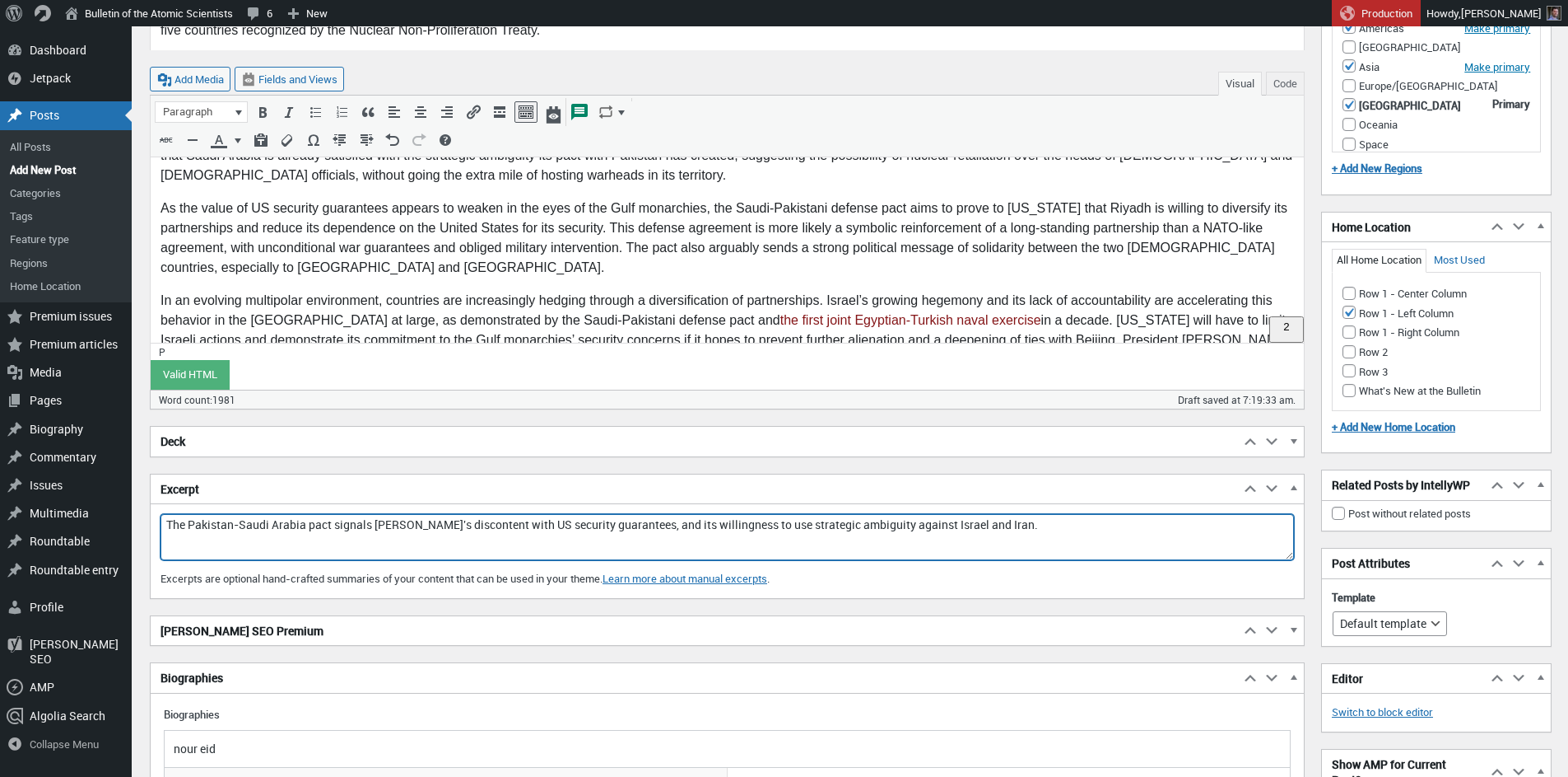
scroll to position [2008, 0]
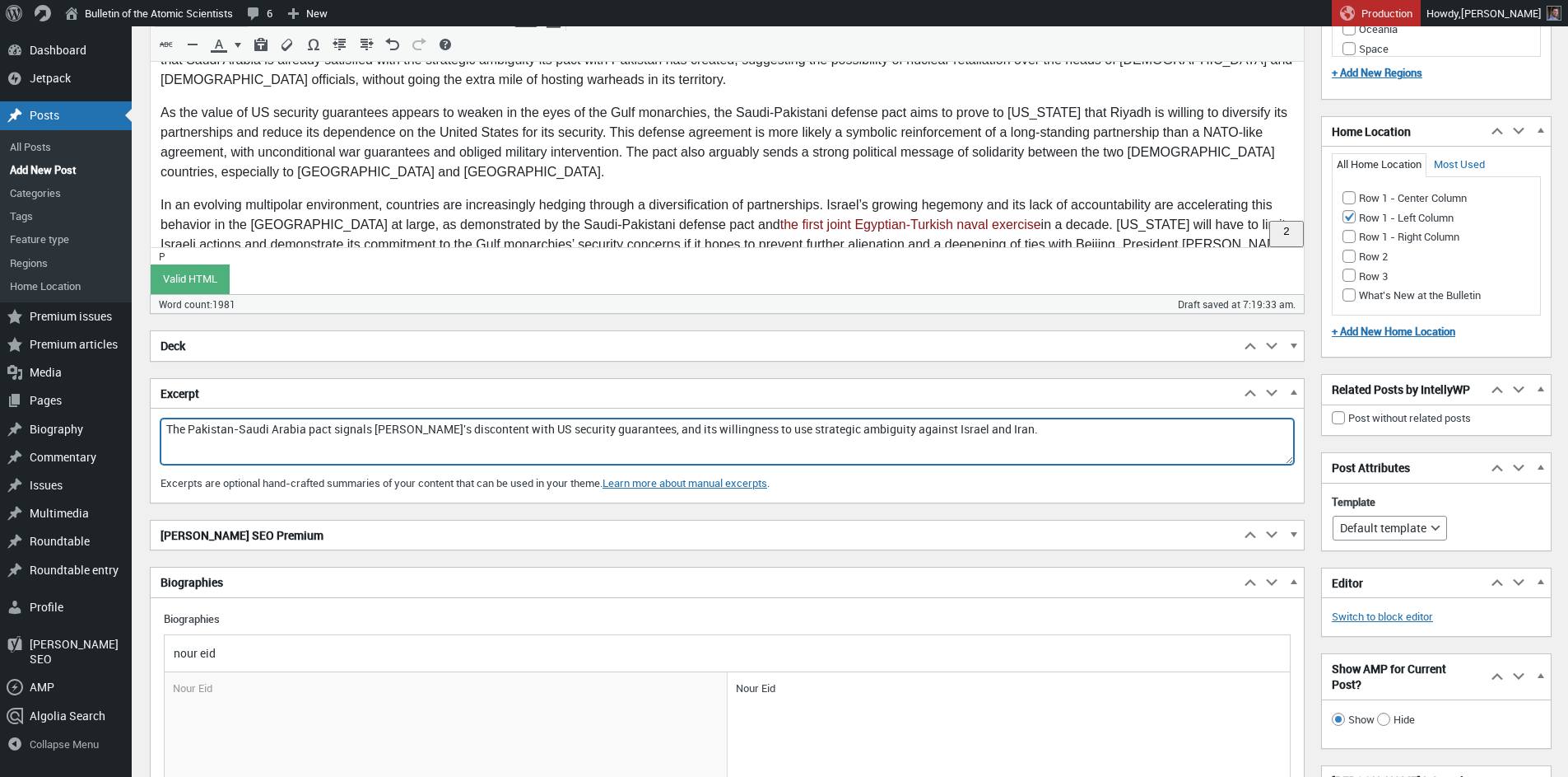
click at [1052, 433] on textarea "The Pakistan-Saudi Arabia pact signals Riyadh's discontent with US security gua…" at bounding box center [727, 441] width 1134 height 46
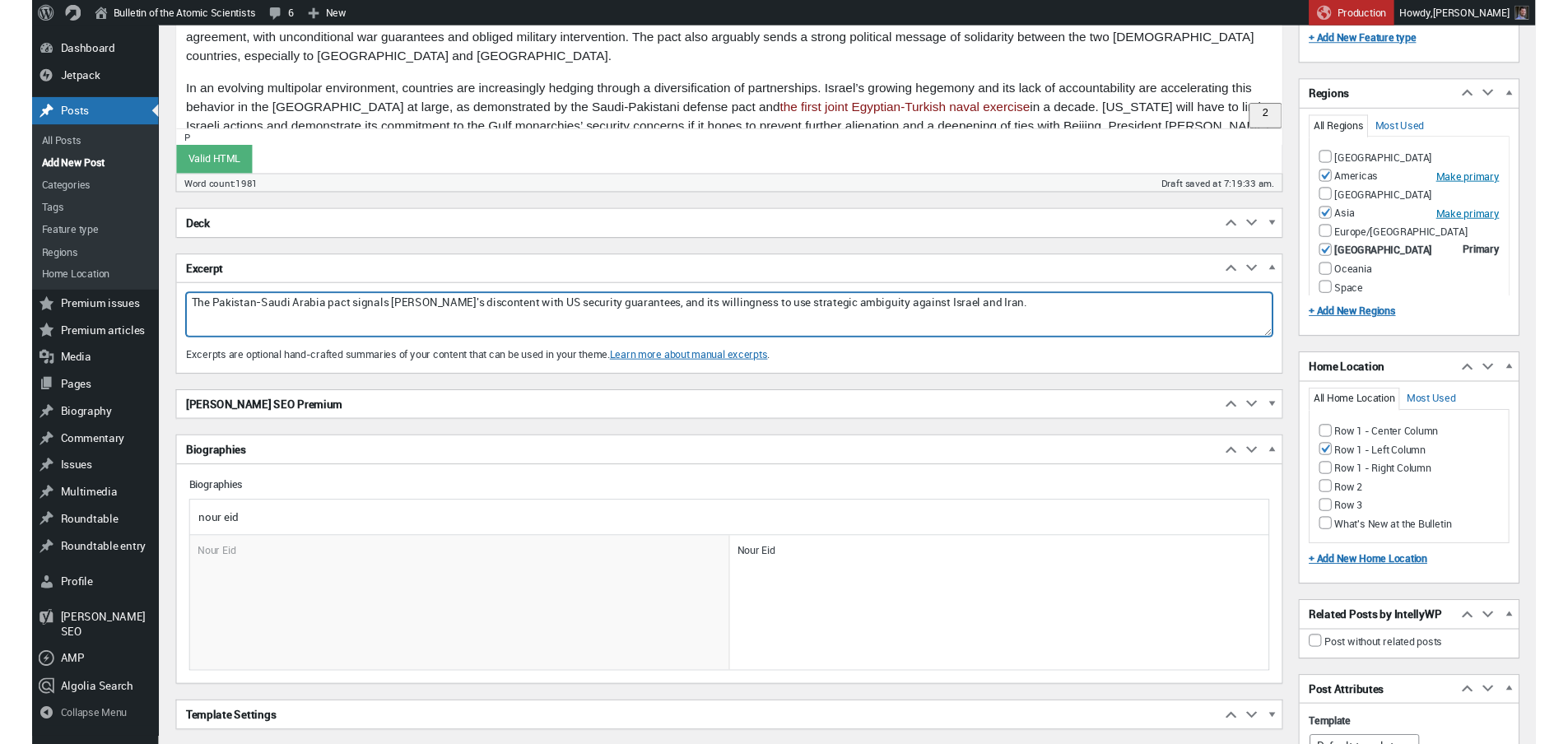
scroll to position [2025, 0]
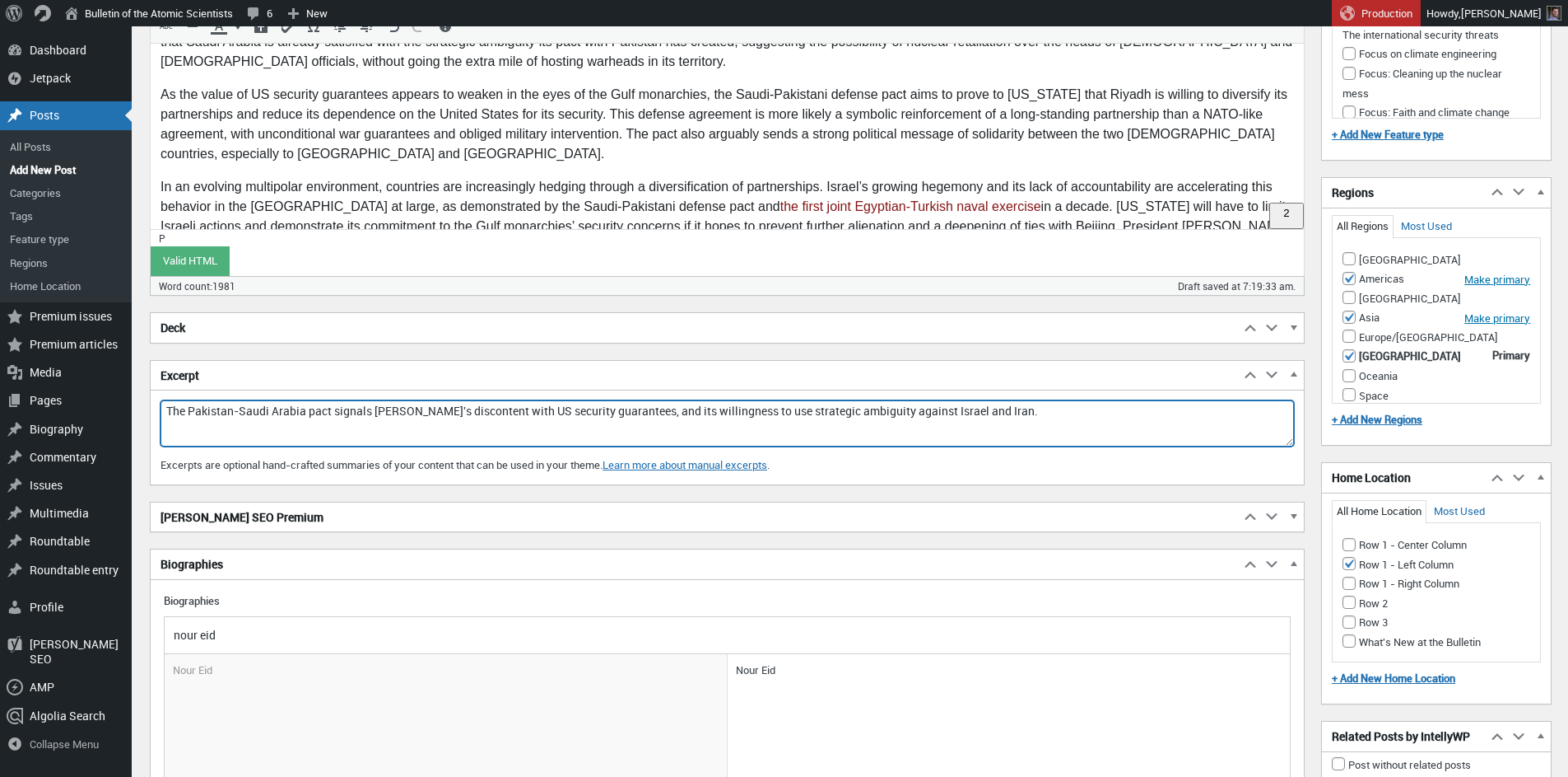
click at [1021, 404] on textarea "The Pakistan-Saudi Arabia pact signals Riyadh's discontent with US security gua…" at bounding box center [727, 423] width 1134 height 46
click at [1024, 414] on textarea "The Pakistan-Saudi Arabia pact signals Riyadh's discontent with US security gua…" at bounding box center [727, 423] width 1134 height 46
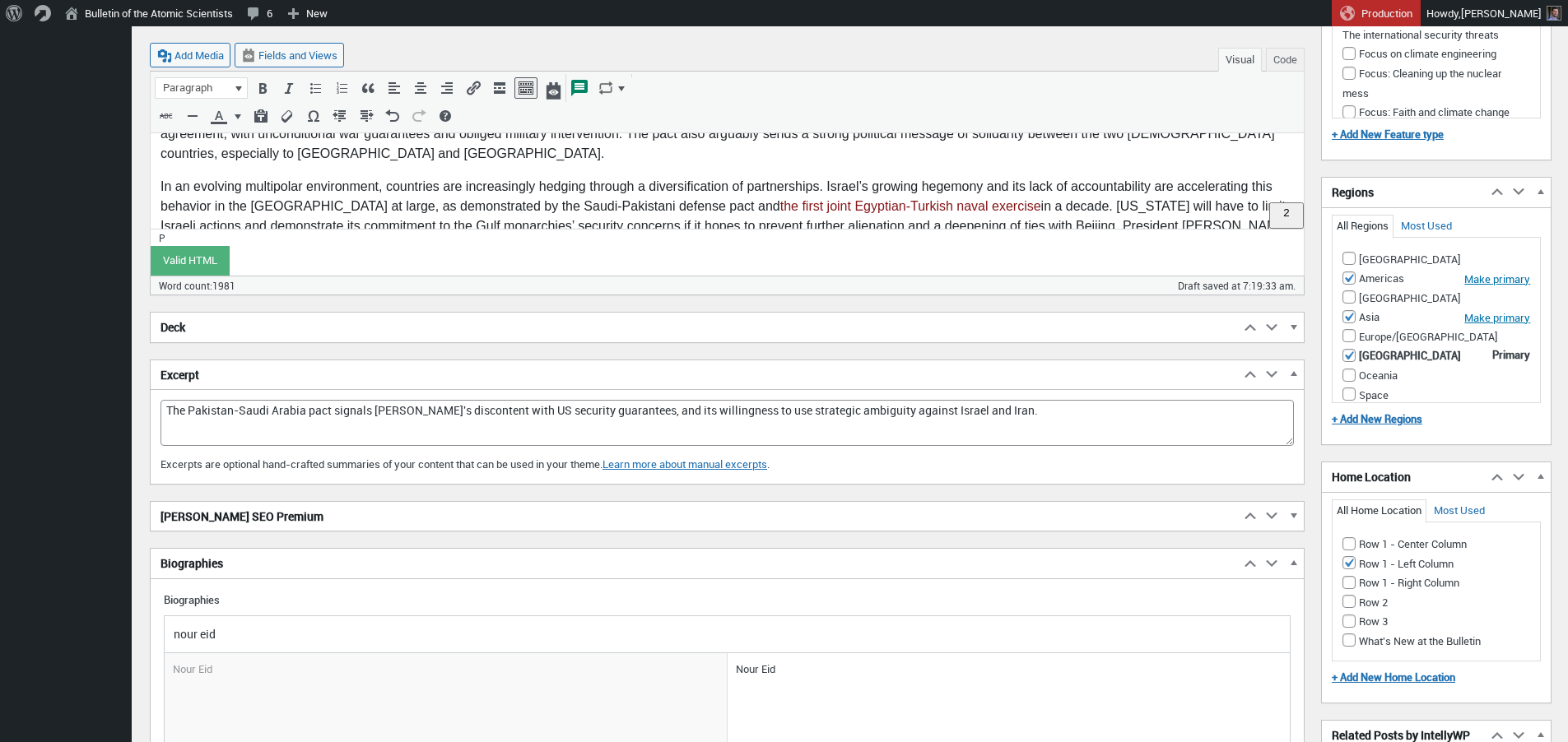
scroll to position [1616, 0]
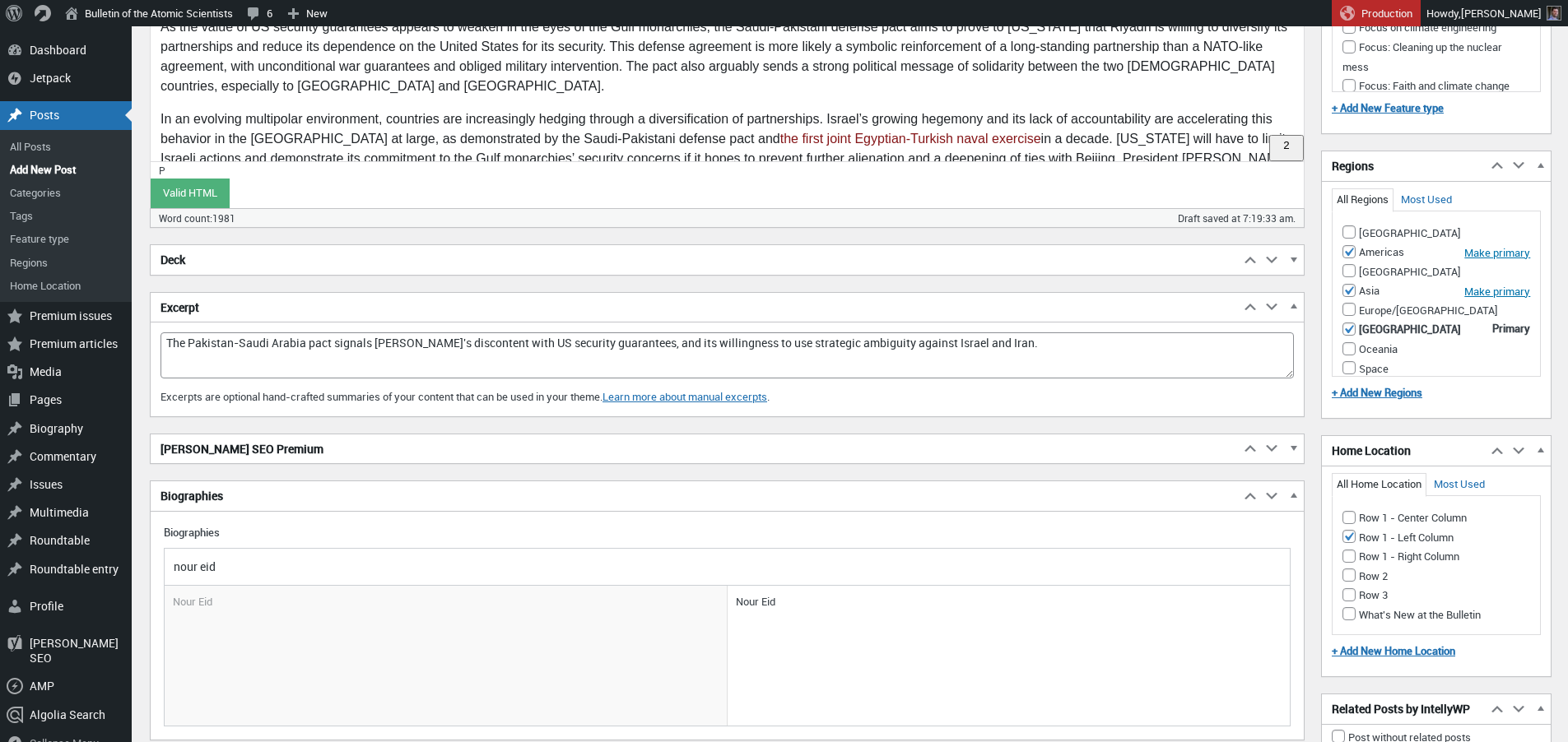
scroll to position [2081, 0]
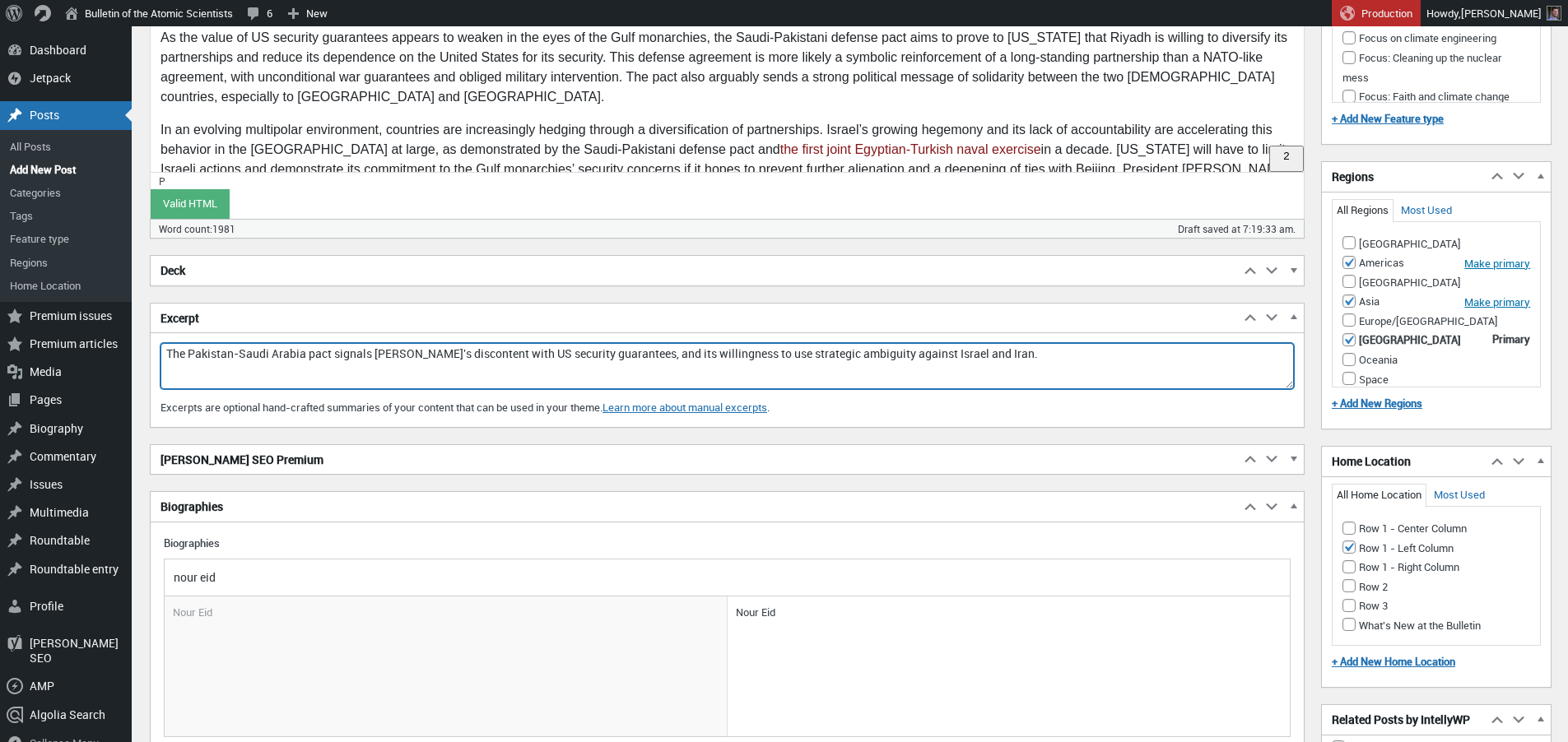
click at [356, 348] on textarea "The Pakistan-Saudi Arabia pact signals Riyadh's discontent with US security gua…" at bounding box center [727, 366] width 1134 height 46
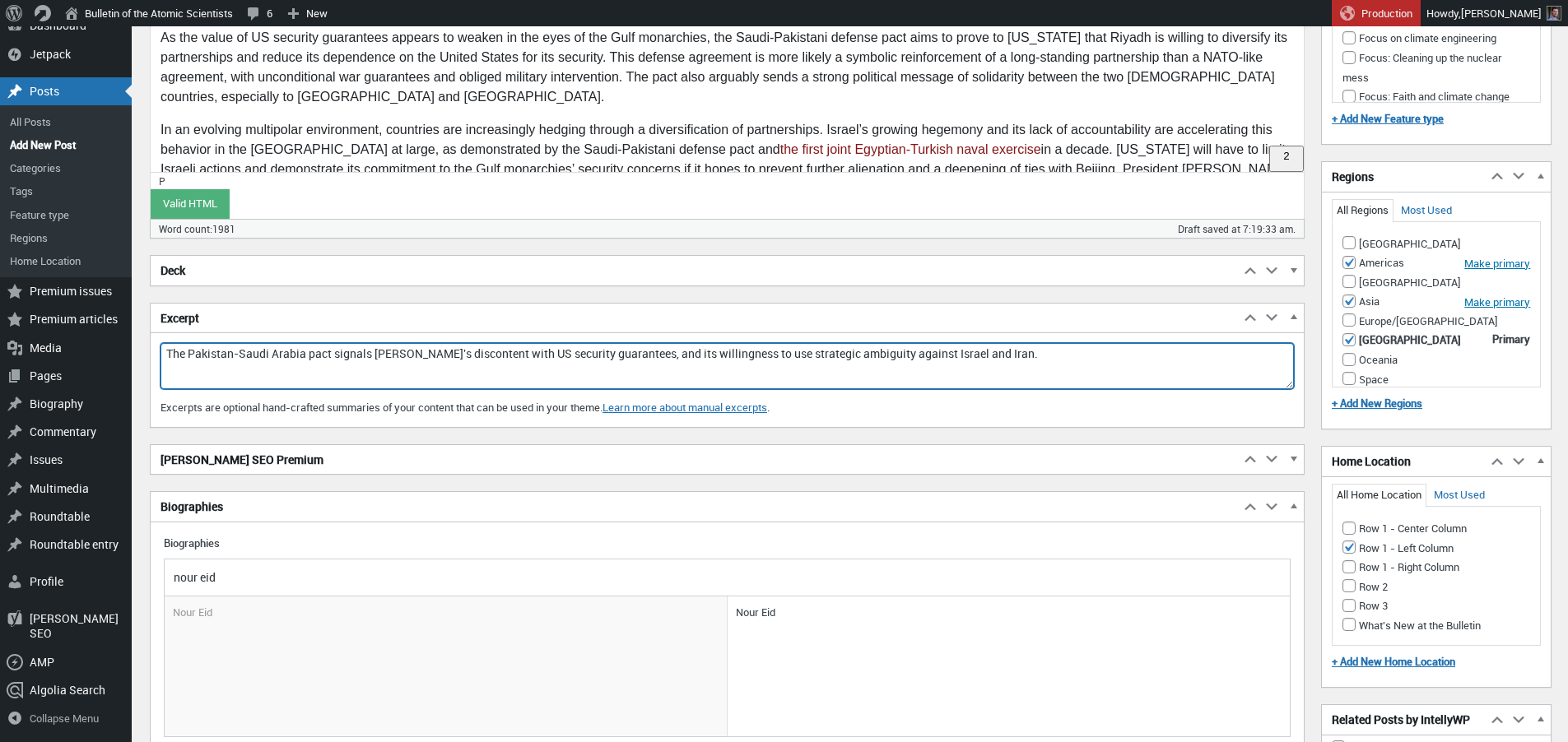
scroll to position [2196, 0]
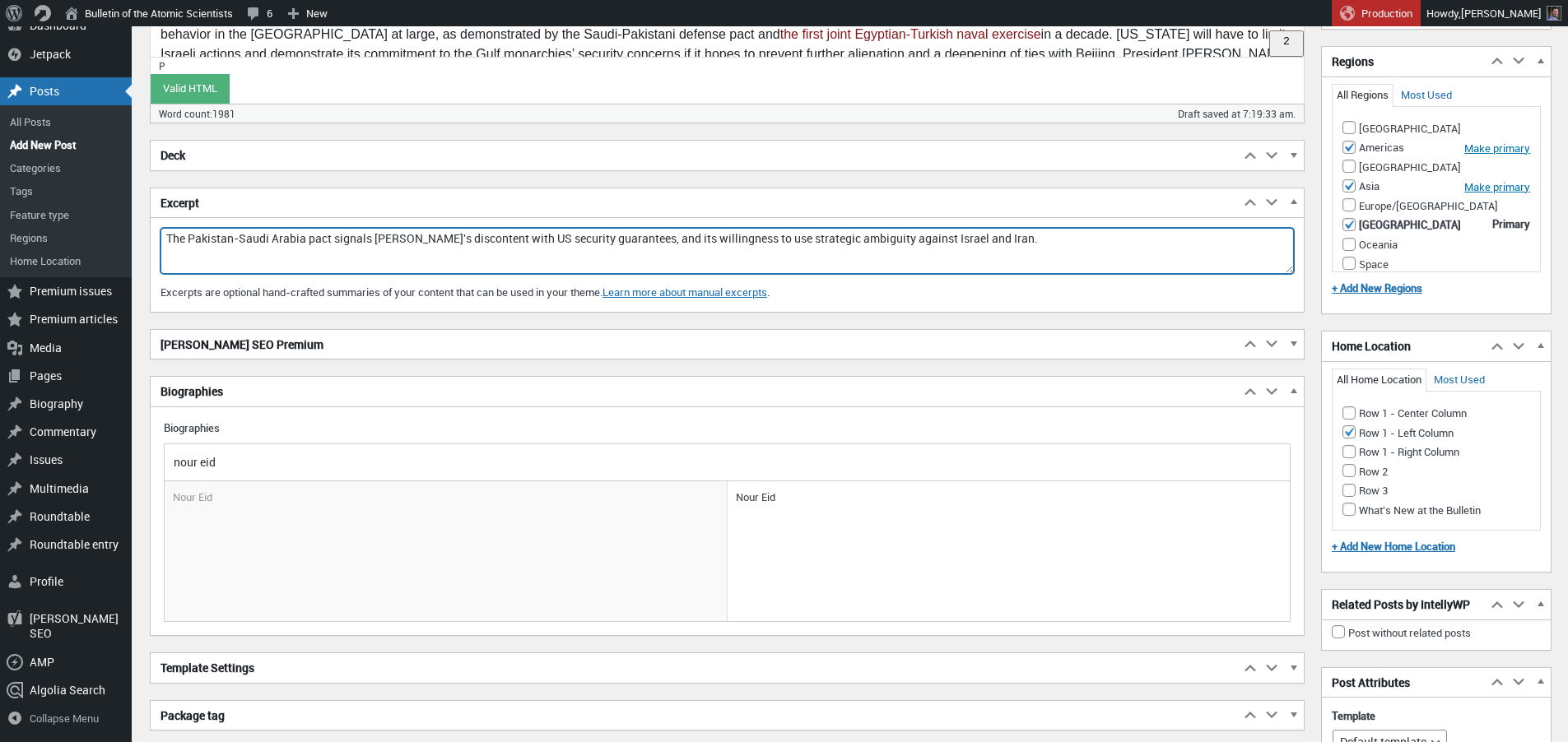
click at [358, 336] on h2 "[PERSON_NAME] SEO Premium" at bounding box center [695, 344] width 1089 height 30
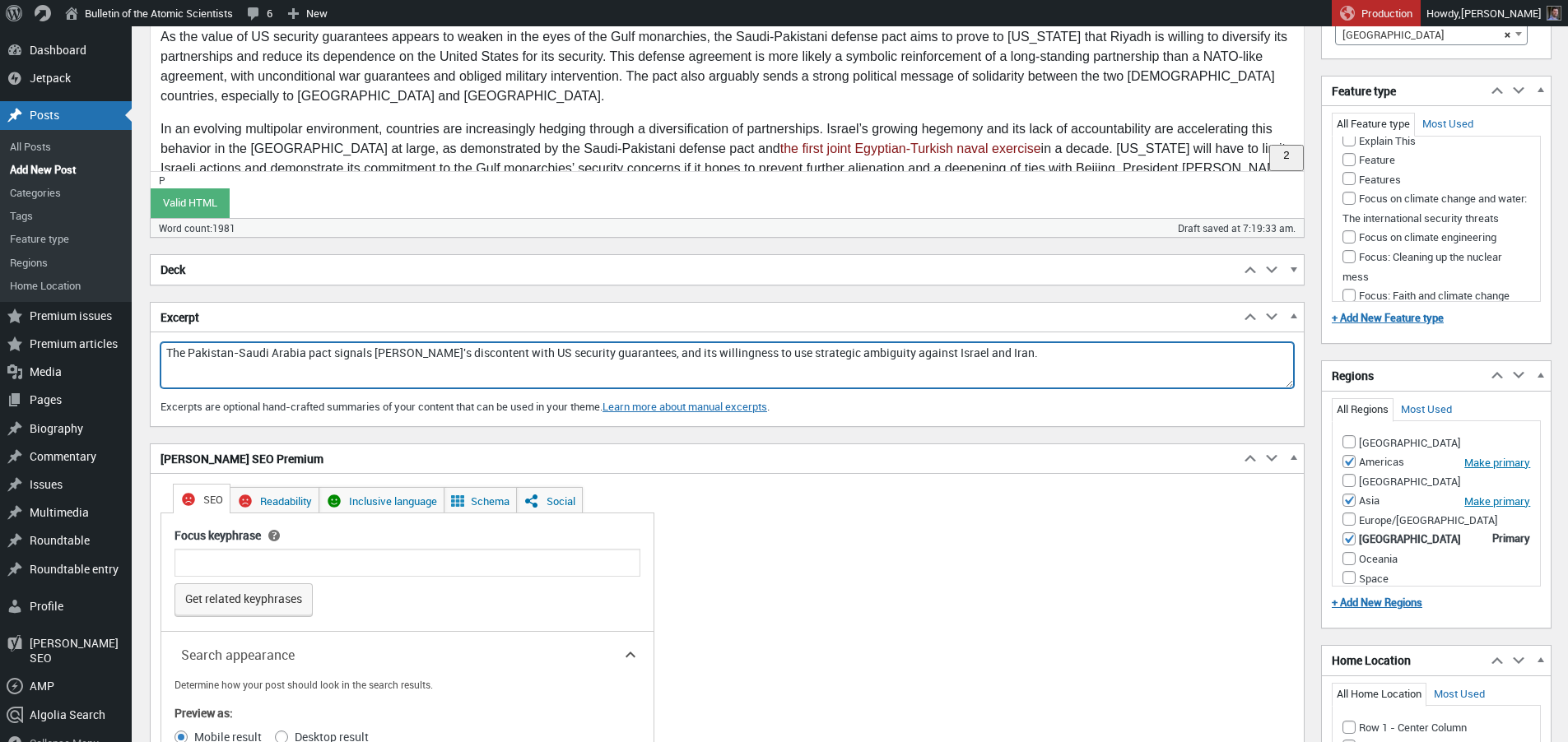
scroll to position [269, 0]
drag, startPoint x: 339, startPoint y: 352, endPoint x: 635, endPoint y: 351, distance: 296.0
click at [635, 351] on textarea "The Pakistan-Saudi Arabia pact signals Riyadh's discontent with US security gua…" at bounding box center [727, 365] width 1134 height 46
click at [868, 351] on textarea "The Pakistan-Saudi Arabia pact is a wake-up call to Washington—and a warning to…" at bounding box center [727, 365] width 1134 height 46
click at [578, 360] on textarea "The Pakistan-Saudi Arabia pact is a wake-up call to Washington—and a warning to…" at bounding box center [727, 365] width 1134 height 46
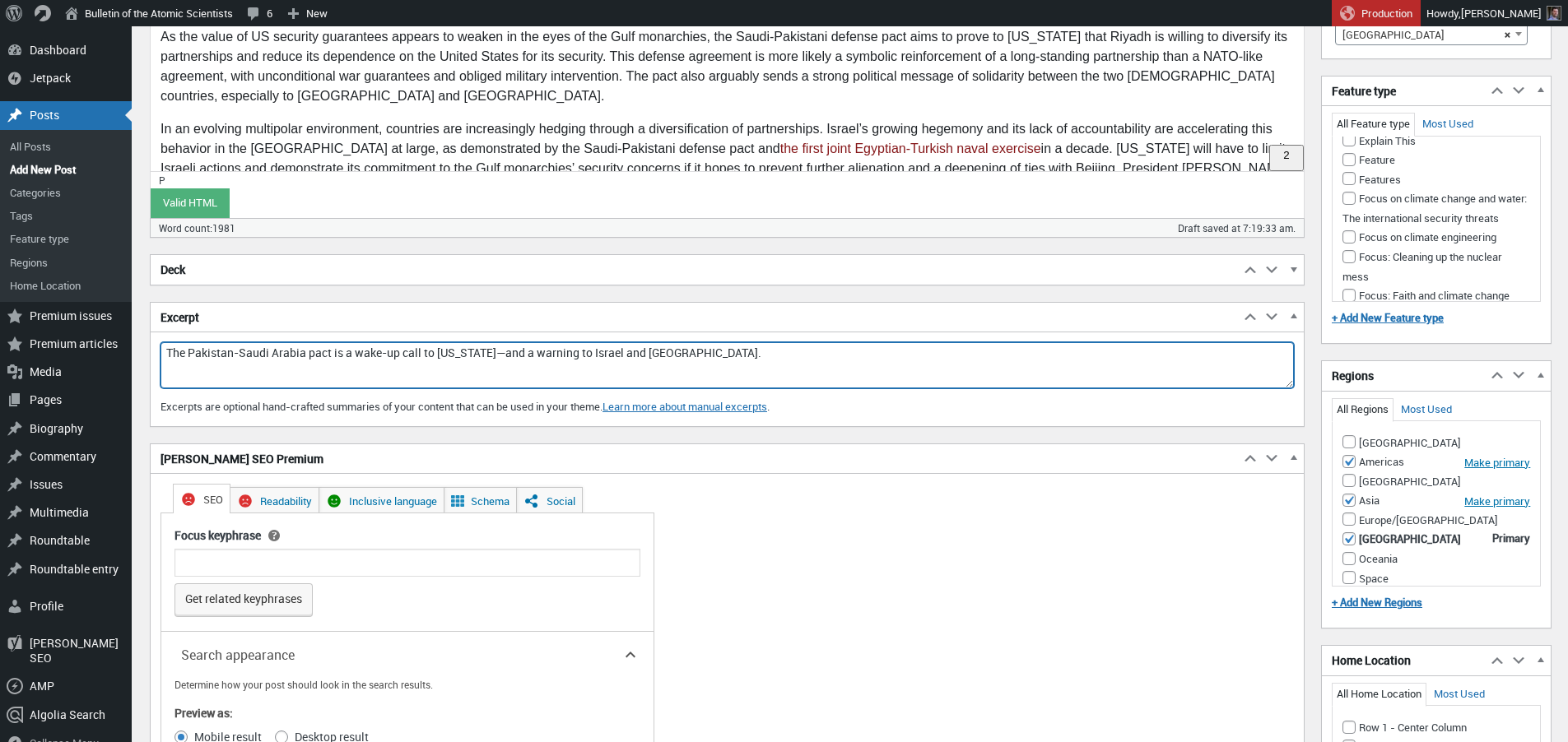
click at [491, 352] on textarea "The Pakistan-Saudi Arabia pact is a wake-up call to Washington—and a warning to…" at bounding box center [727, 365] width 1134 height 46
click at [408, 369] on textarea "The Pakistan-Saudi Arabia pact is a wake-up call to Washington—and a warning to…" at bounding box center [727, 365] width 1134 height 46
click at [718, 355] on textarea "The Pakistan-Saudi Arabia pact is a wake-up call to Washington—and a warning to…" at bounding box center [727, 365] width 1134 height 46
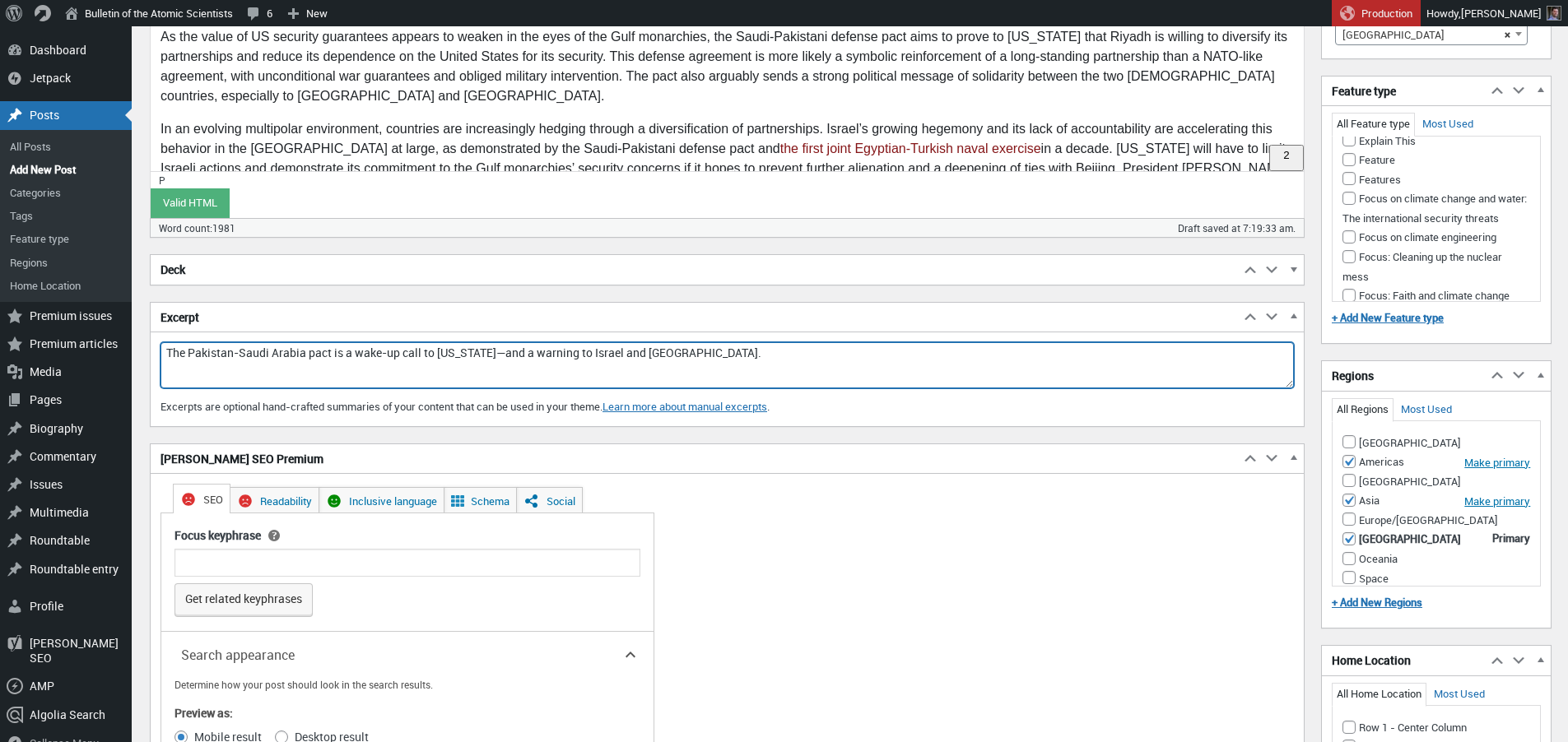
click at [715, 355] on textarea "The Pakistan-Saudi Arabia pact is a wake-up call to Washington—and a warning to…" at bounding box center [727, 365] width 1134 height 46
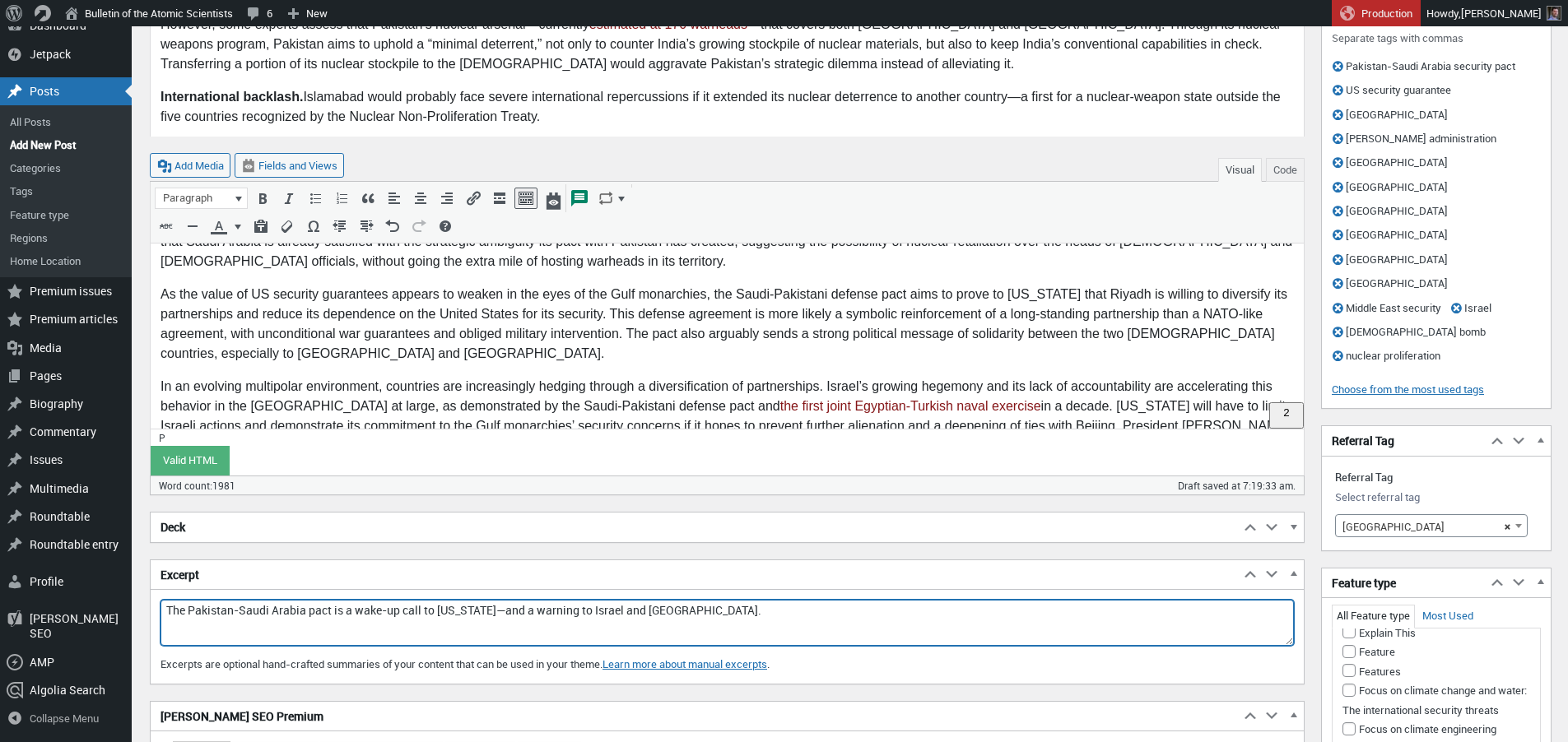
scroll to position [1956, 0]
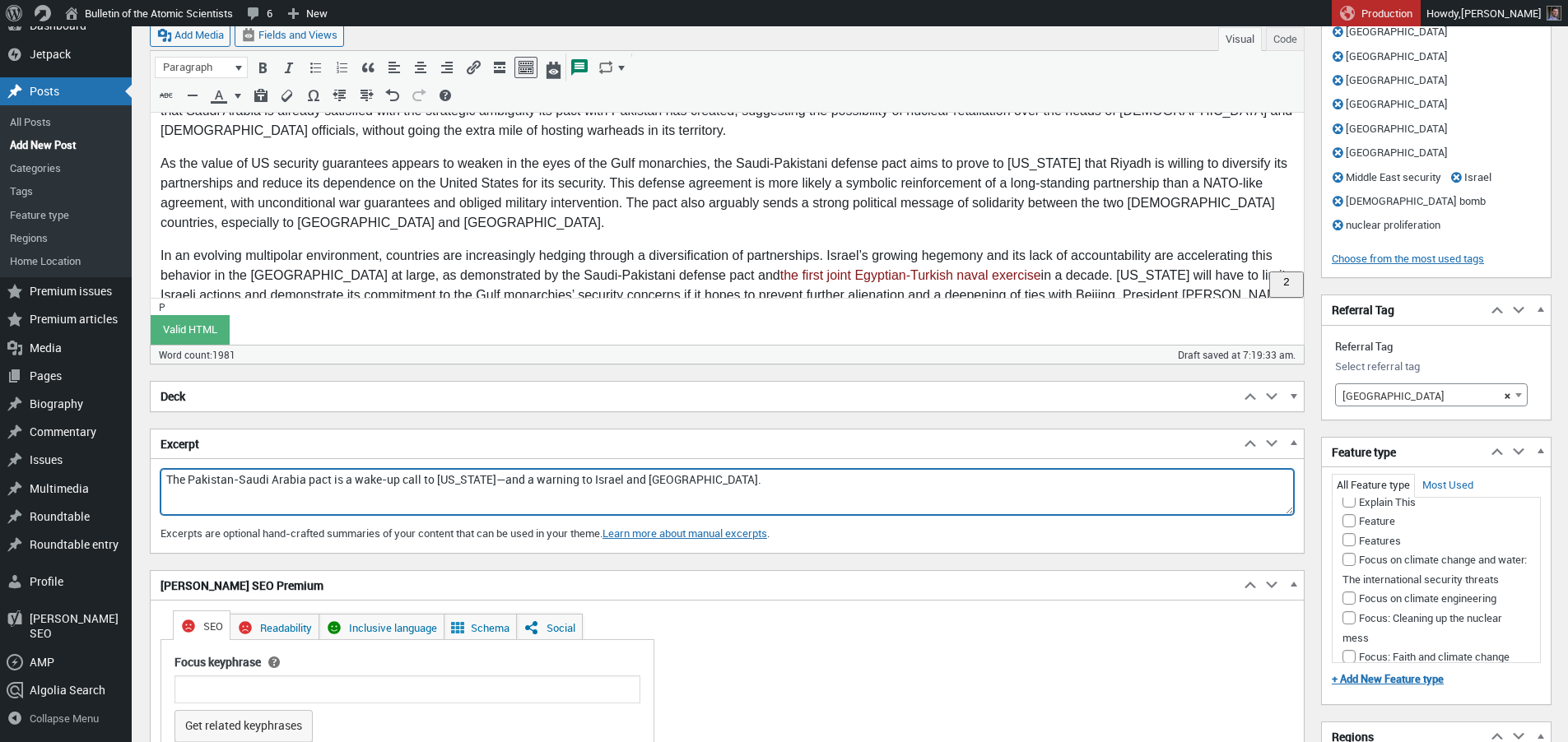
click at [467, 495] on textarea "The Pakistan-Saudi Arabia pact is a wake-up call to Washington—and a warning to…" at bounding box center [727, 492] width 1134 height 46
click at [467, 483] on textarea "The Pakistan-Saudi Arabia pact is a wake-up call to Washington—and a warning to…" at bounding box center [727, 492] width 1134 height 46
click at [478, 475] on textarea "The Pakistan-Saudi Arabia pact is a wake-up call to Washington—and a warning to…" at bounding box center [727, 492] width 1134 height 46
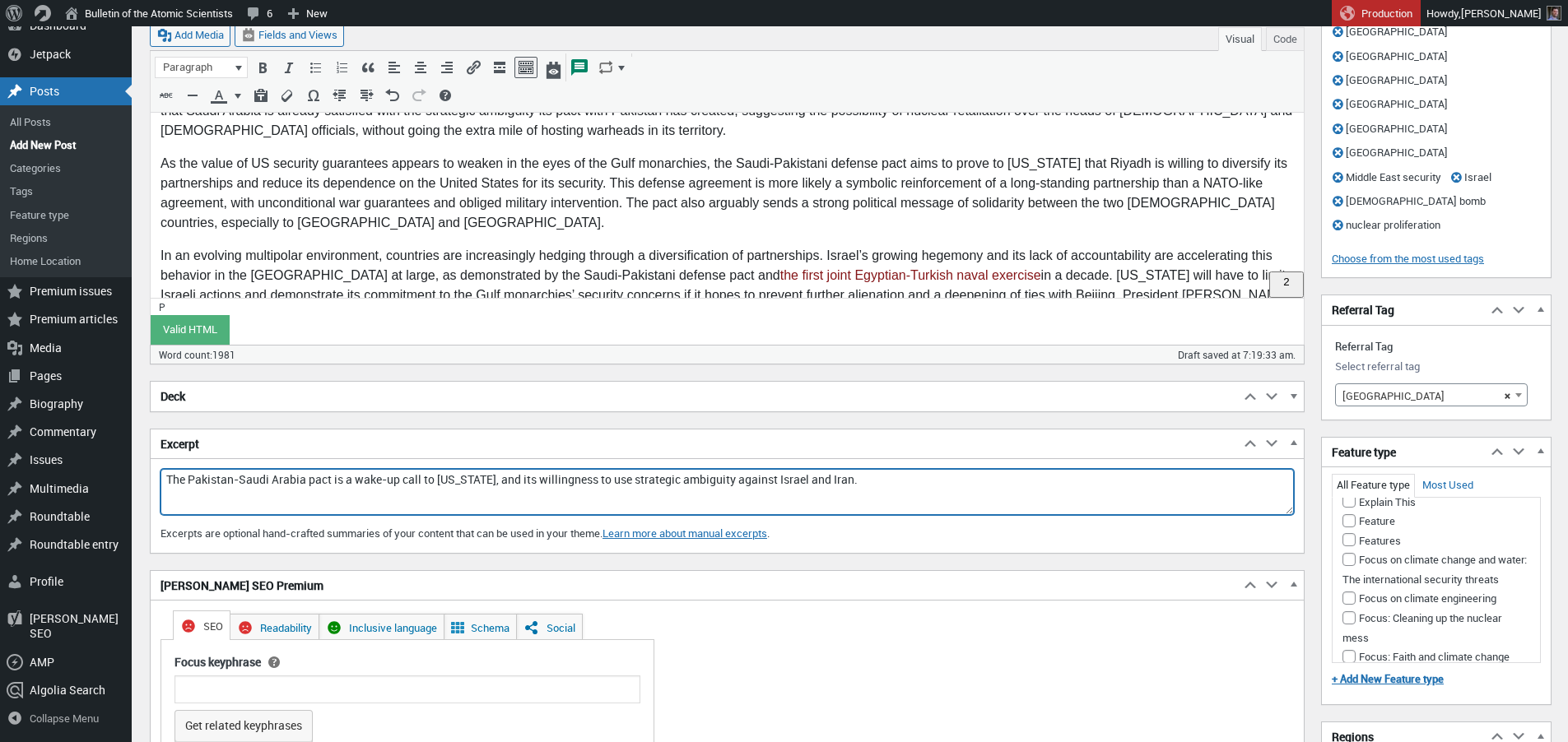
click at [478, 475] on textarea "The Pakistan-Saudi Arabia pact is a wake-up call to Washington, and its willing…" at bounding box center [727, 492] width 1134 height 46
paste textarea "signals Riyadh's discontent with US security guarantees"
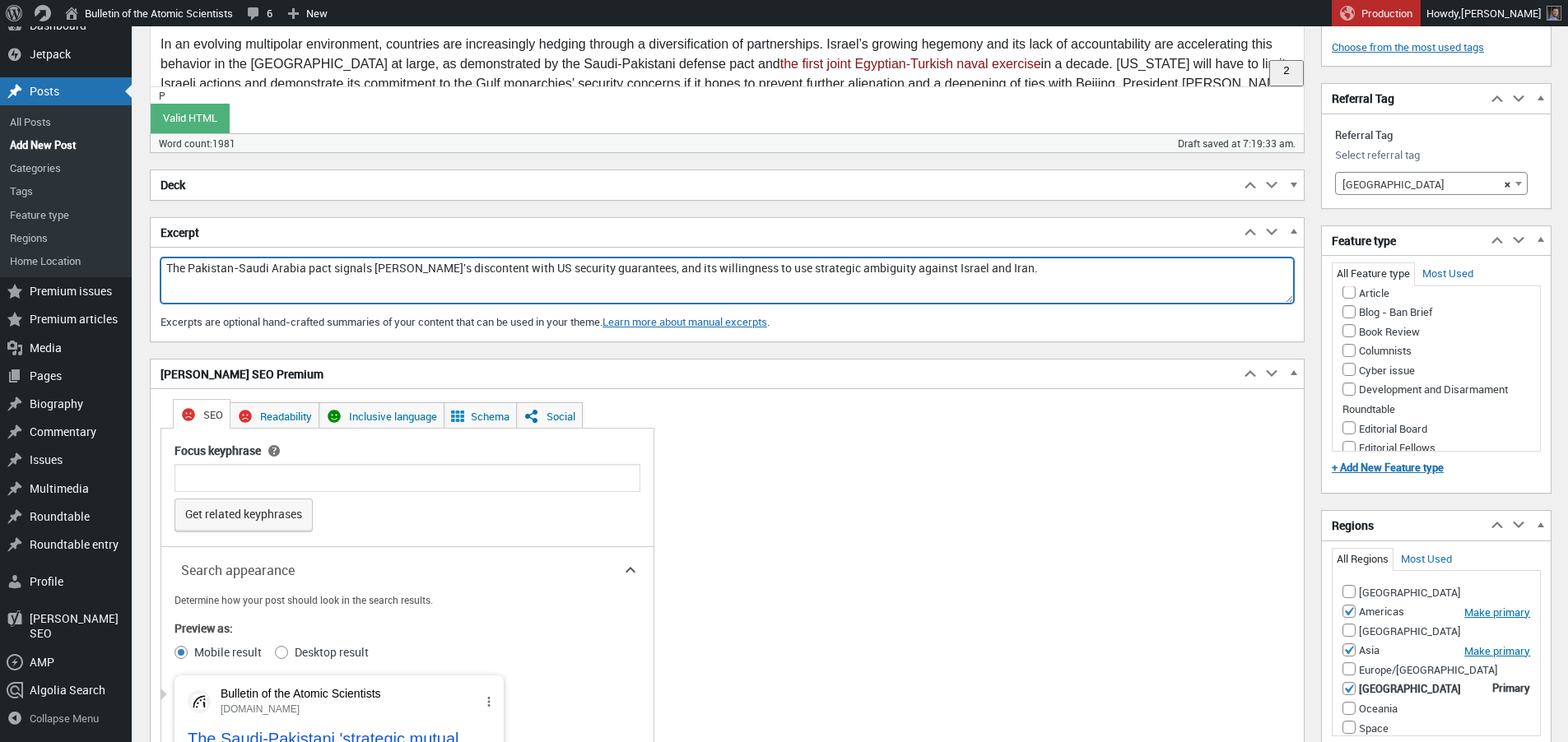
scroll to position [0, 0]
type textarea "The Pakistan-Saudi Arabia pact signals Riyadh's discontent with US security gua…"
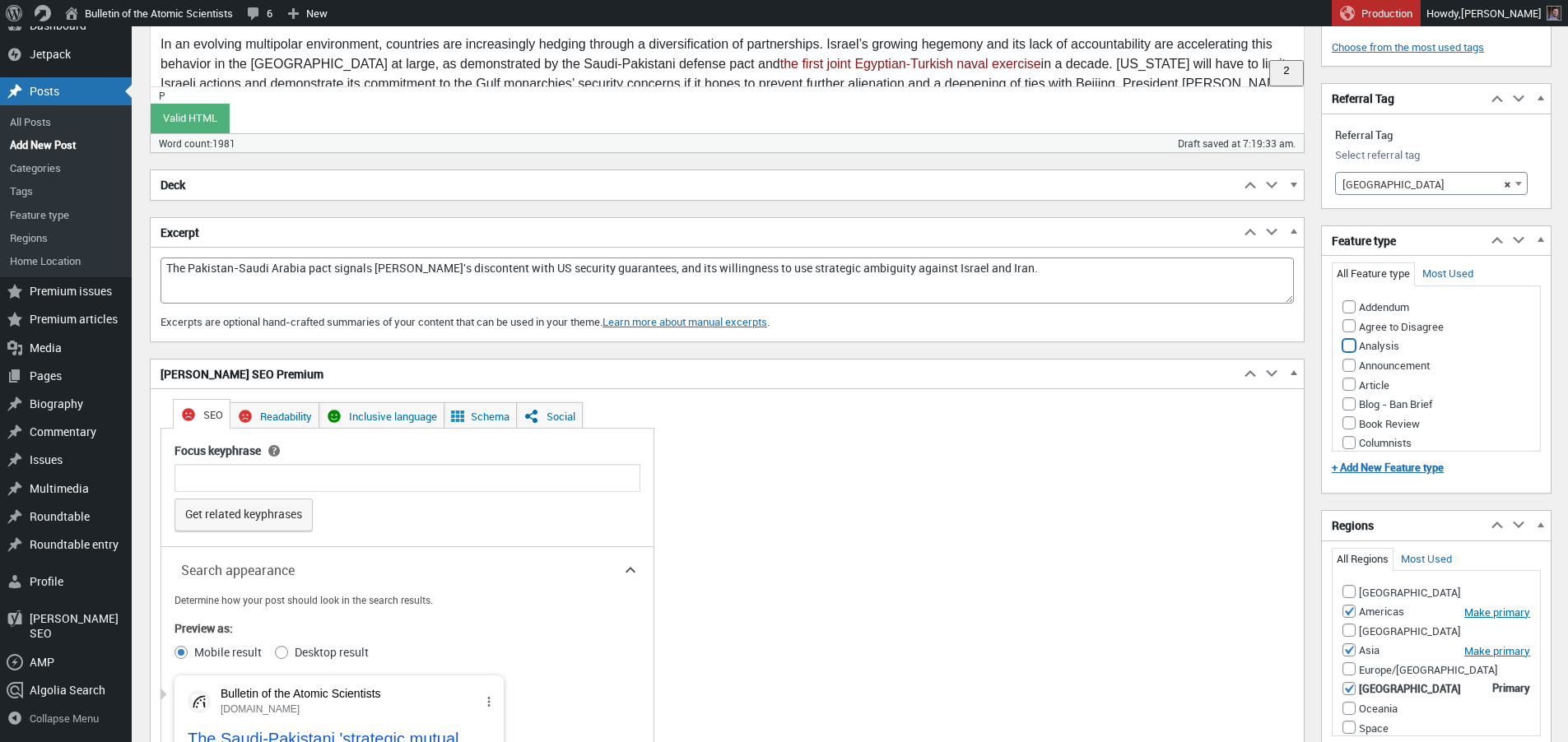
click at [1349, 339] on input "Analysis" at bounding box center [1349, 346] width 13 height 13
checkbox input "true"
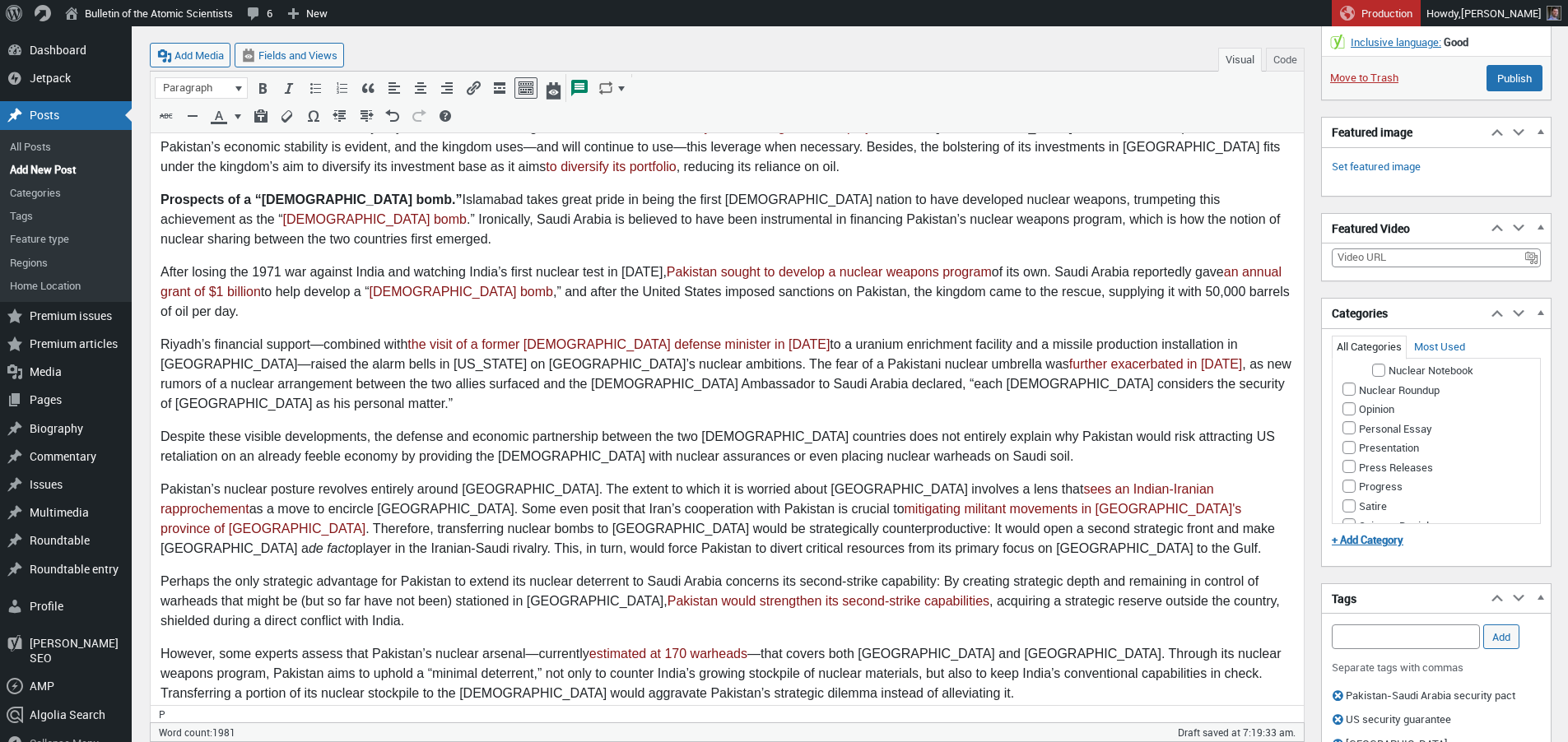
scroll to position [1147, 0]
click at [1366, 326] on input "Nuclear Weapons" at bounding box center [1365, 319] width 13 height 13
checkbox input "true"
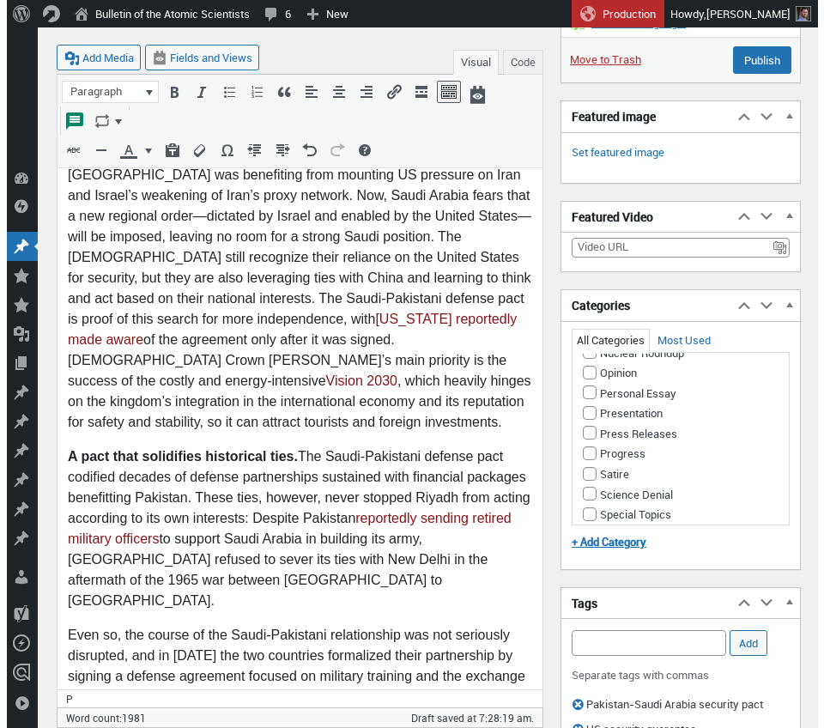
scroll to position [12, 0]
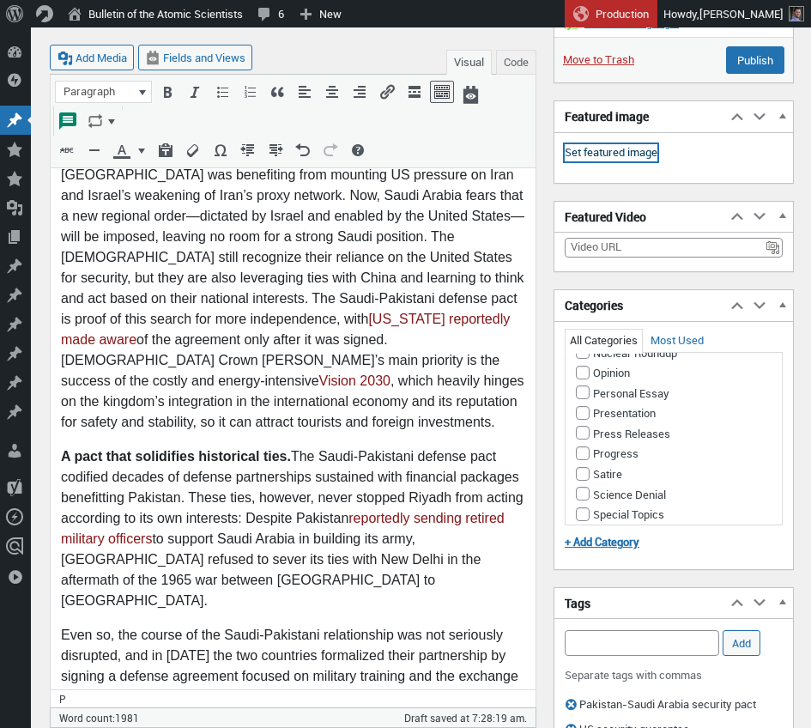
click at [587, 156] on link "Set featured image" at bounding box center [611, 152] width 93 height 17
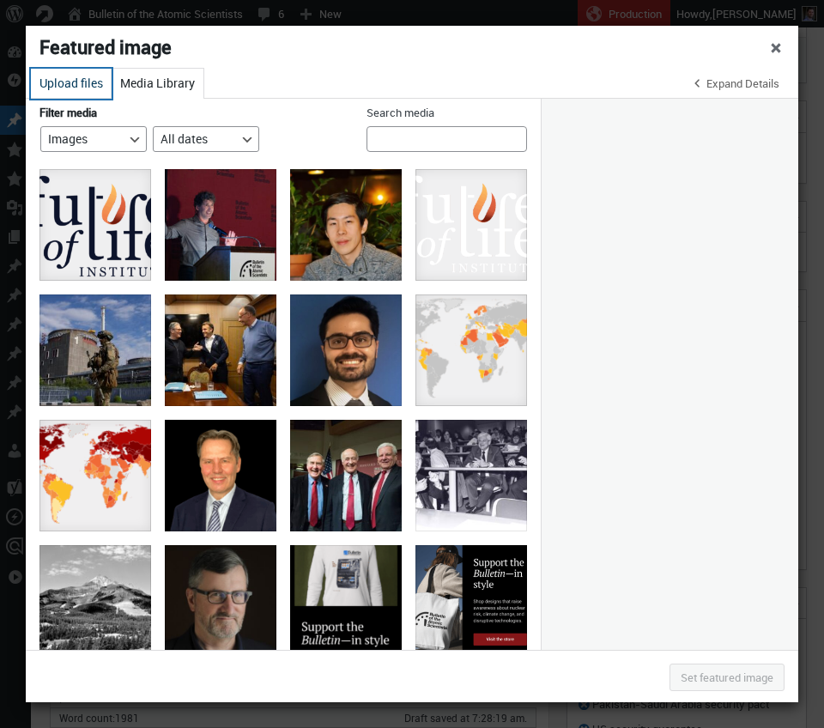
click at [70, 83] on button "Upload files" at bounding box center [71, 84] width 81 height 30
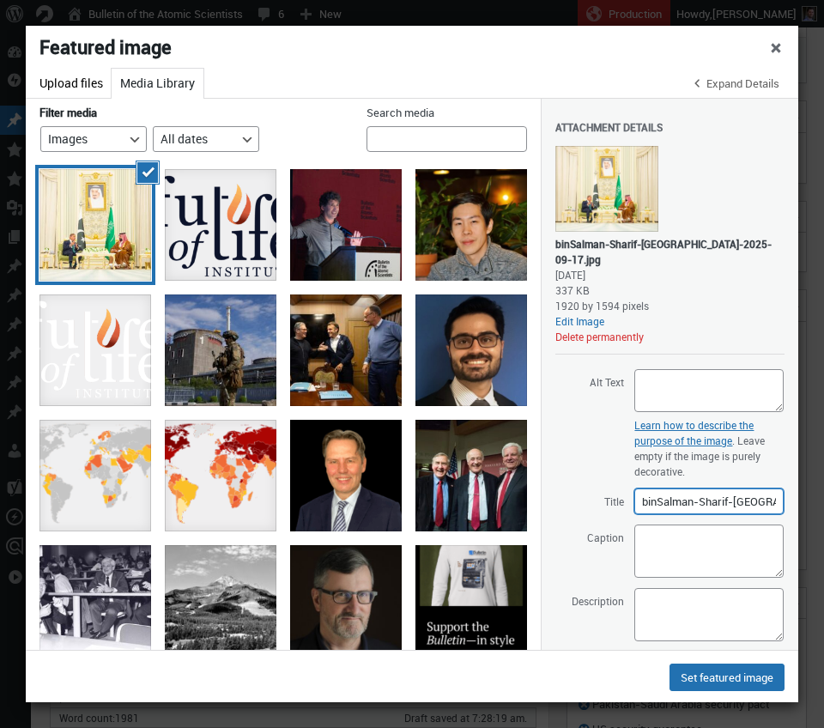
click at [694, 488] on input "binSalman-Sharif-Riyadh-2025-09-17" at bounding box center [708, 501] width 149 height 26
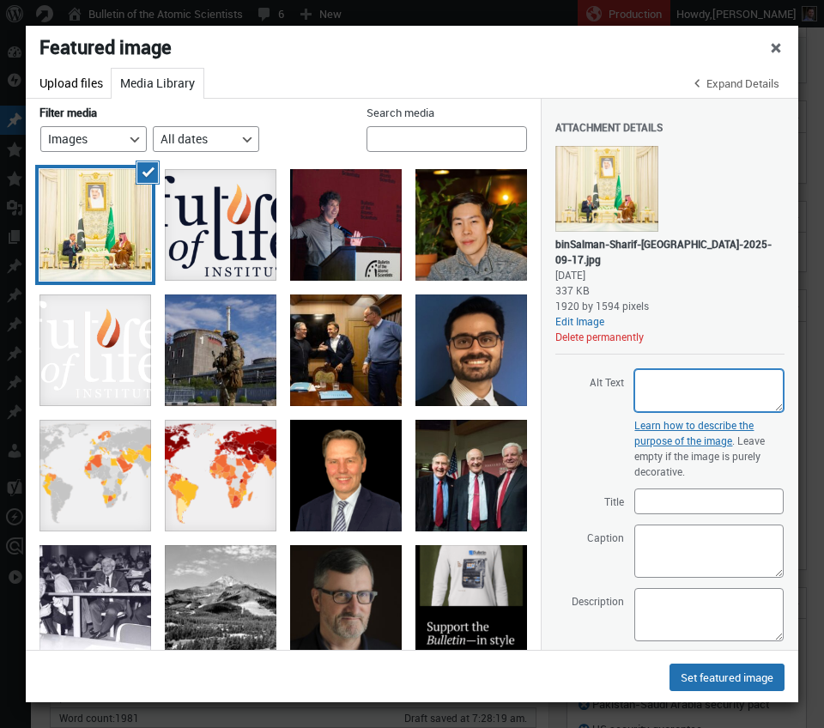
click at [687, 374] on textarea "Alt Text" at bounding box center [708, 390] width 149 height 43
paste textarea "Two men sit and converse in a formal room with Pakistan and Saudi Arabia flags …"
type textarea "Two men sit and converse in a formal room with Pakistan and Saudi Arabia flags …"
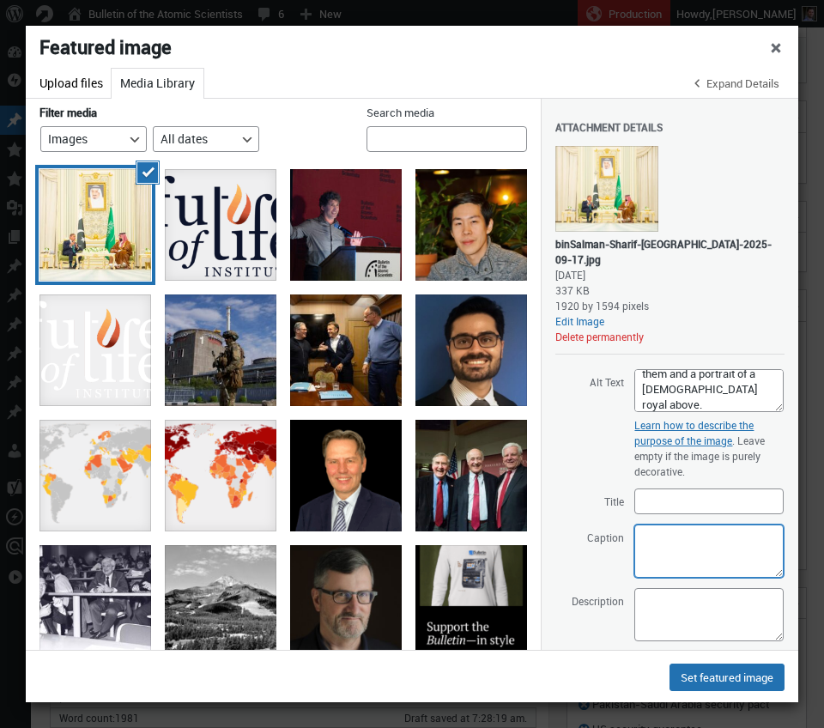
click at [701, 543] on textarea "Caption" at bounding box center [708, 551] width 149 height 53
paste textarea "Saudi Crown Prince Mohammed bin Salman and Pakistan’s Prime Minister Shehbaz Sh…"
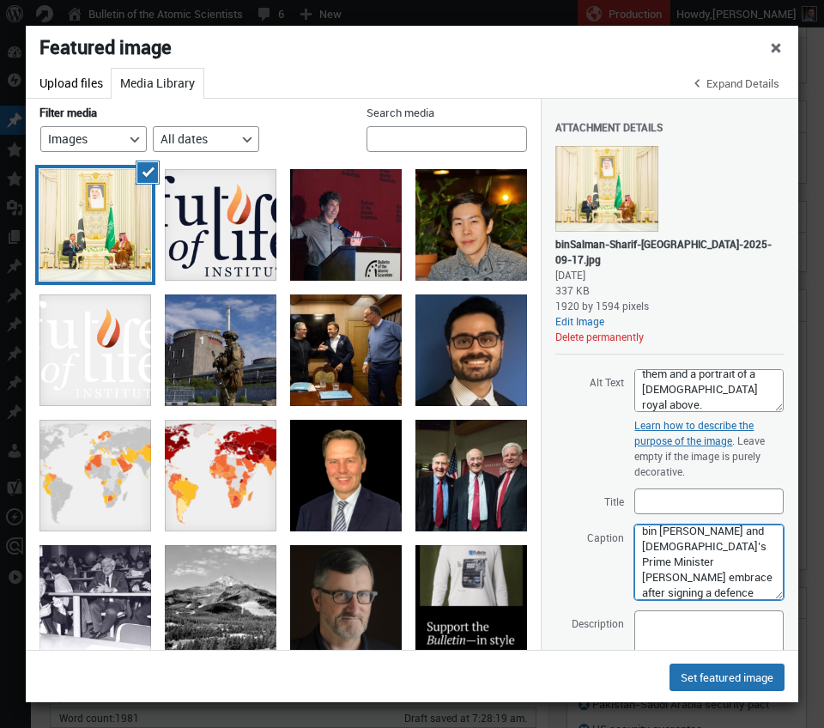
scroll to position [0, 0]
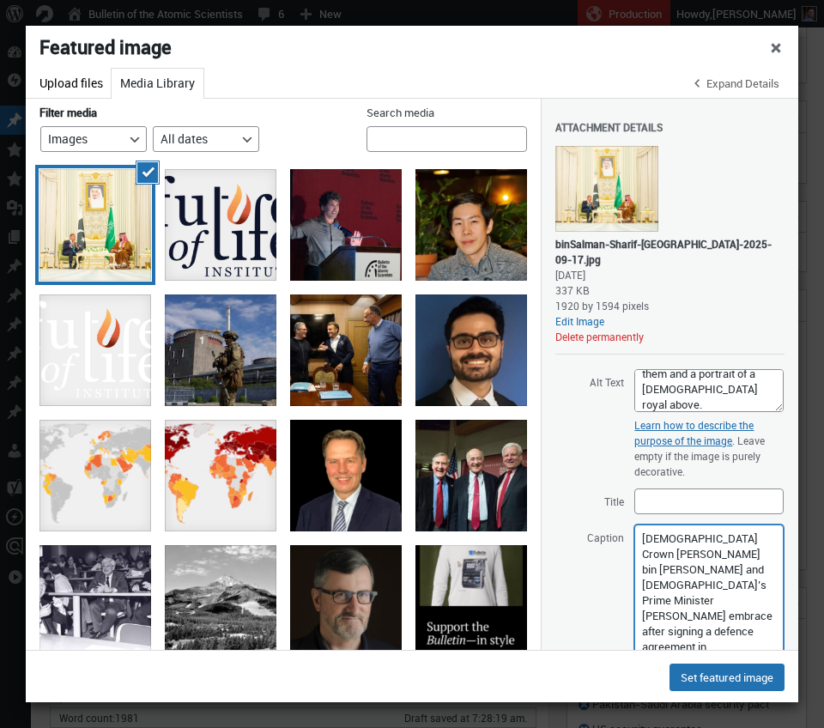
drag, startPoint x: 763, startPoint y: 557, endPoint x: 758, endPoint y: 723, distance: 165.8
click at [758, 723] on textarea "Saudi Crown Prince Mohammed bin Salman and Pakistan’s Prime Minister Shehbaz Sh…" at bounding box center [708, 634] width 149 height 219
drag, startPoint x: 666, startPoint y: 554, endPoint x: 762, endPoint y: 566, distance: 96.9
click at [762, 566] on textarea "Saudi Crown Prince Mohammed bin Salman and Pakistan’s Prime Minister Shehbaz Sh…" at bounding box center [708, 634] width 149 height 219
click at [640, 525] on textarea "Saudi Crown Prince Mohammed bin Salman and embrace after signing a defence agre…" at bounding box center [708, 634] width 149 height 219
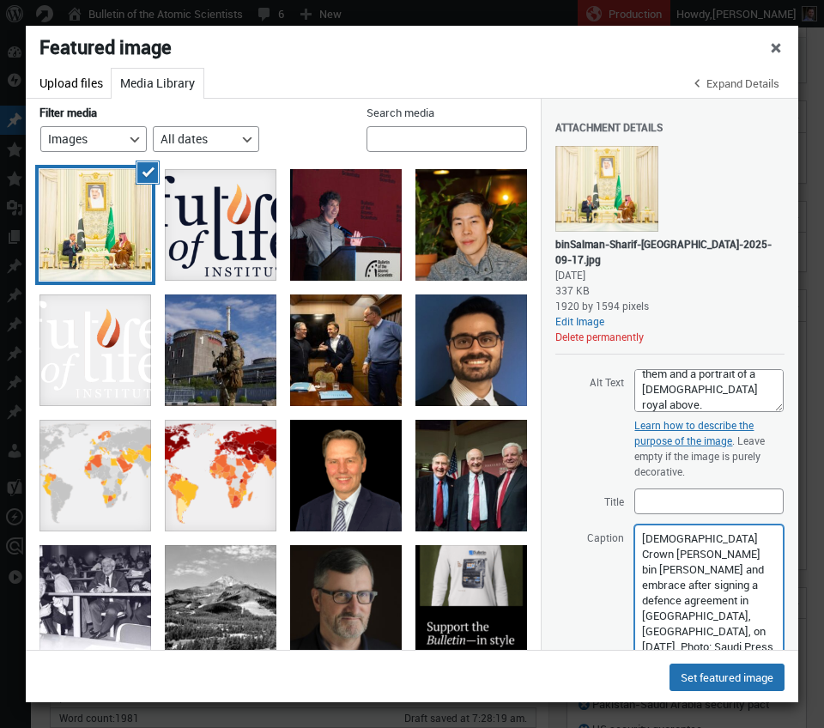
paste textarea "Pakistan’s Prime Minister Shehbaz Sharif"
drag, startPoint x: 683, startPoint y: 583, endPoint x: 666, endPoint y: 598, distance: 22.5
click at [666, 598] on textarea "Pakistan’s Prime Minister Shehbaz Sharif (left) and Saudi Crown Prince Mohammed…" at bounding box center [708, 634] width 149 height 219
click at [668, 598] on textarea "Pakistan’s Prime Minister Shehbaz Sharif (left) and Saudi Crown Prince Mohammed…" at bounding box center [708, 634] width 149 height 219
click at [734, 633] on textarea "Pakistan’s Prime Minister Shehbaz Sharif (left) and Saudi Crown Prince Mohammed…" at bounding box center [708, 634] width 149 height 219
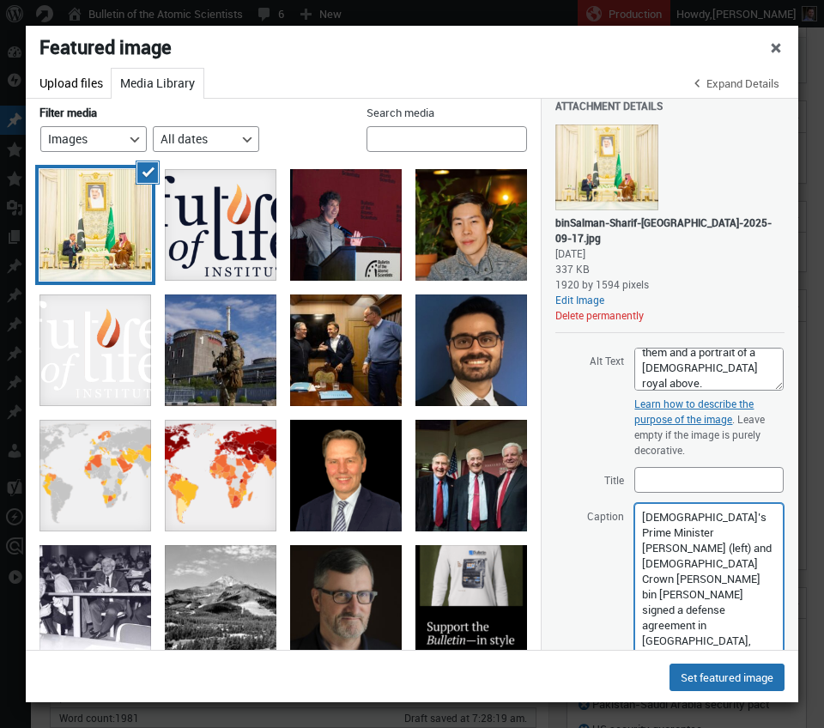
scroll to position [43, 0]
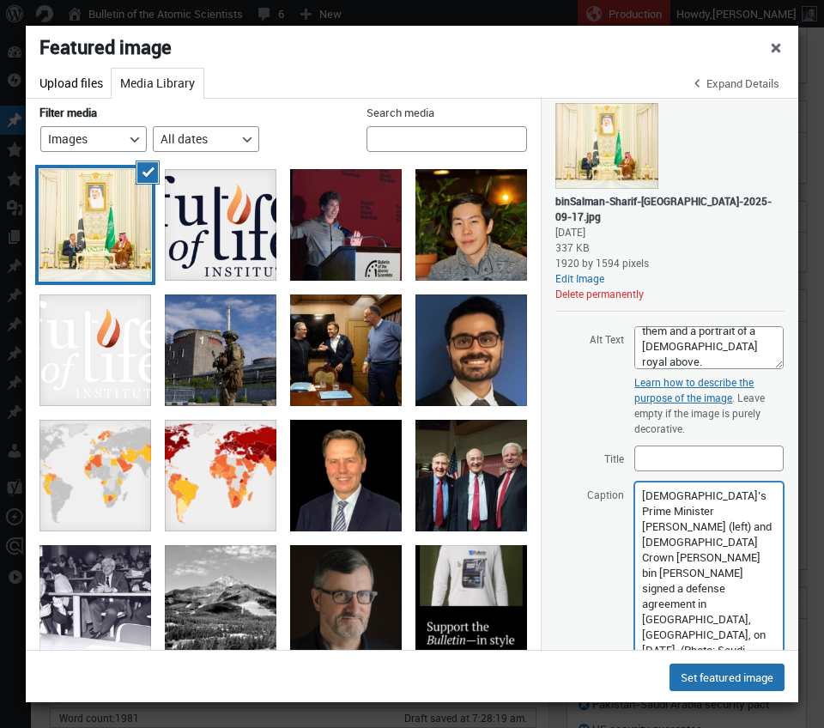
drag, startPoint x: 678, startPoint y: 616, endPoint x: 729, endPoint y: 616, distance: 50.7
click at [729, 616] on textarea "Pakistan’s Prime Minister Shehbaz Sharif (left) and Saudi Crown Prince Mohammed…" at bounding box center [708, 591] width 149 height 219
click at [682, 607] on textarea "Pakistan’s Prime Minister Shehbaz Sharif (left) and Saudi Crown Prince Mohammed…" at bounding box center [708, 591] width 149 height 219
paste textarea "Ministry of Foreign Affairs of the Kingdom of Saudi Arabia"
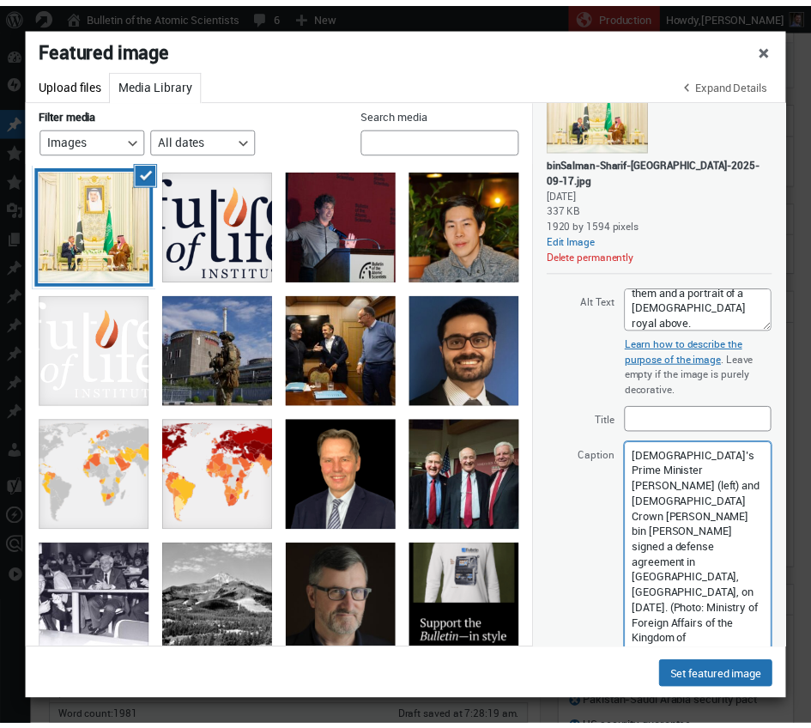
scroll to position [94, 0]
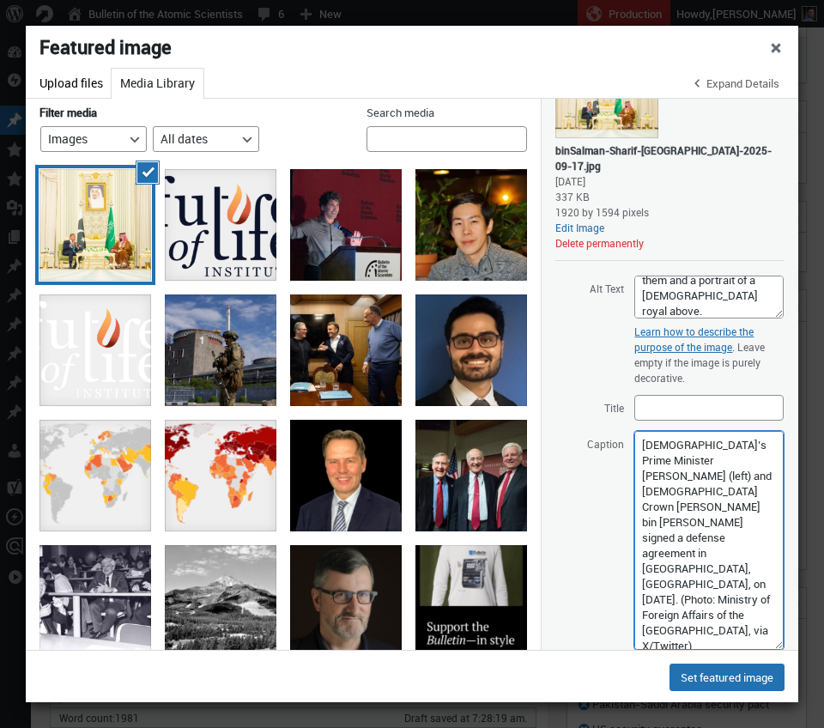
drag, startPoint x: 670, startPoint y: 601, endPoint x: 743, endPoint y: 597, distance: 74.0
click at [743, 597] on textarea "Pakistan’s Prime Minister Shehbaz Sharif (left) and Saudi Crown Prince Mohammed…" at bounding box center [708, 540] width 149 height 219
type textarea "Pakistan’s Prime Minister Shehbaz Sharif (left) and Saudi Crown Prince Mohammed…"
click at [700, 599] on textarea "Pakistan’s Prime Minister Shehbaz Sharif (left) and Saudi Crown Prince Mohammed…" at bounding box center [708, 540] width 149 height 219
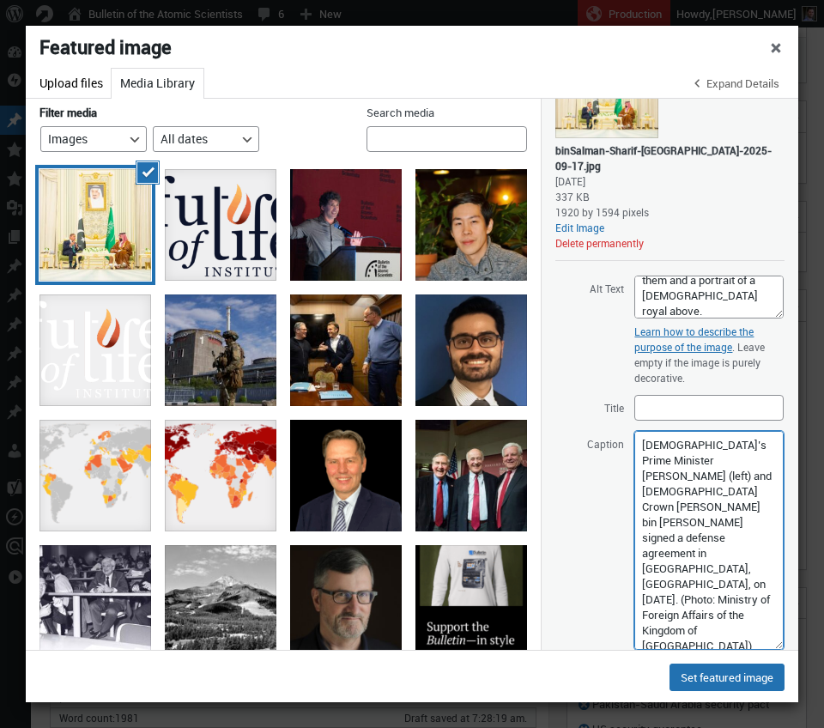
click at [700, 599] on textarea "Pakistan’s Prime Minister Shehbaz Sharif (left) and Saudi Crown Prince Mohammed…" at bounding box center [708, 540] width 149 height 219
click at [706, 600] on textarea "Pakistan’s Prime Minister Shehbaz Sharif (left) and Saudi Crown Prince Mohammed…" at bounding box center [708, 540] width 149 height 219
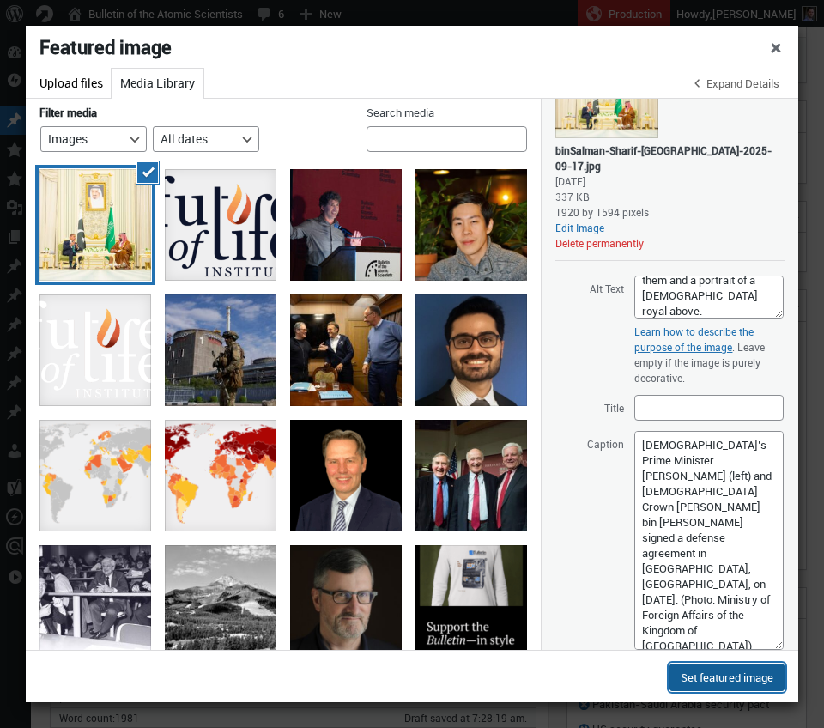
click at [729, 684] on button "Set featured image" at bounding box center [727, 677] width 115 height 27
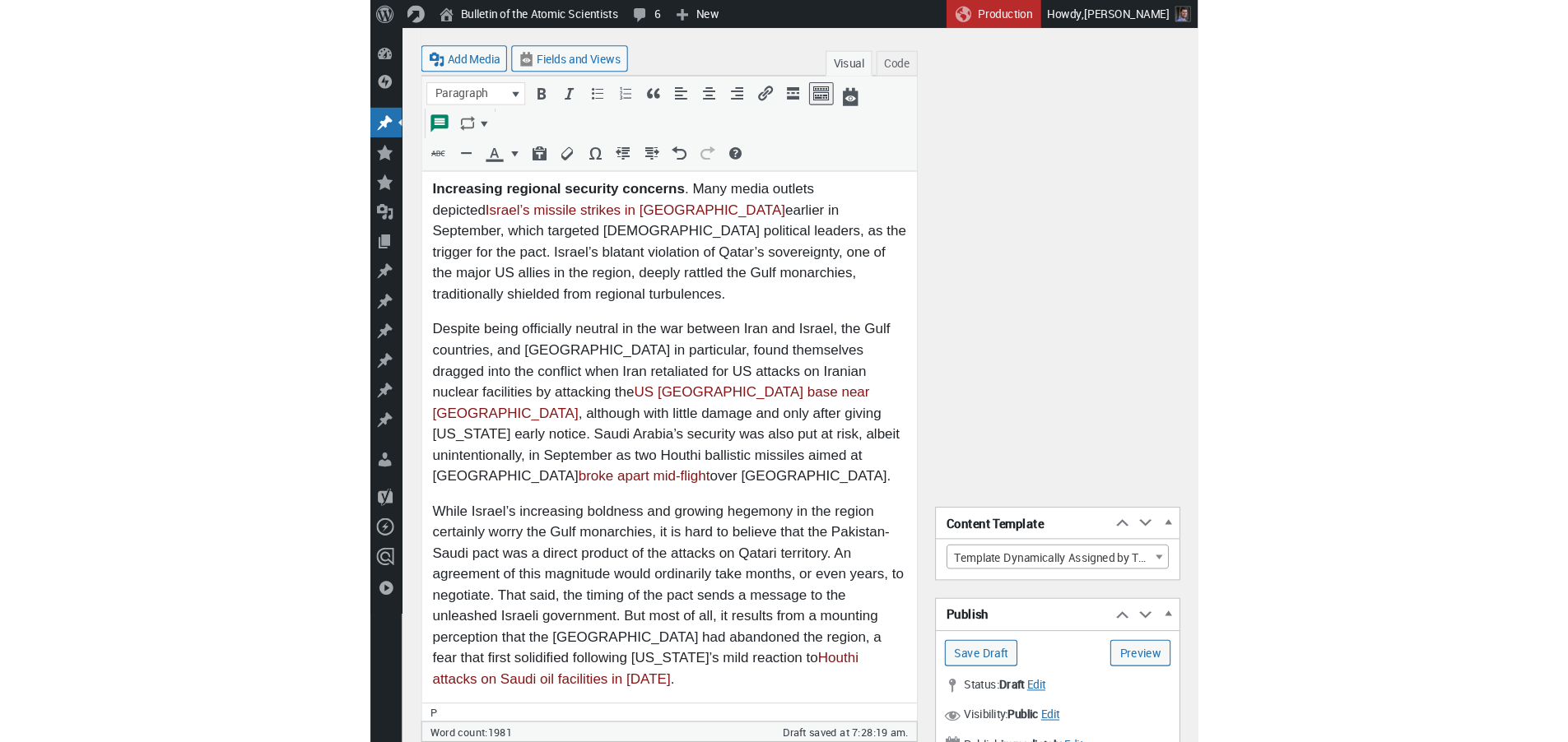
scroll to position [774, 0]
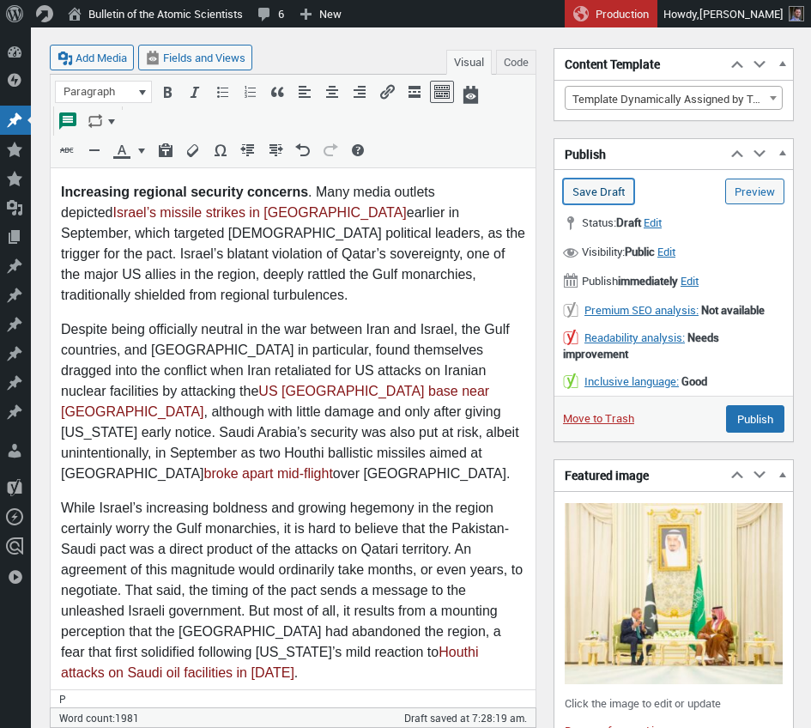
click at [584, 196] on input "Save Draft" at bounding box center [598, 192] width 71 height 26
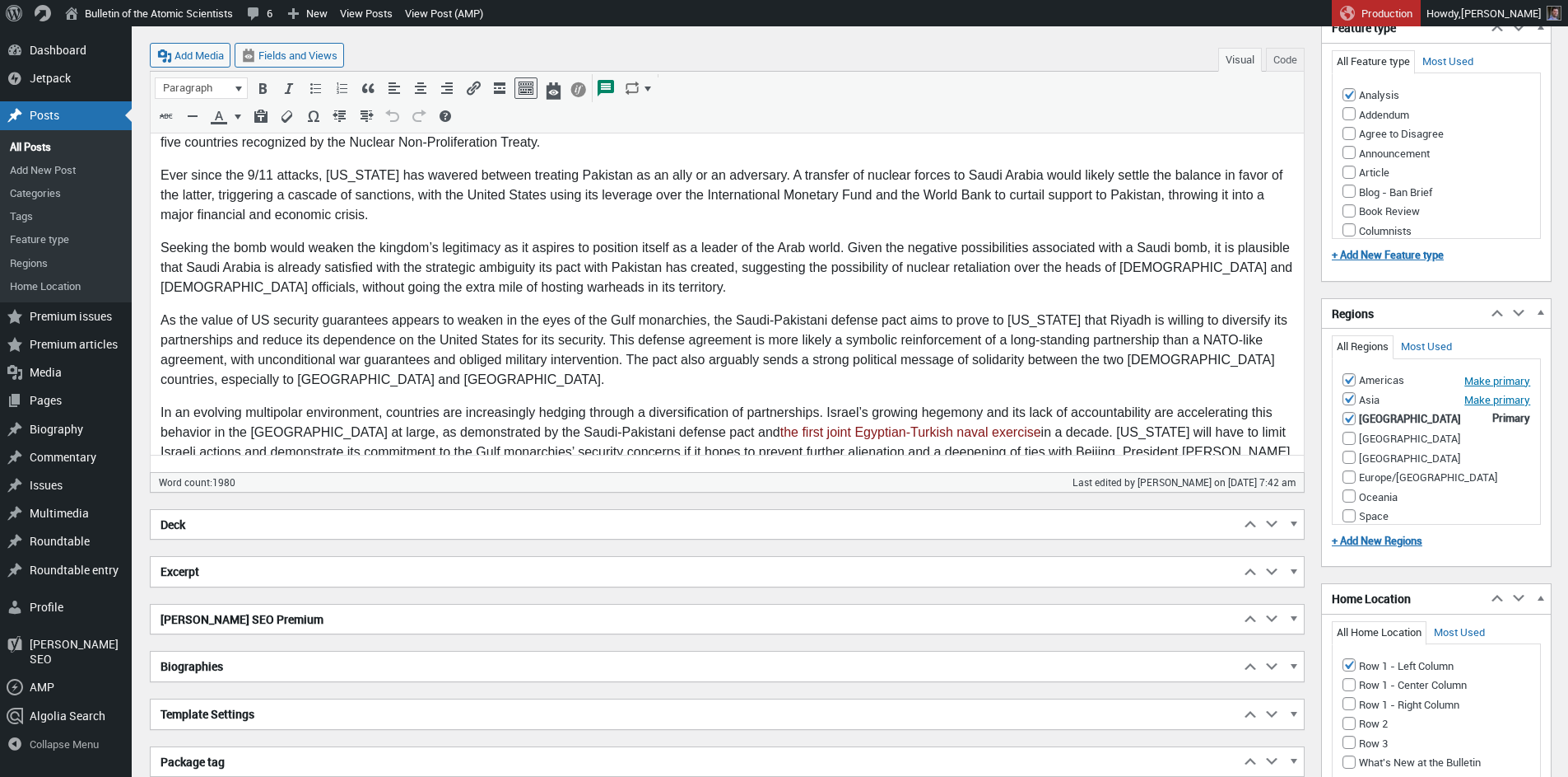
scroll to position [2148, 0]
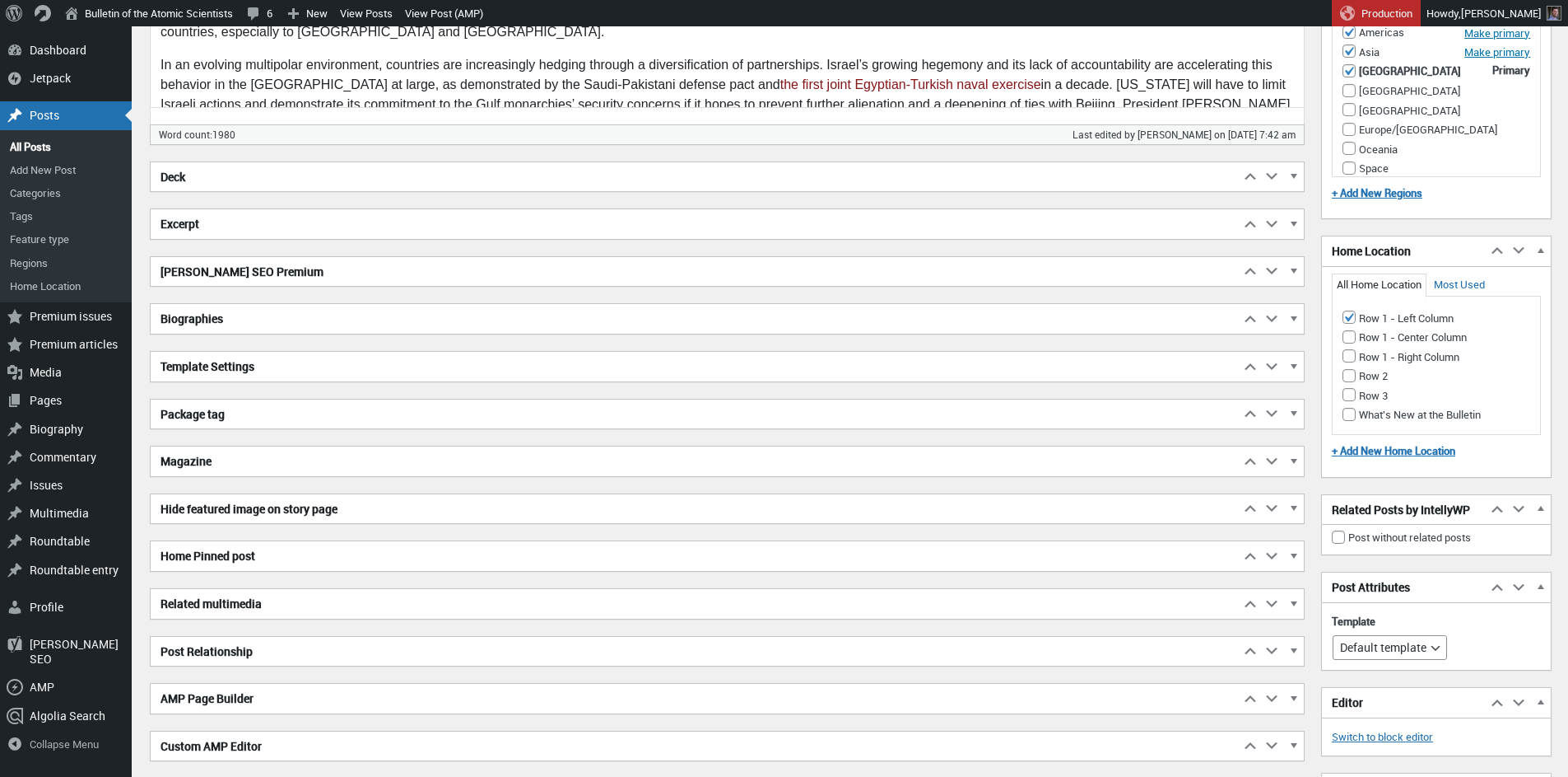
click at [321, 228] on h2 "Excerpt" at bounding box center [695, 224] width 1089 height 30
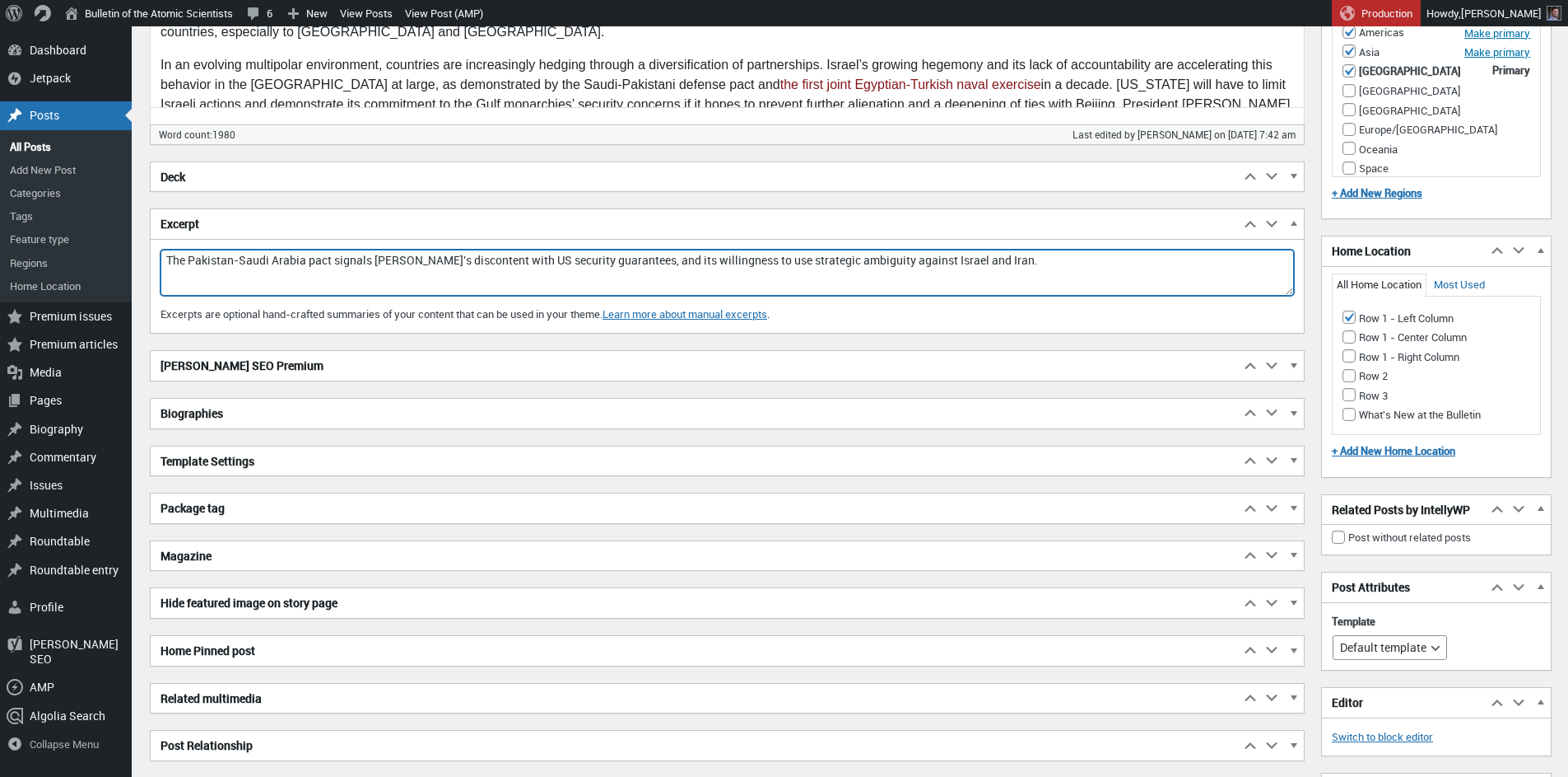
click at [359, 264] on textarea "The Pakistan-Saudi Arabia pact signals Riyadh's discontent with US security gua…" at bounding box center [727, 272] width 1134 height 46
click at [323, 262] on textarea "The Pakistan-Saudi Arabia pact signals Riyadh's discontent with US security gua…" at bounding box center [727, 272] width 1134 height 46
drag, startPoint x: 338, startPoint y: 259, endPoint x: 1069, endPoint y: 269, distance: 731.1
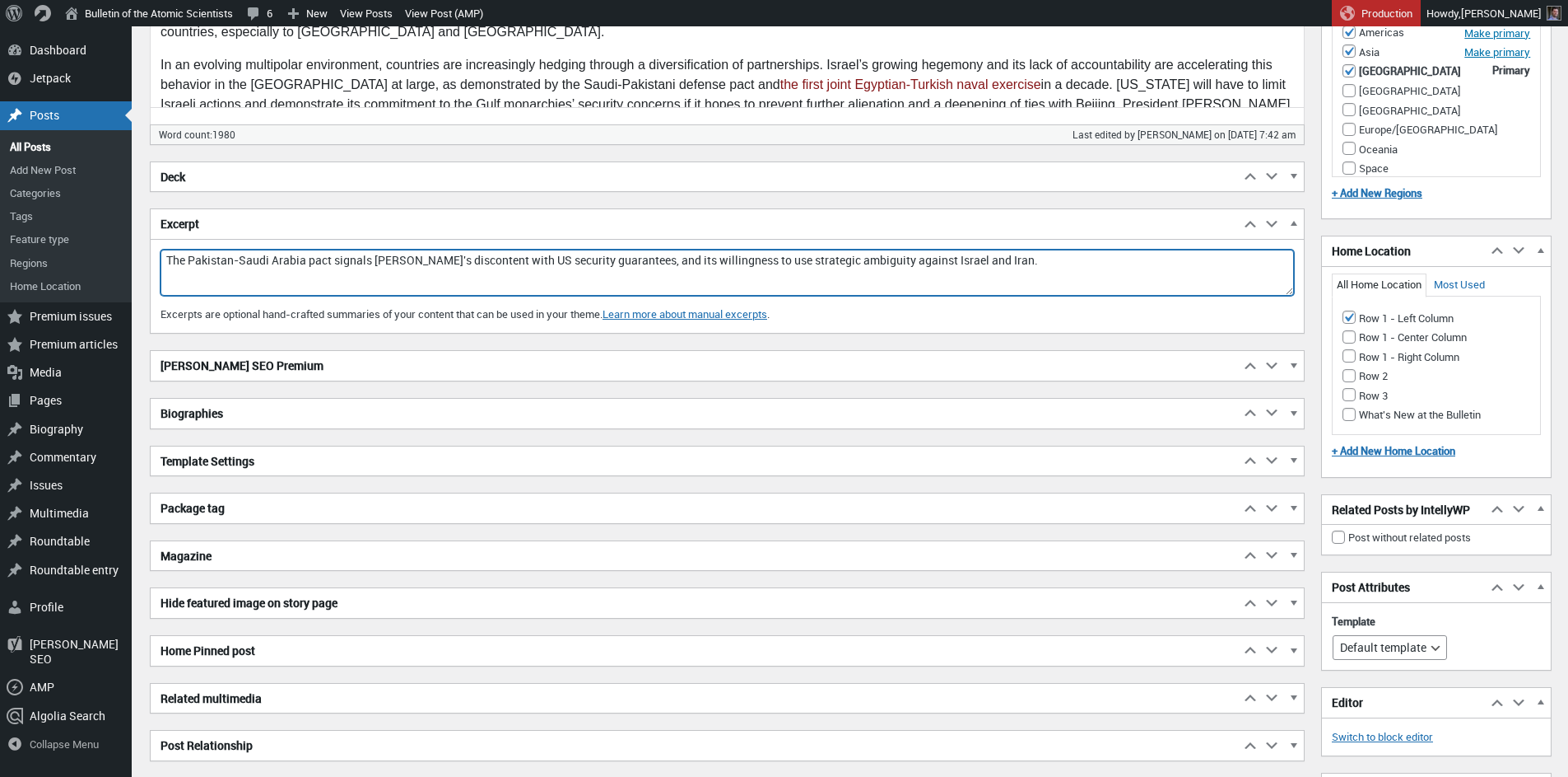
click at [1069, 269] on textarea "The Pakistan-Saudi Arabia pact signals Riyadh's discontent with US security gua…" at bounding box center [727, 272] width 1134 height 46
paste textarea "The Saudi-Pakistani ‘strategic mutual defense’ pact is a wake-up call to Washin…"
drag, startPoint x: 339, startPoint y: 261, endPoint x: 615, endPoint y: 262, distance: 276.0
click at [615, 262] on textarea "The Pakistan-Saudi Arabia pact signals Riyadh's discontent with US security gua…" at bounding box center [727, 272] width 1134 height 46
click at [699, 261] on textarea "The Pakistan-Saudi Arabia pact signals Riyadh's discontent with US security gua…" at bounding box center [727, 272] width 1134 height 46
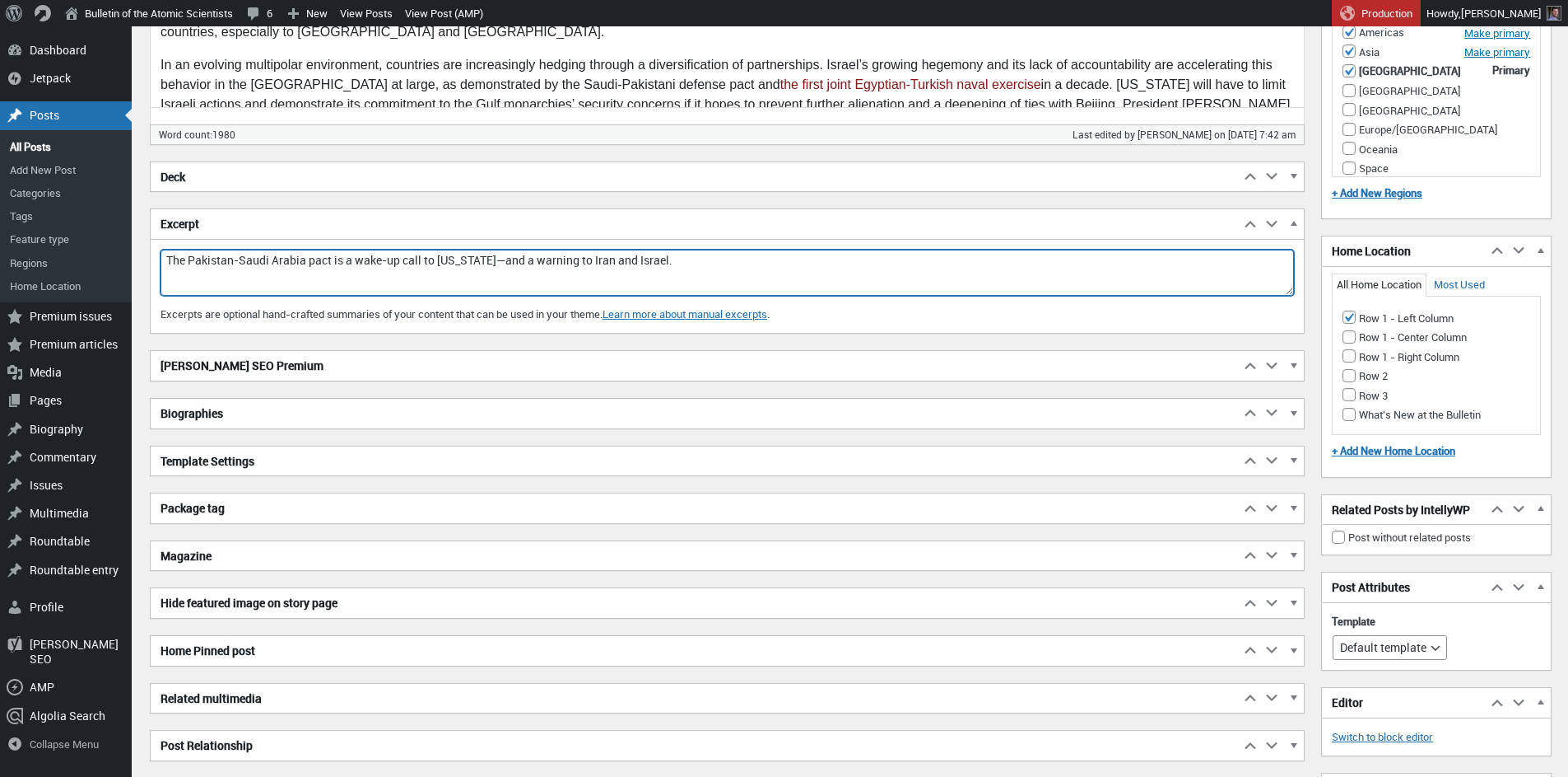
click at [270, 372] on h2 "[PERSON_NAME] SEO Premium" at bounding box center [695, 365] width 1089 height 30
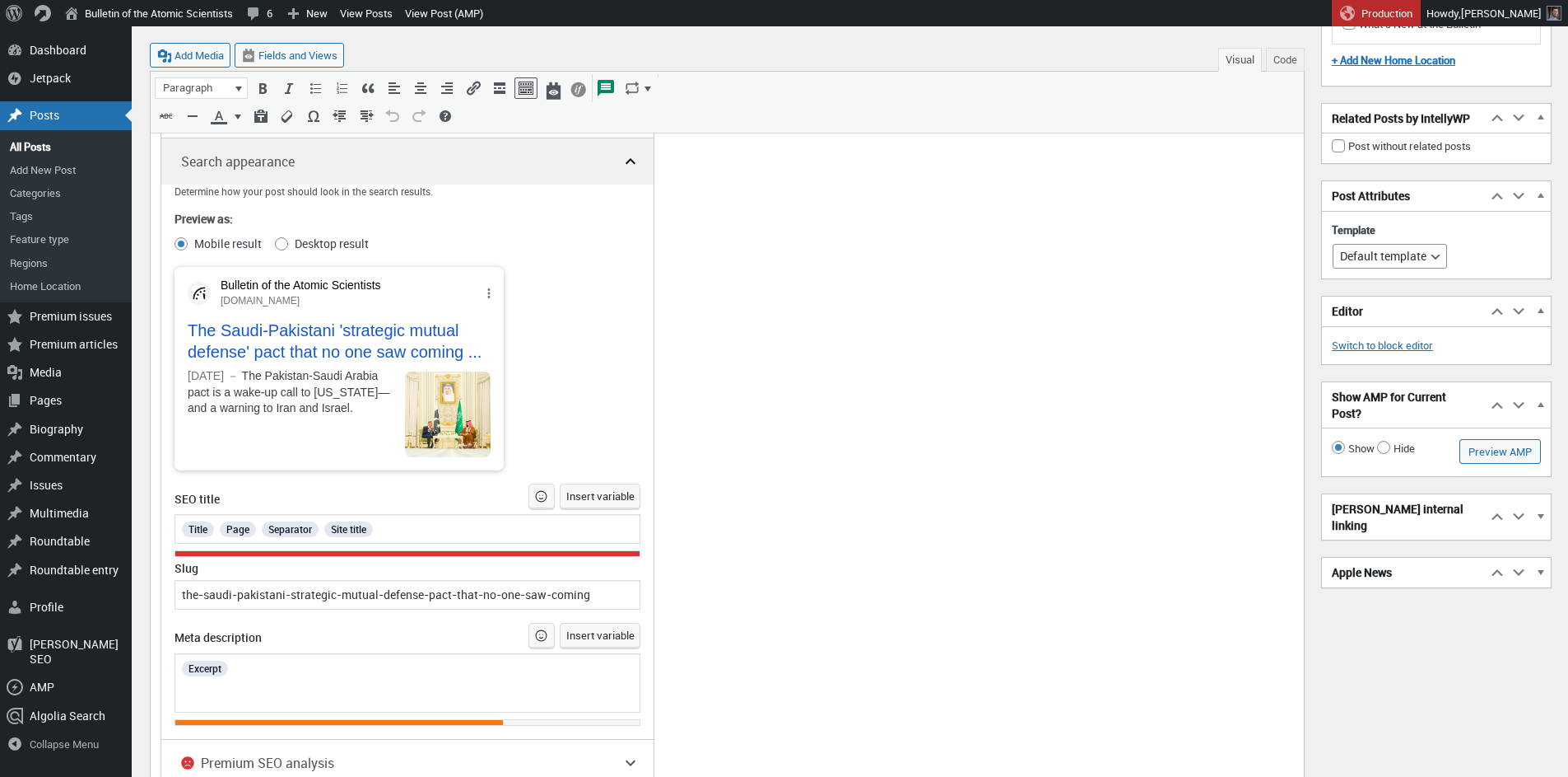
scroll to position [1819, 0]
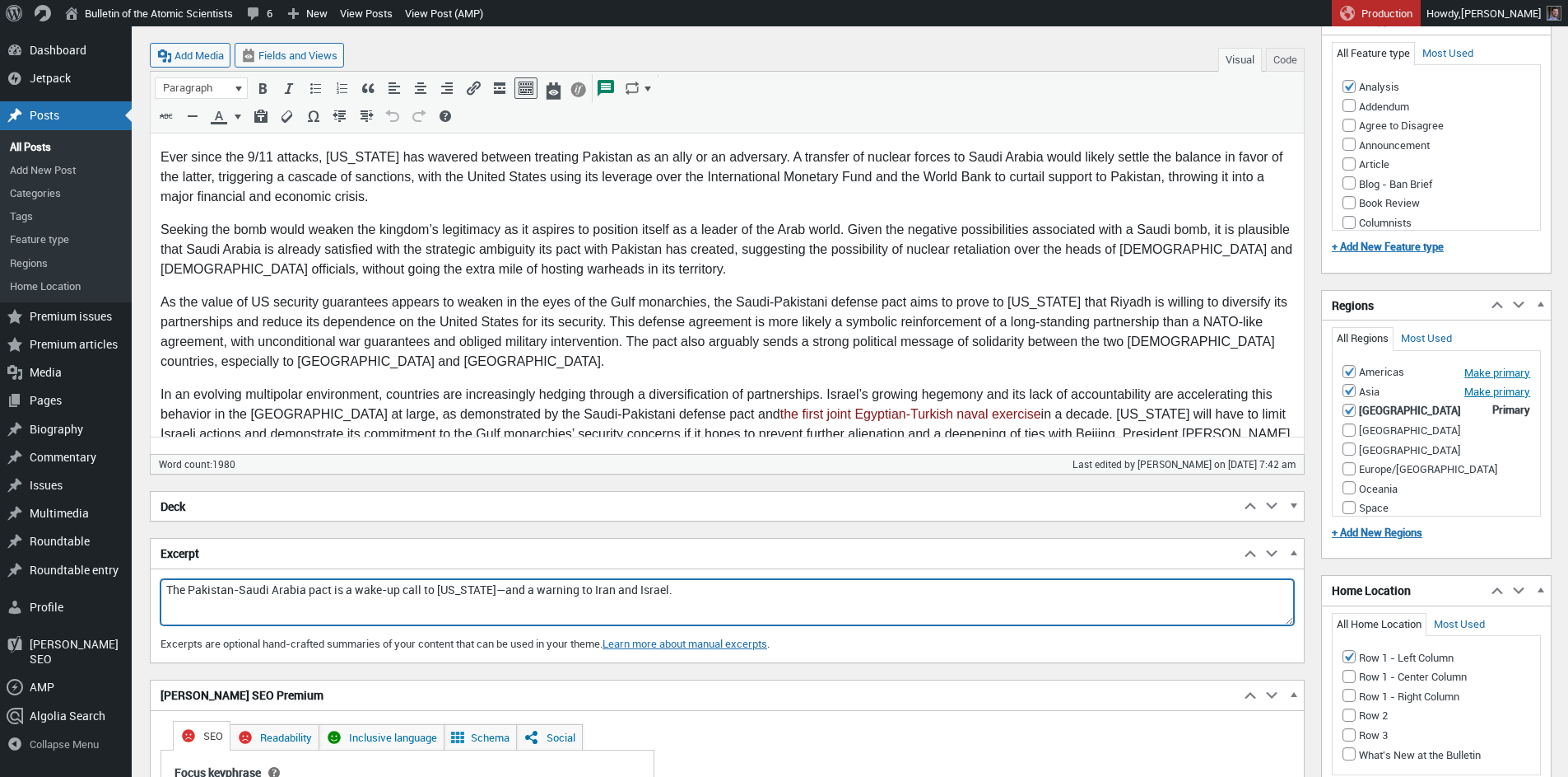
click at [253, 592] on textarea "The Pakistan-Saudi Arabia pact signals Riyadh's discontent with US security gua…" at bounding box center [727, 602] width 1134 height 46
click at [391, 602] on textarea "The Pakistan-Saudi Arabia pact signals Riyadh's discontent with US security gua…" at bounding box center [727, 602] width 1134 height 46
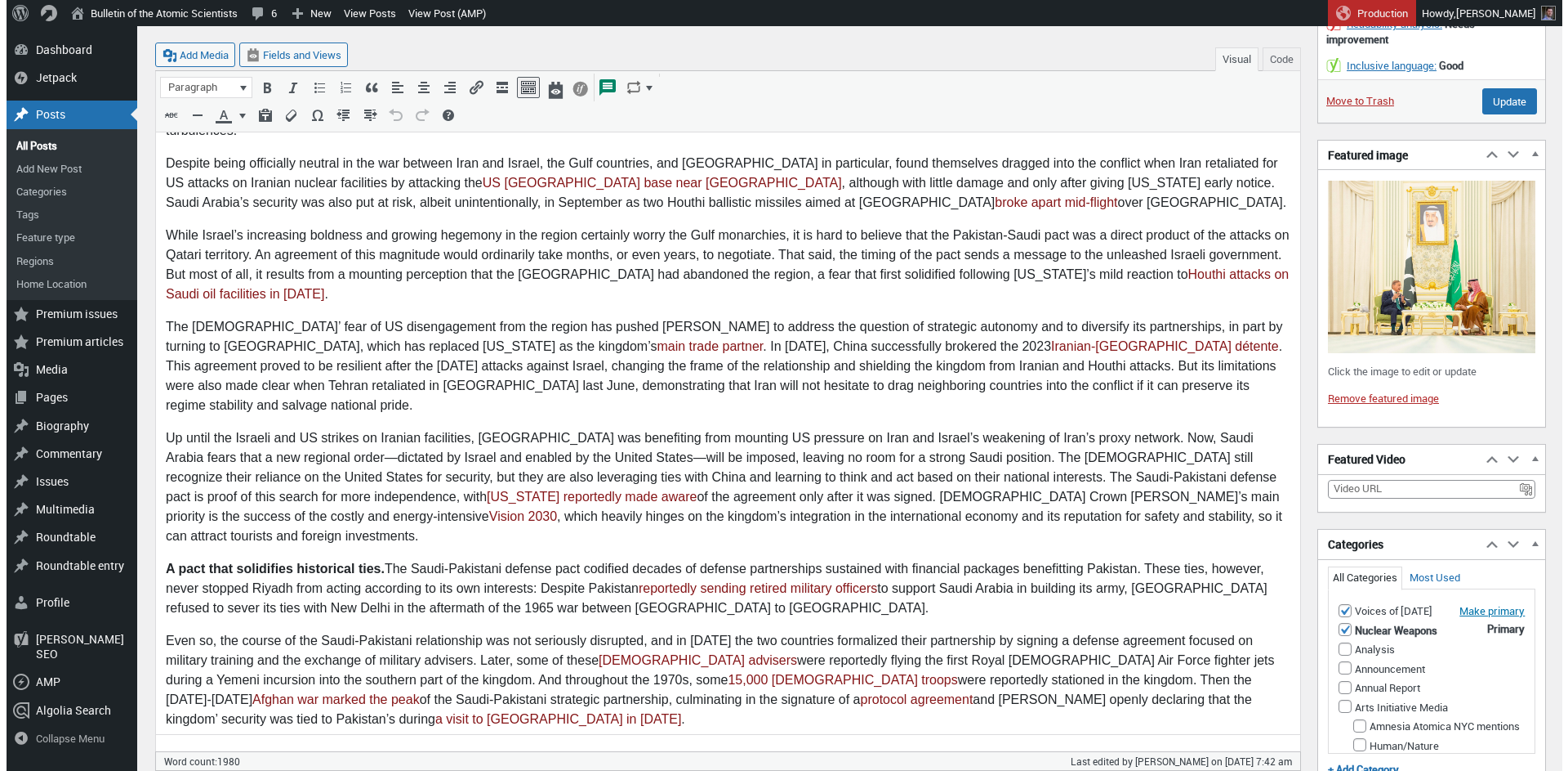
scroll to position [246, 0]
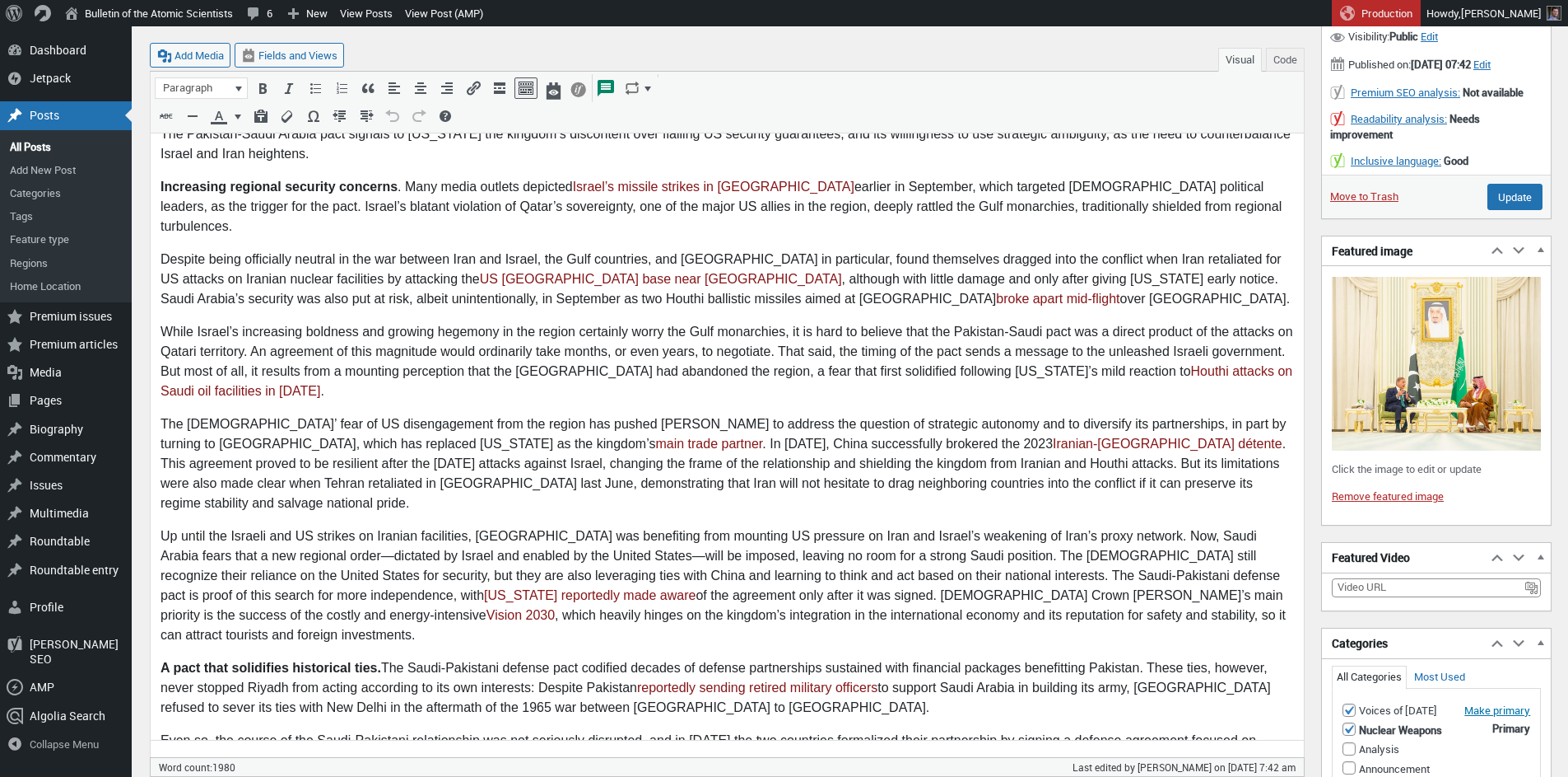
type textarea "The Pakistan-Saudi Arabia pact is a wake-up call to [US_STATE]—and a warning to…"
click at [1423, 399] on img at bounding box center [1437, 363] width 209 height 174
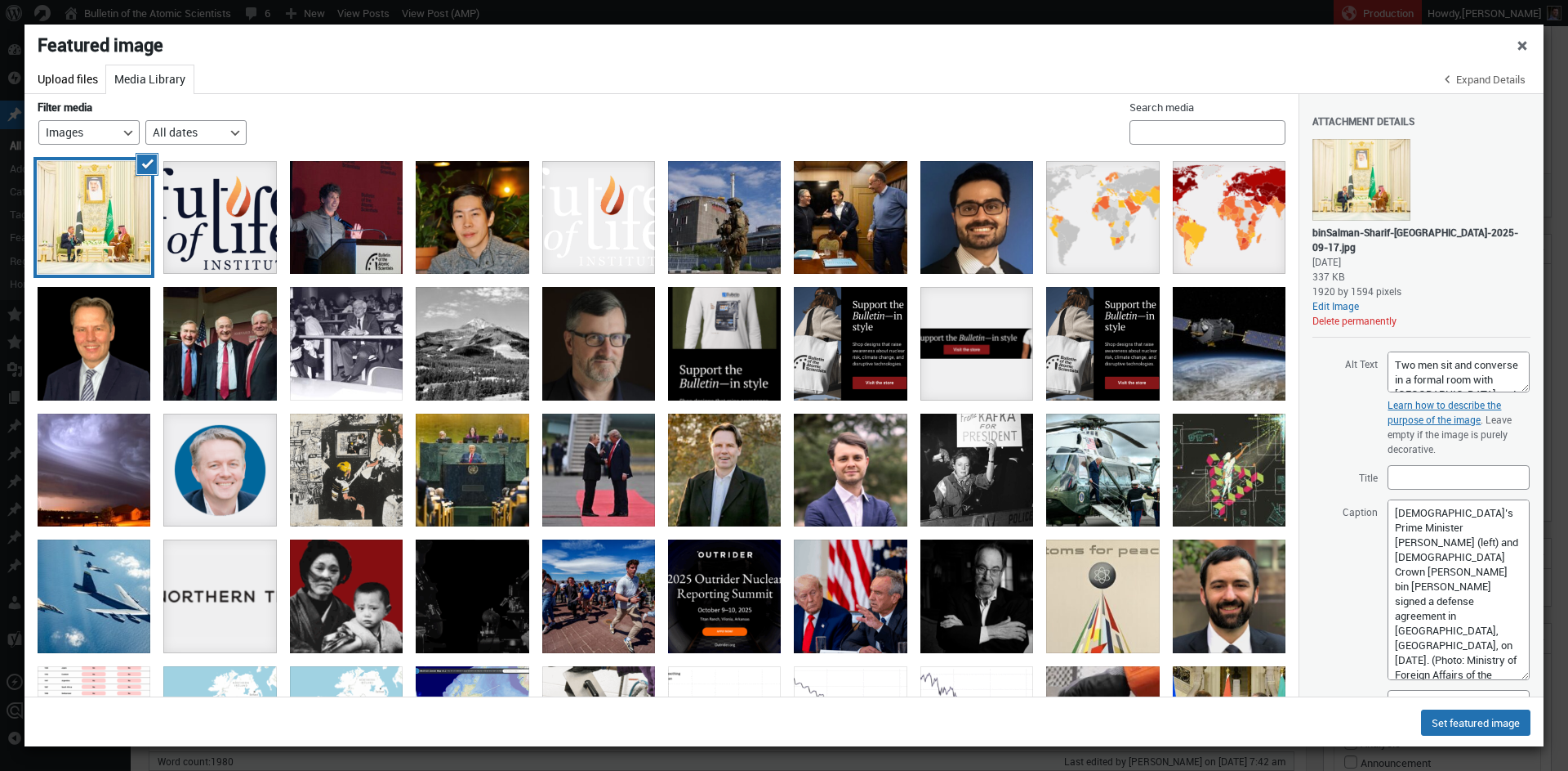
drag, startPoint x: 1510, startPoint y: 531, endPoint x: 1461, endPoint y: 627, distance: 107.8
click at [1506, 659] on textarea "Pakistan’s Prime Minister Shehbaz Sharif (left) and Saudi Crown Prince Mohammed…" at bounding box center [1459, 590] width 142 height 181
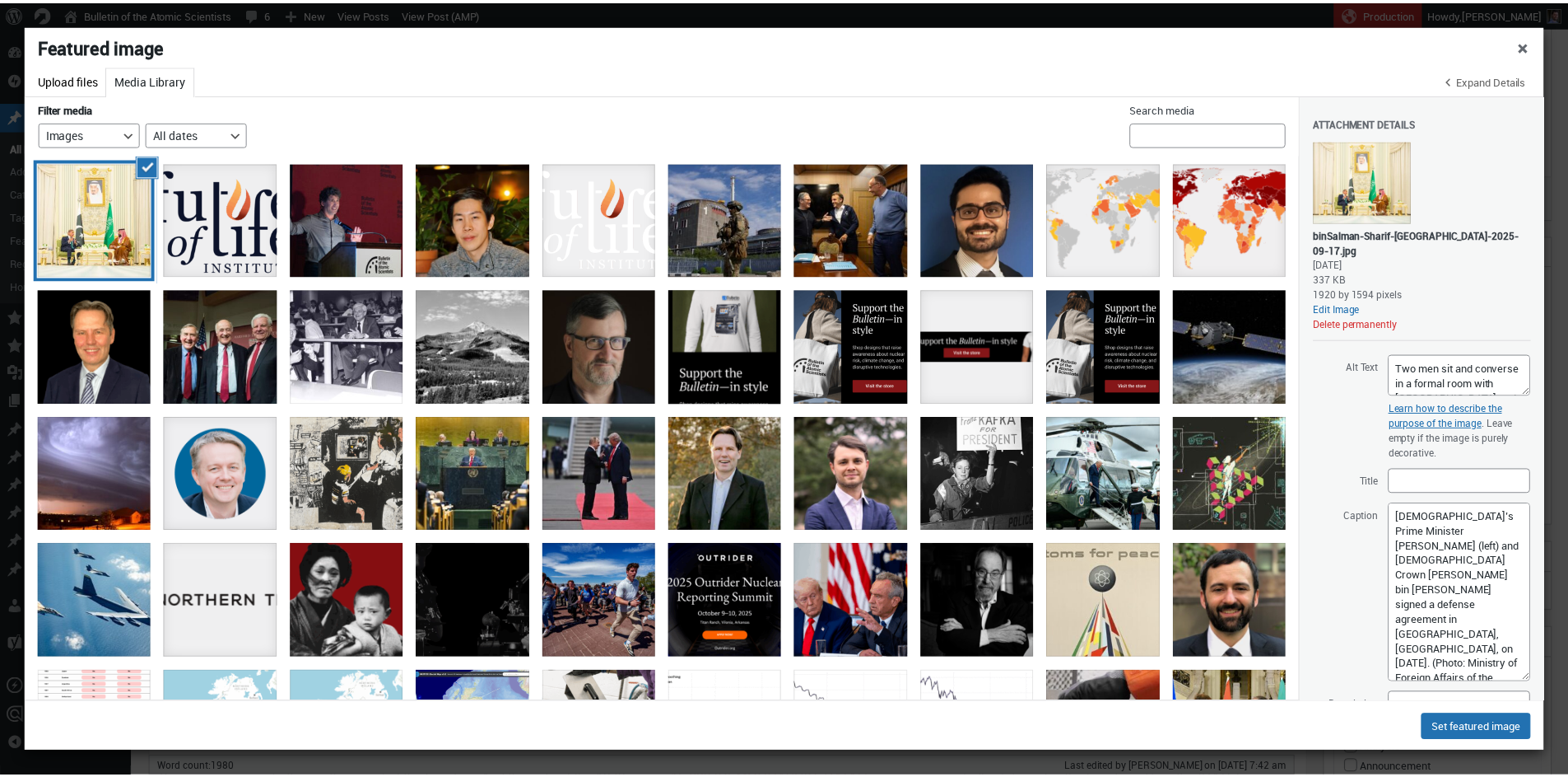
scroll to position [39, 0]
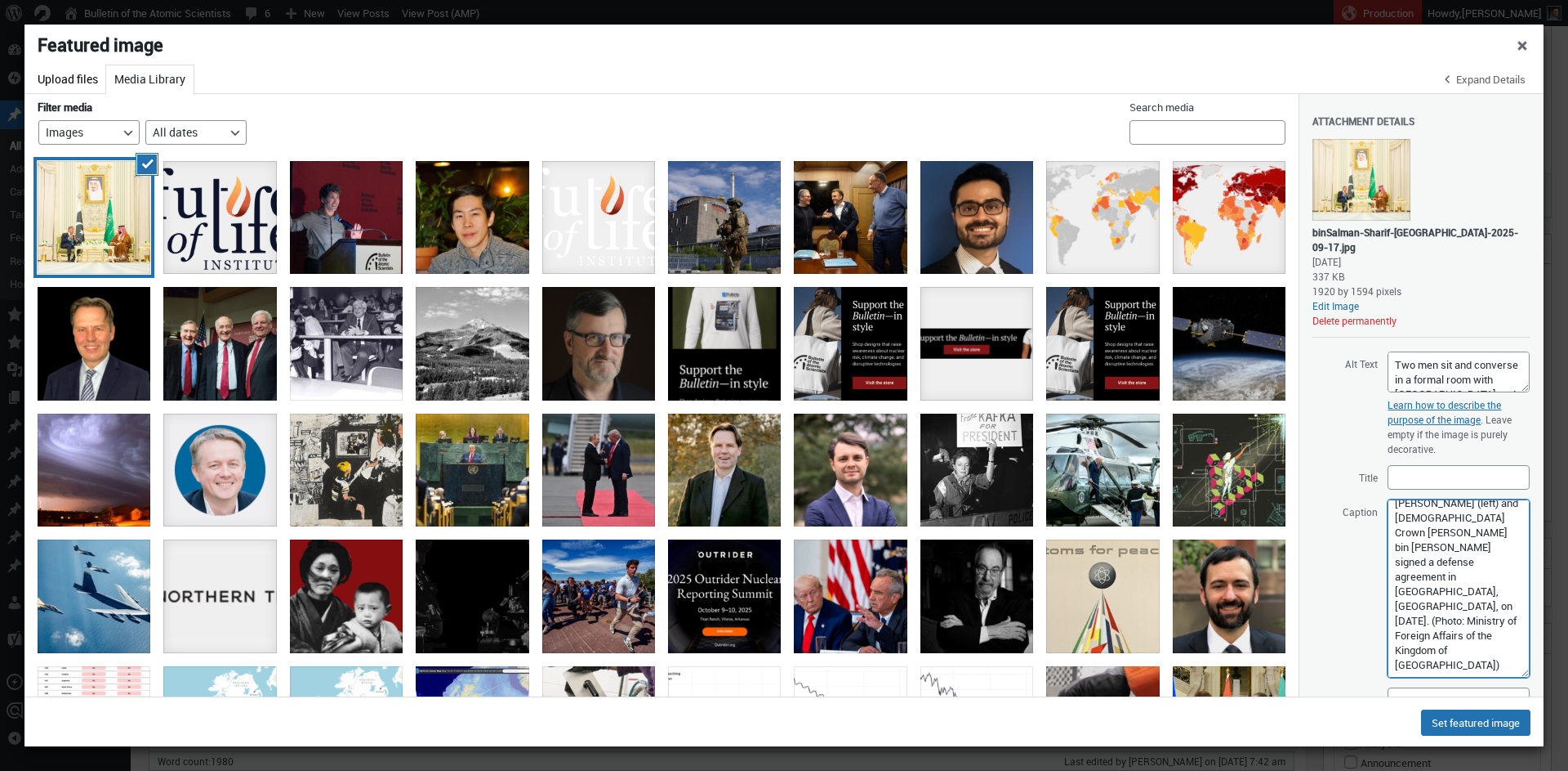
click at [1409, 603] on textarea "Pakistan’s Prime Minister Shehbaz Sharif (left) and Saudi Crown Prince Mohammed…" at bounding box center [1459, 588] width 142 height 178
type textarea "Pakistan’s Prime Minister Shehbaz Sharif (left) and Saudi Crown Prince Mohammed…"
click at [1460, 571] on textarea "Pakistan’s Prime Minister Shehbaz Sharif (left) and Saudi Crown Prince Mohammed…" at bounding box center [1459, 588] width 142 height 178
click at [1448, 722] on button "Set featured image" at bounding box center [1476, 722] width 109 height 26
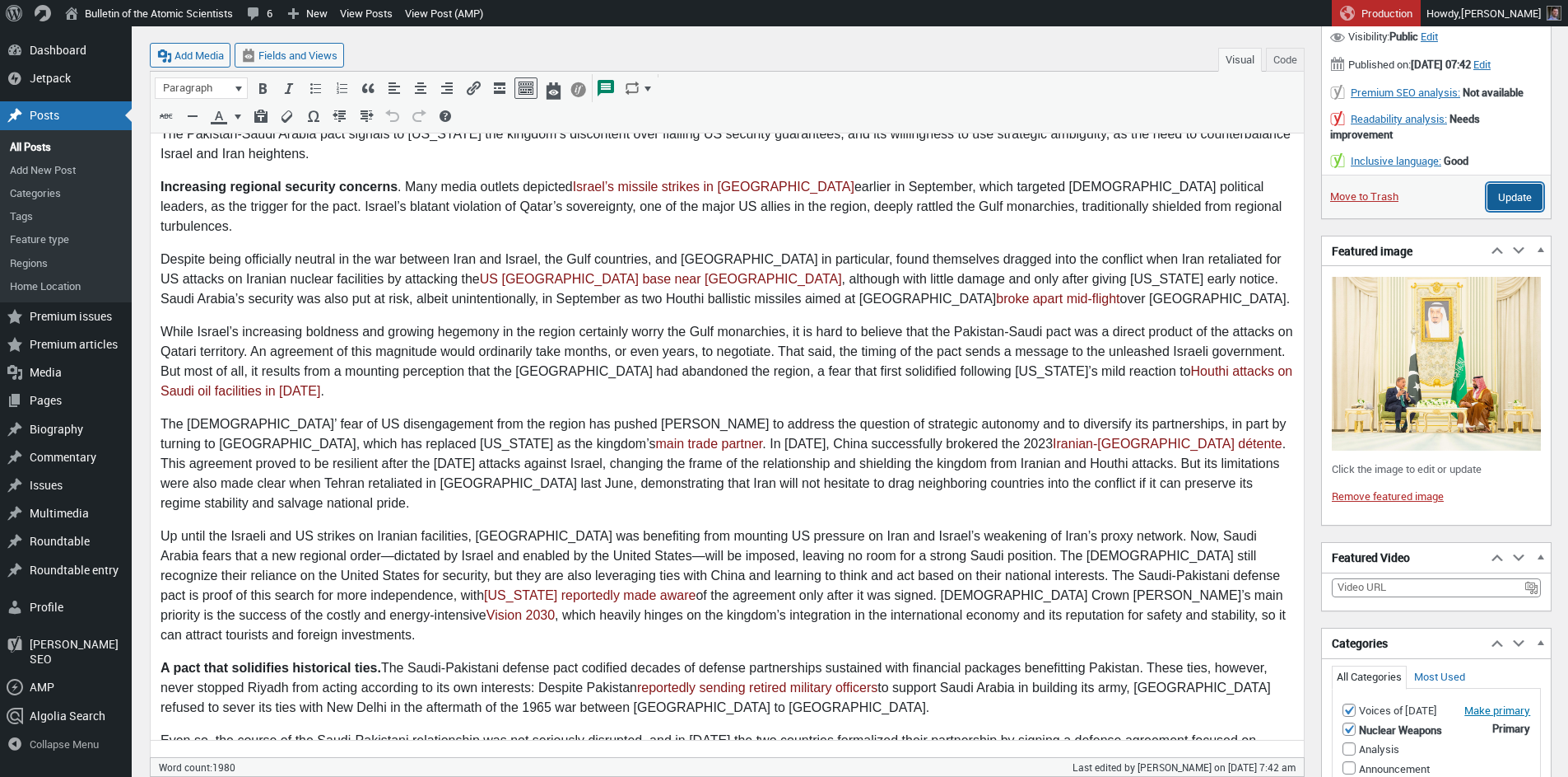
click at [1512, 210] on input "Update" at bounding box center [1515, 196] width 56 height 26
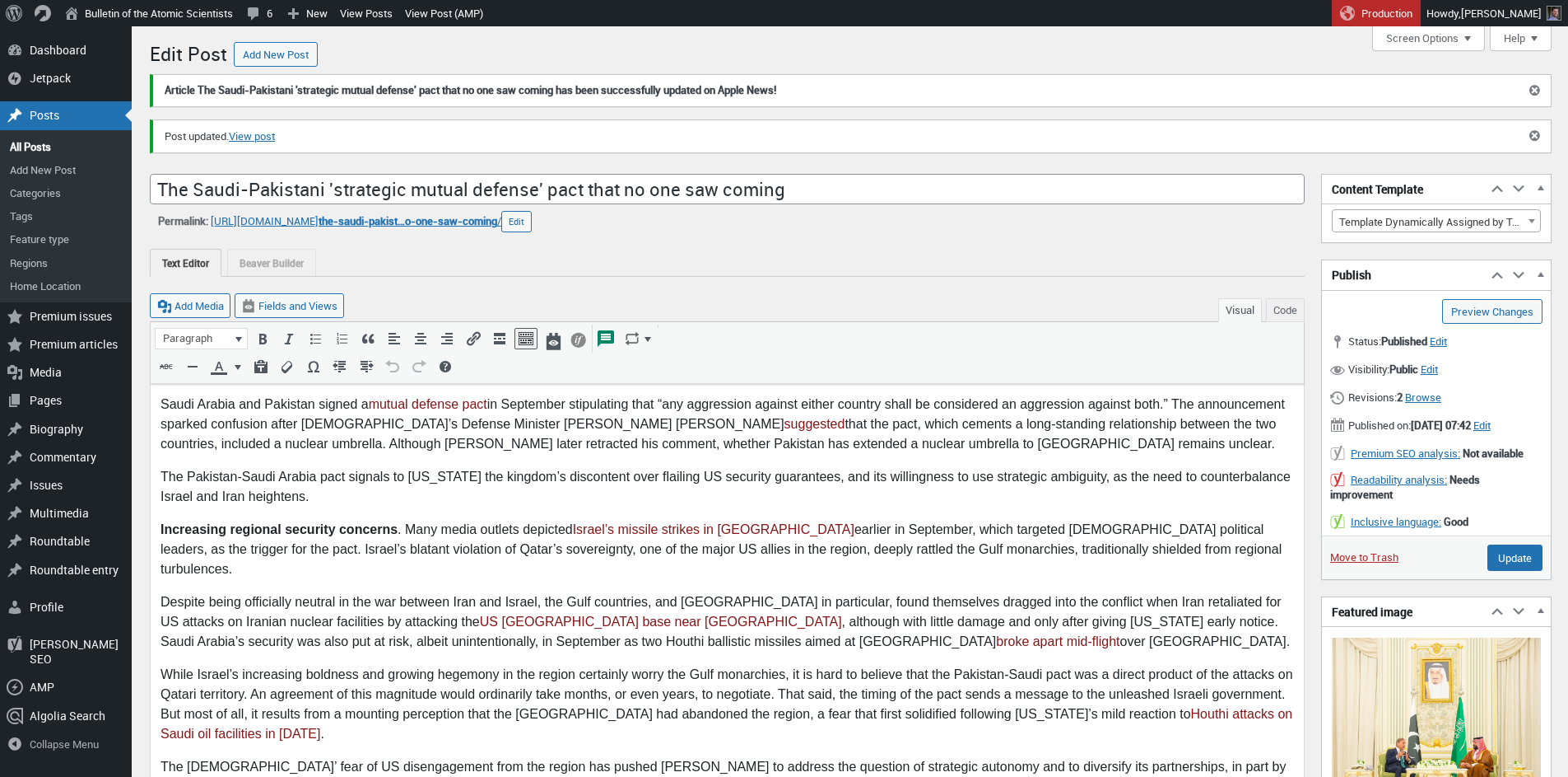
scroll to position [12, 0]
click at [499, 439] on p "Saudi Arabia and Pakistan signed a mutual defense pact in September stipulating…" at bounding box center [727, 424] width 1134 height 59
click at [573, 405] on p "Saudi Arabia and Pakistan signed a mutual defense pact in September stipulating…" at bounding box center [727, 424] width 1134 height 59
click at [565, 437] on p "Saudi Arabia and Pakistan signed a mutual defense pact in September stipulating…" at bounding box center [727, 424] width 1134 height 59
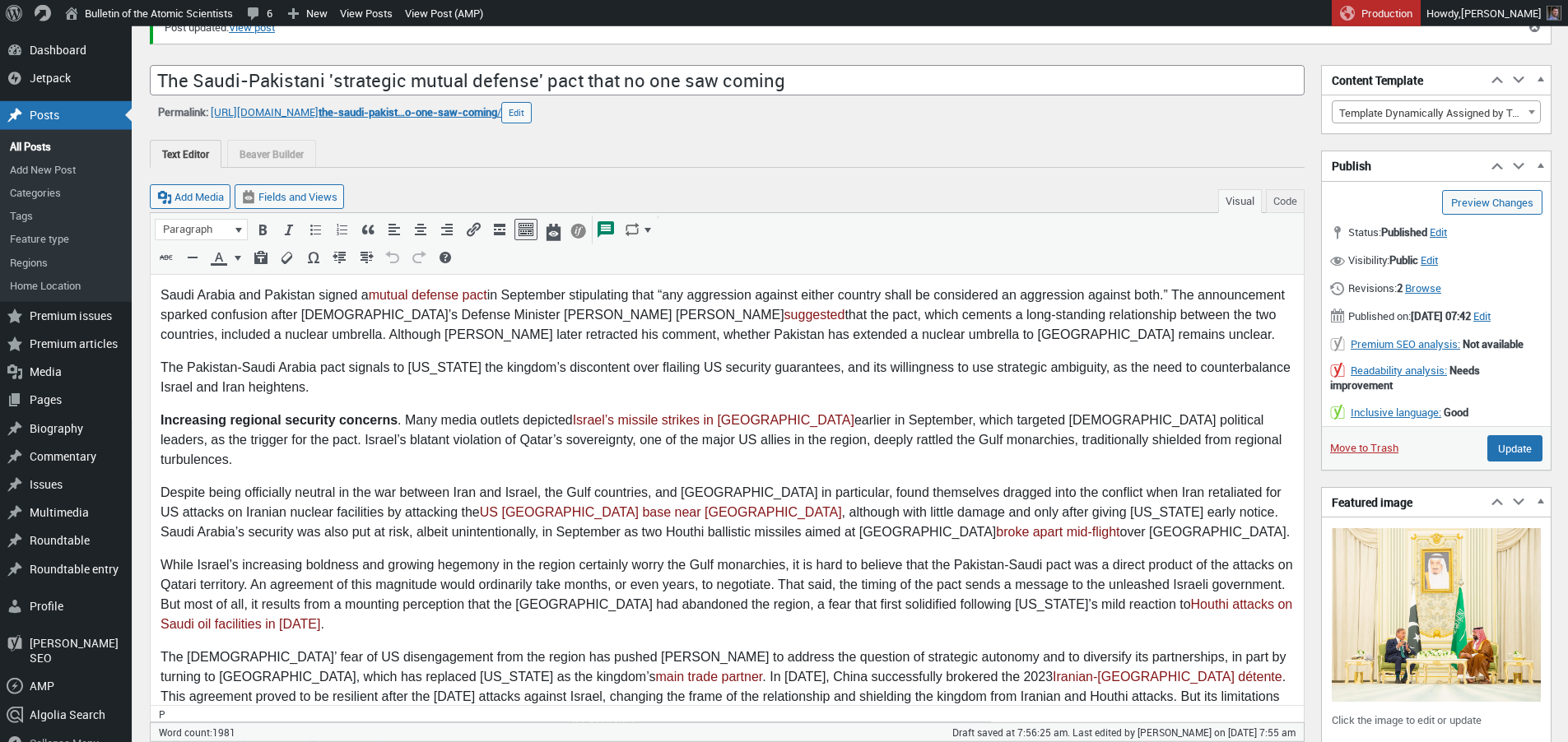
scroll to position [98, 0]
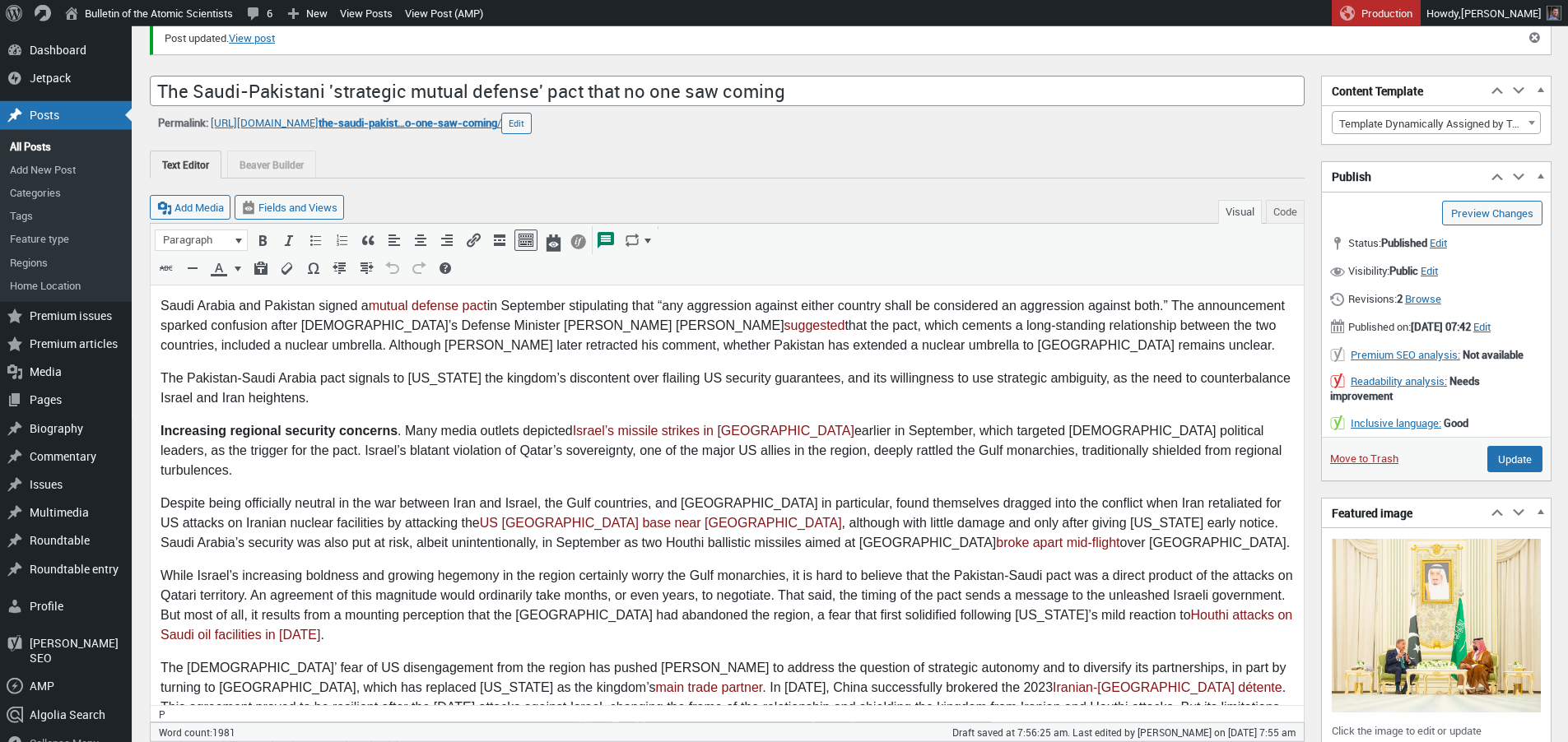
click at [568, 355] on p "Saudi Arabia and Pakistan signed a mutual defense pact in September stipulating…" at bounding box center [727, 326] width 1134 height 59
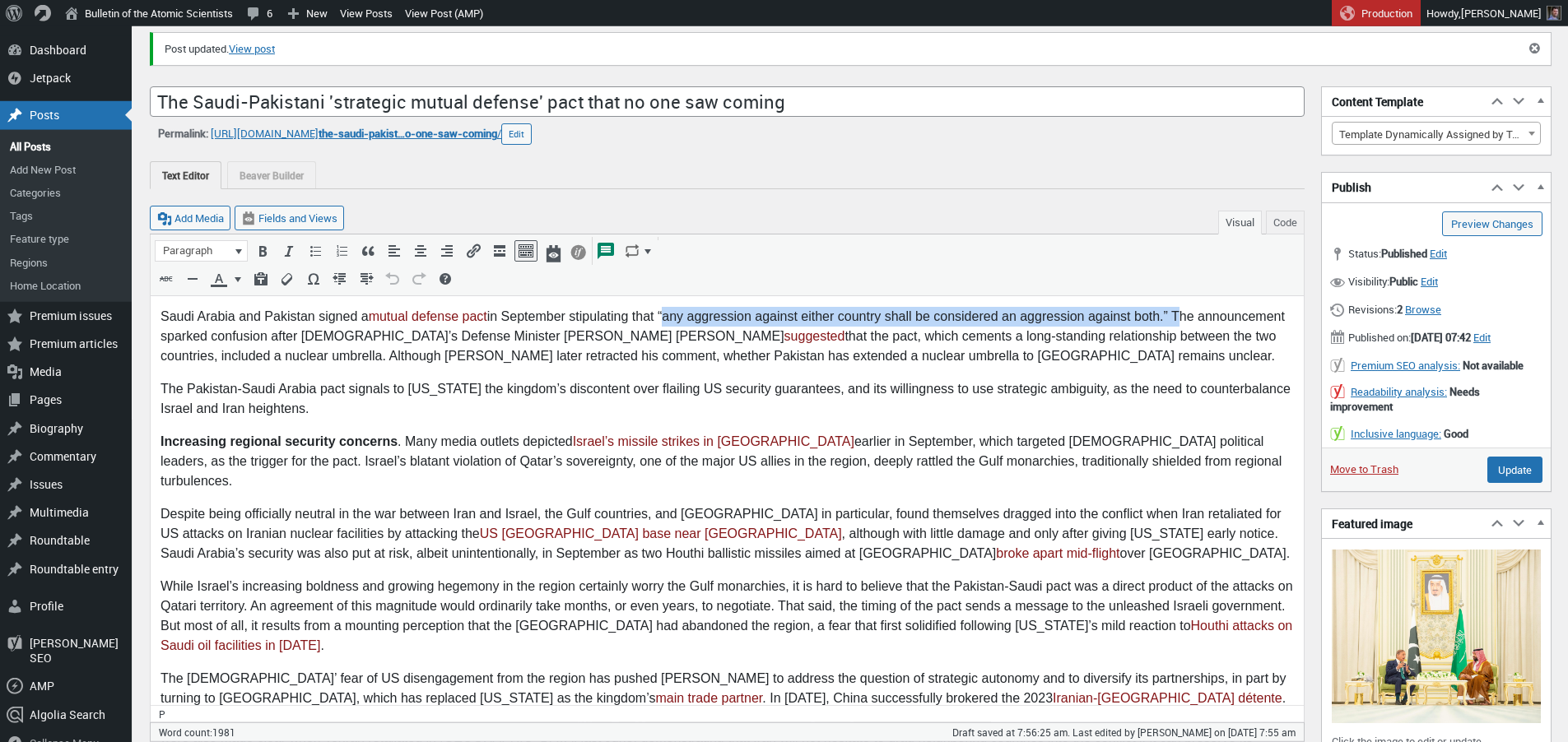
drag, startPoint x: 667, startPoint y: 316, endPoint x: 1177, endPoint y: 309, distance: 510.0
click at [1177, 309] on p "Saudi Arabia and Pakistan signed a mutual defense pact in September stipulating…" at bounding box center [727, 336] width 1134 height 59
copy p "“any aggression against either country shall be considered an aggression agains…"
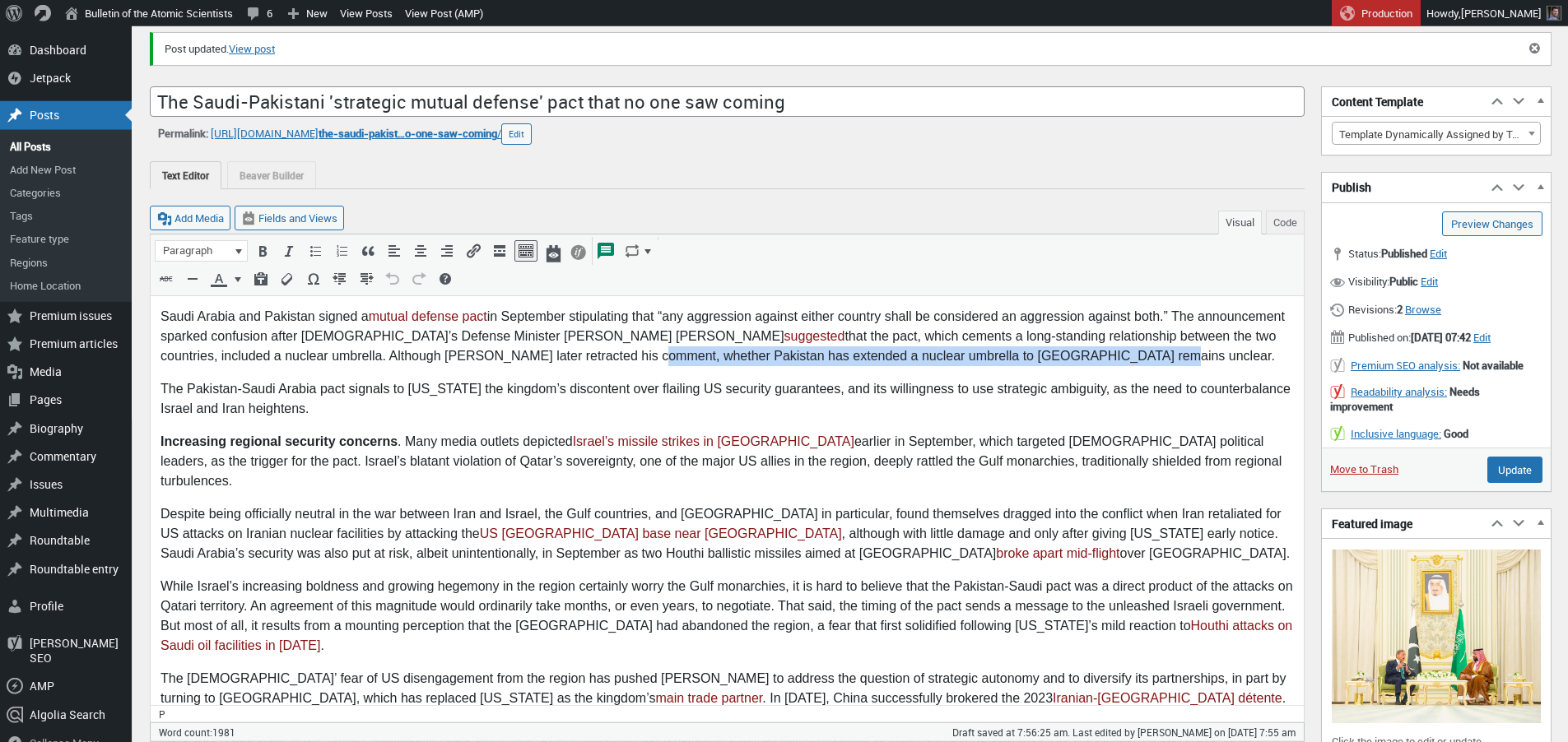
drag, startPoint x: 469, startPoint y: 358, endPoint x: 959, endPoint y: 358, distance: 490.0
click at [959, 358] on p "Saudi Arabia and Pakistan signed a mutual defense pact in September stipulating…" at bounding box center [727, 336] width 1134 height 59
copy p "whether Pakistan has extended a nuclear umbrella to [GEOGRAPHIC_DATA] remains u…"
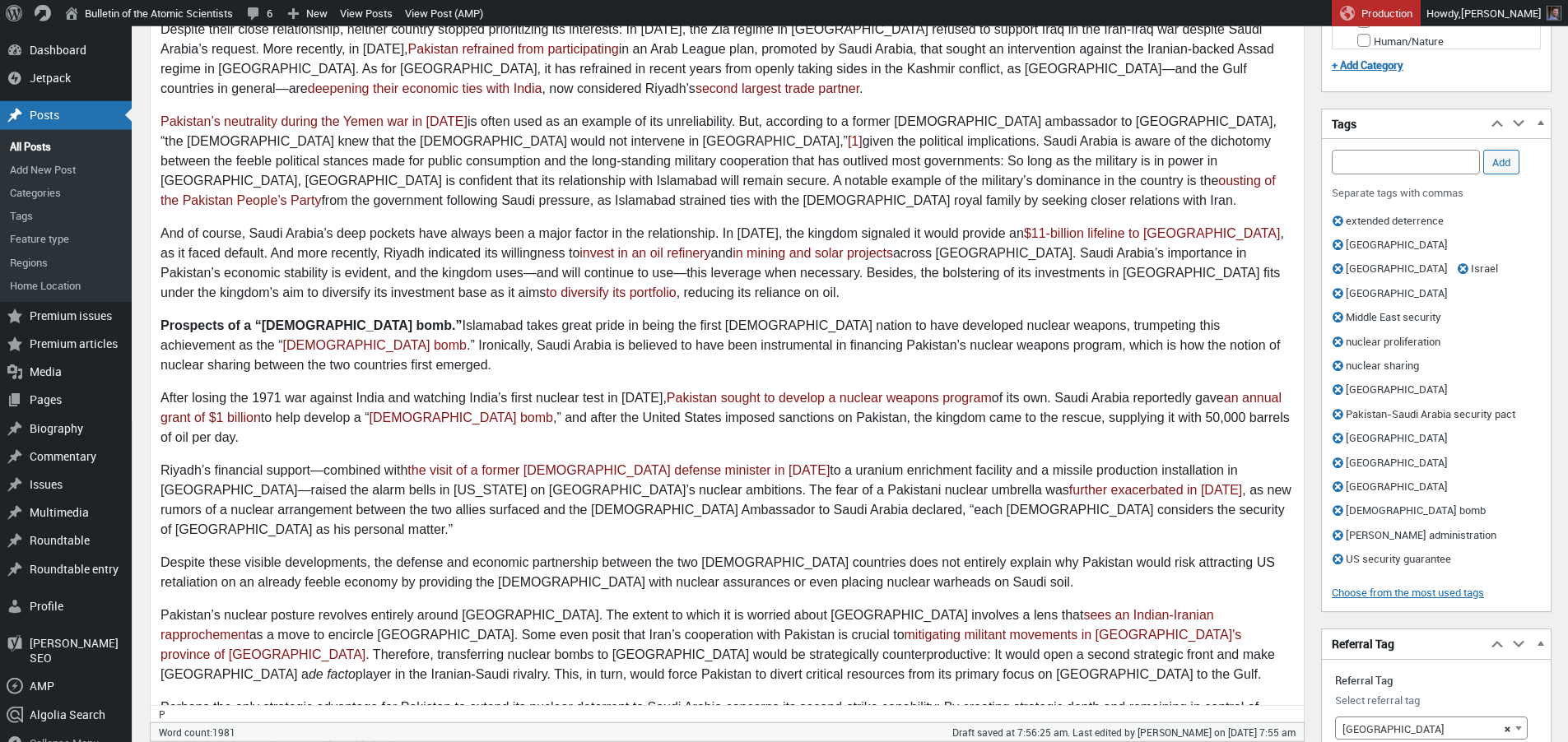
scroll to position [0, 0]
